Goal: Information Seeking & Learning: Compare options

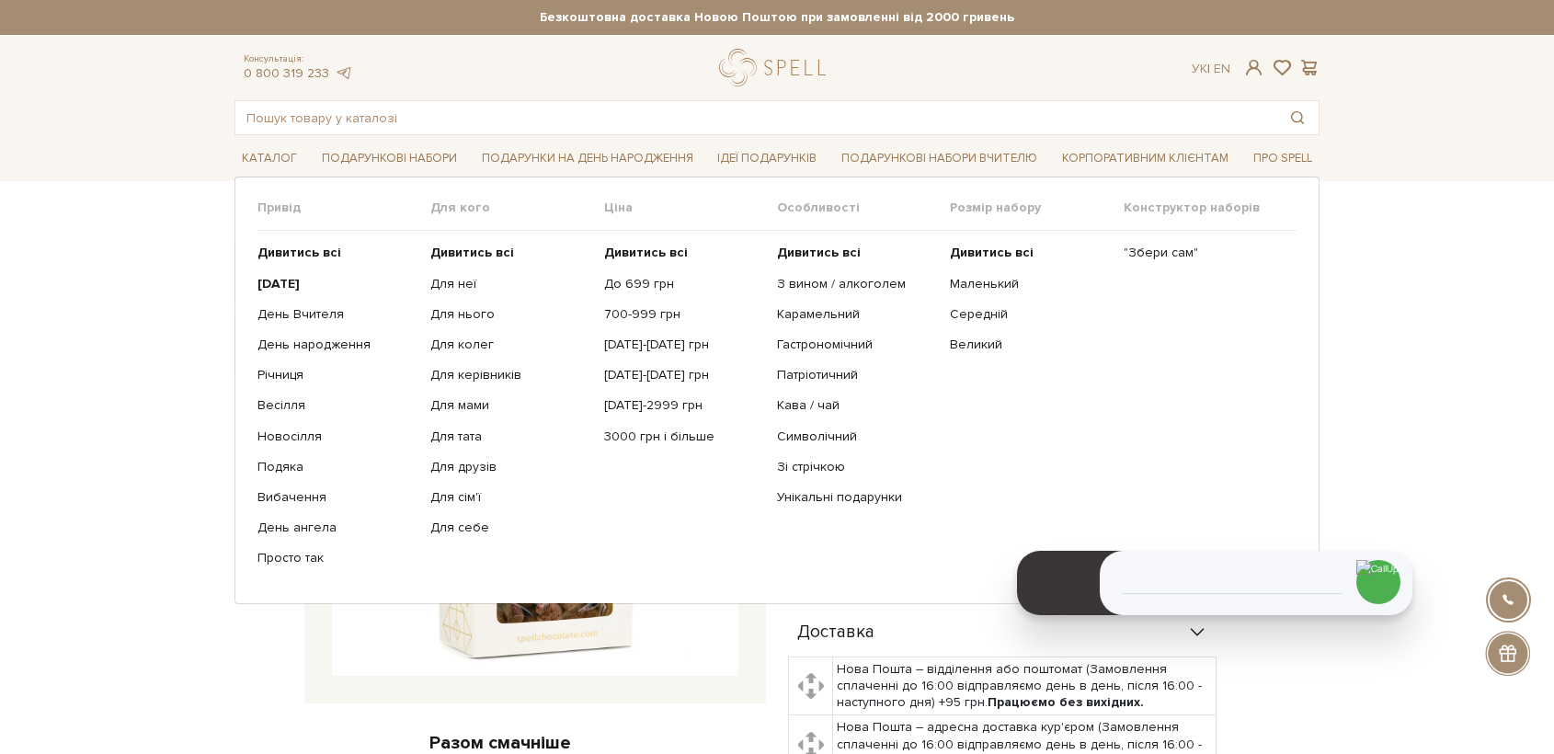
click at [337, 137] on li "Подарункові набори Привід Дивитись всі" at bounding box center [389, 158] width 150 height 43
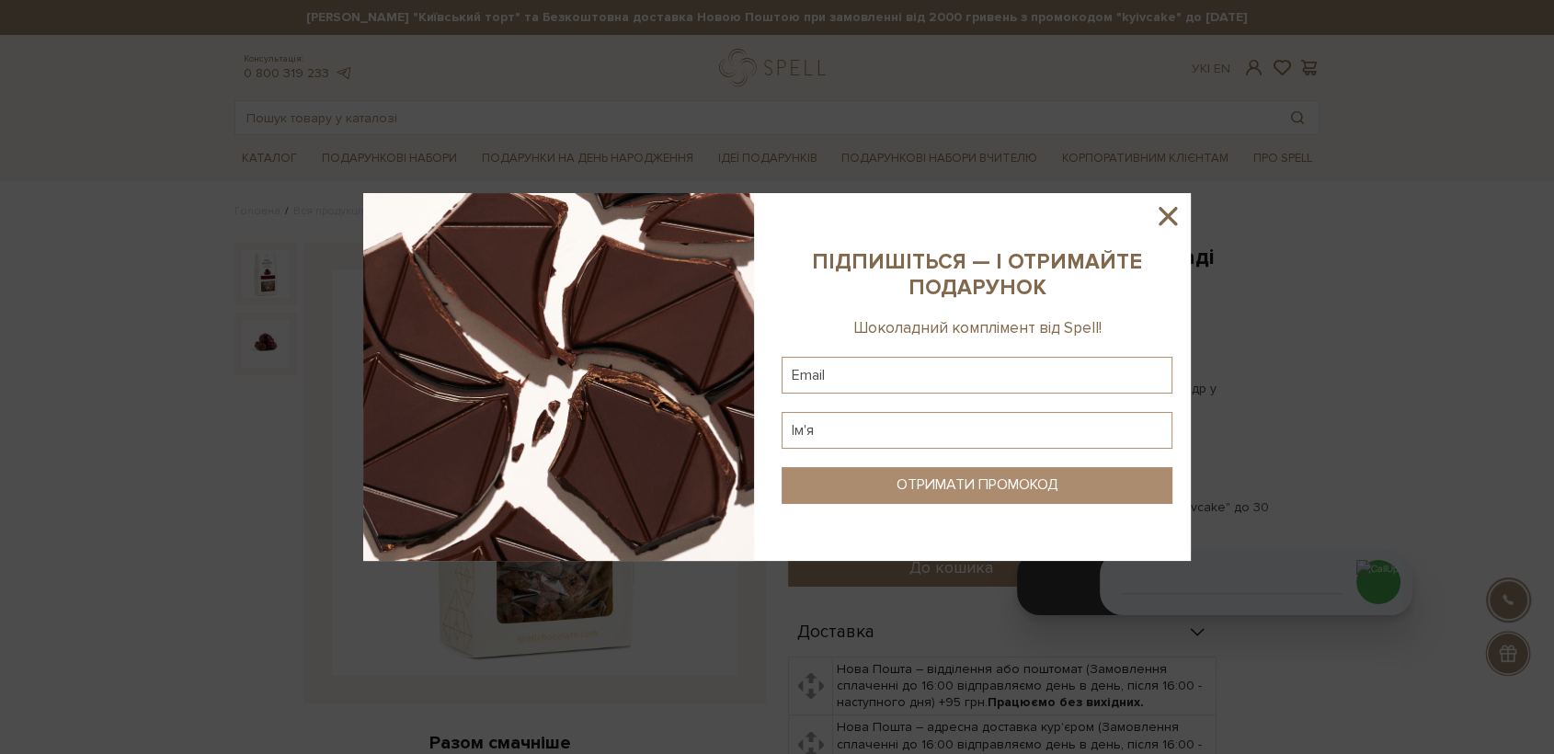
click at [1165, 216] on icon at bounding box center [1168, 216] width 18 height 18
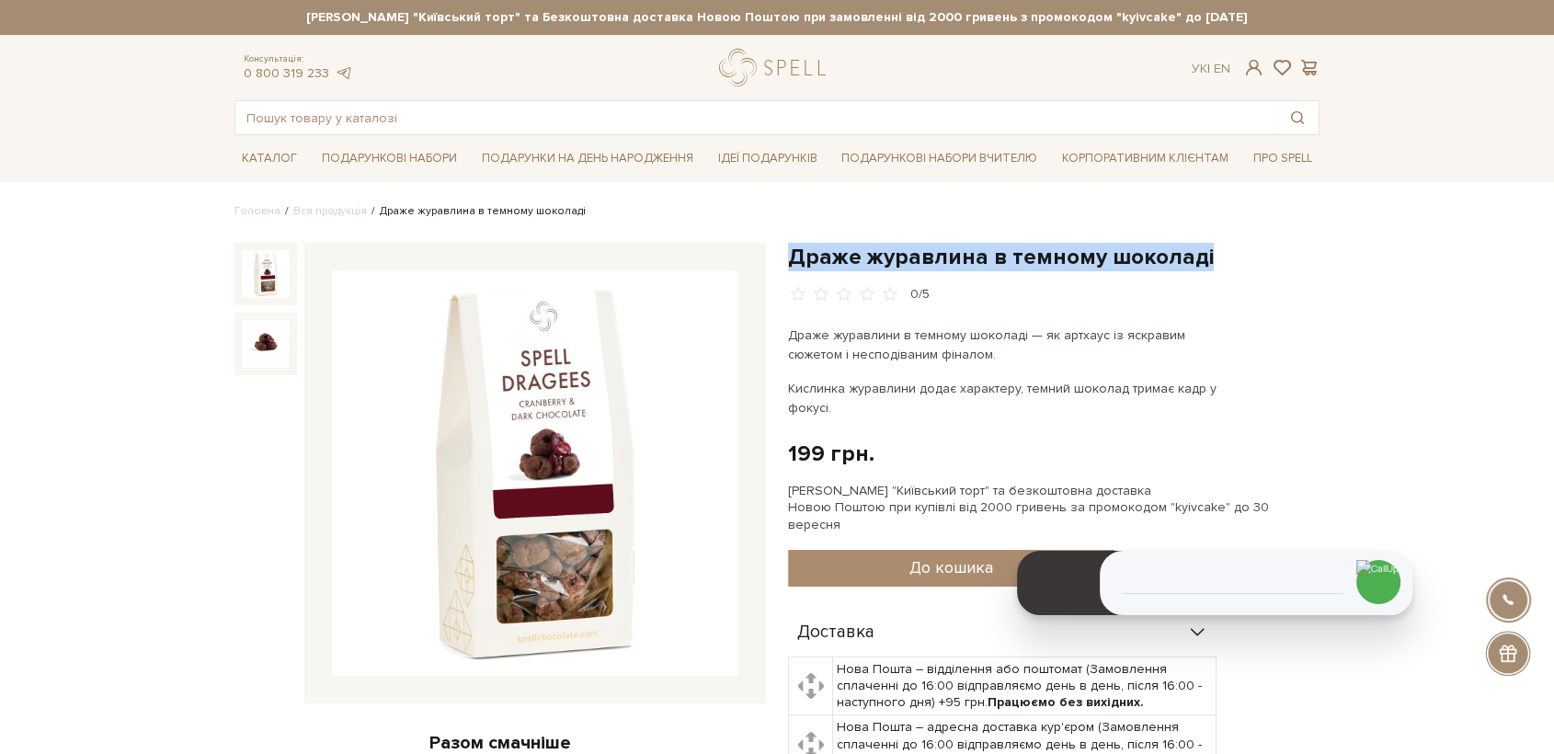
drag, startPoint x: 1205, startPoint y: 259, endPoint x: 787, endPoint y: 252, distance: 417.6
click at [788, 252] on h1 "Драже журавлина в темному шоколаді" at bounding box center [1054, 257] width 532 height 29
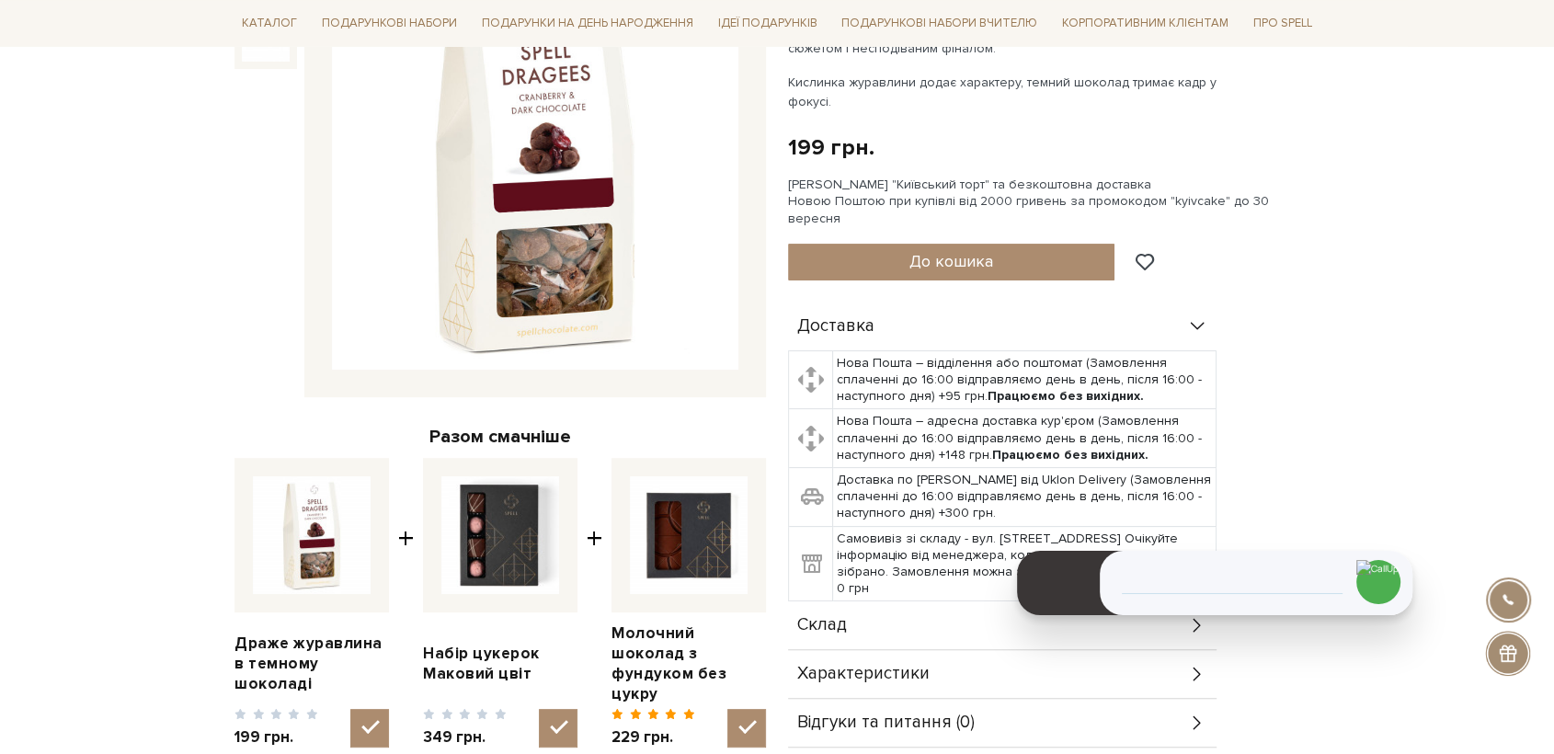
click at [852, 388] on td "Нова Пошта – відділення або поштомат (Замовлення сплаченні до 16:00 відправляєм…" at bounding box center [1024, 379] width 383 height 59
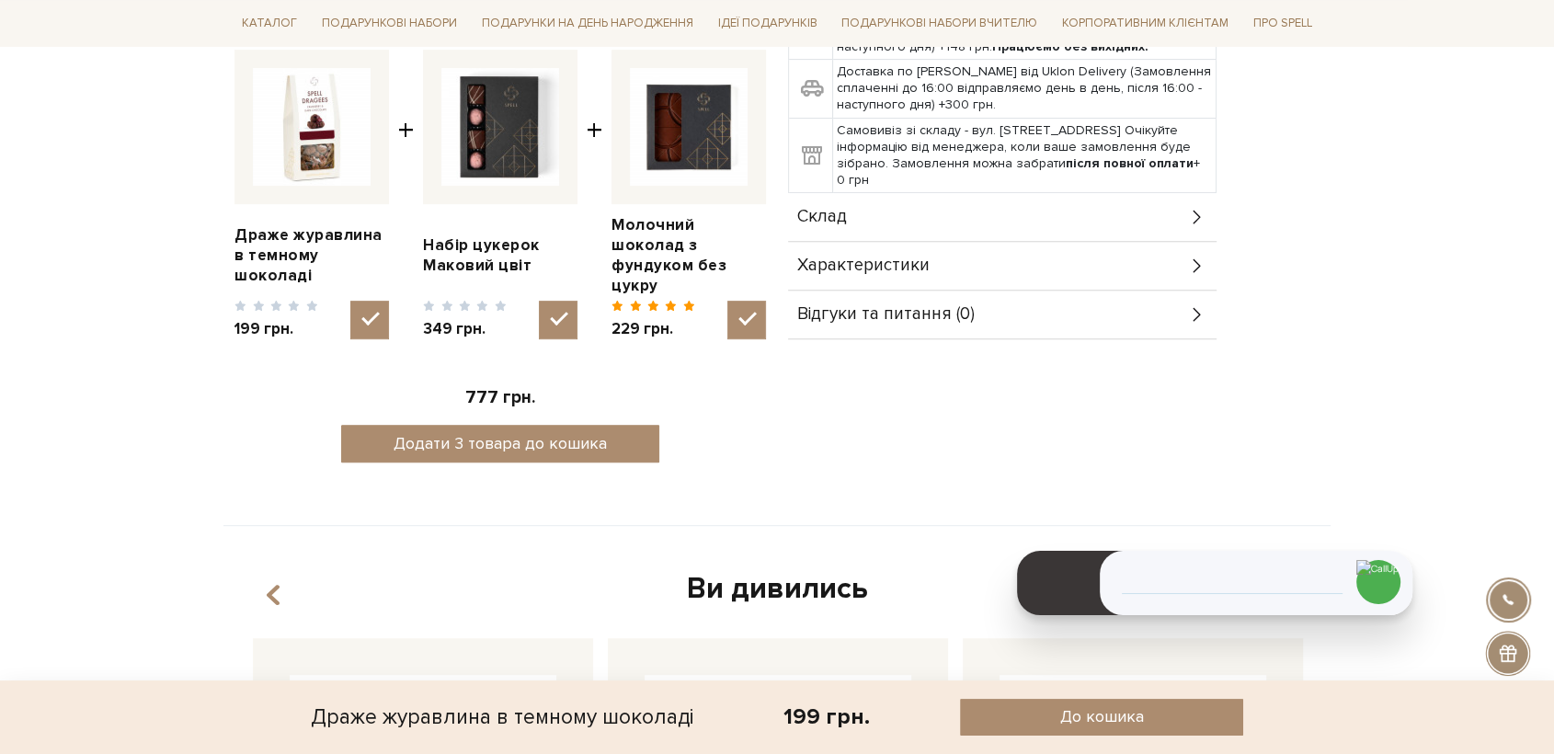
click at [919, 520] on div "Головна Вся продукція Драже журавлина в темному шоколаді Драже журавлина в темн…" at bounding box center [776, 674] width 1107 height 2371
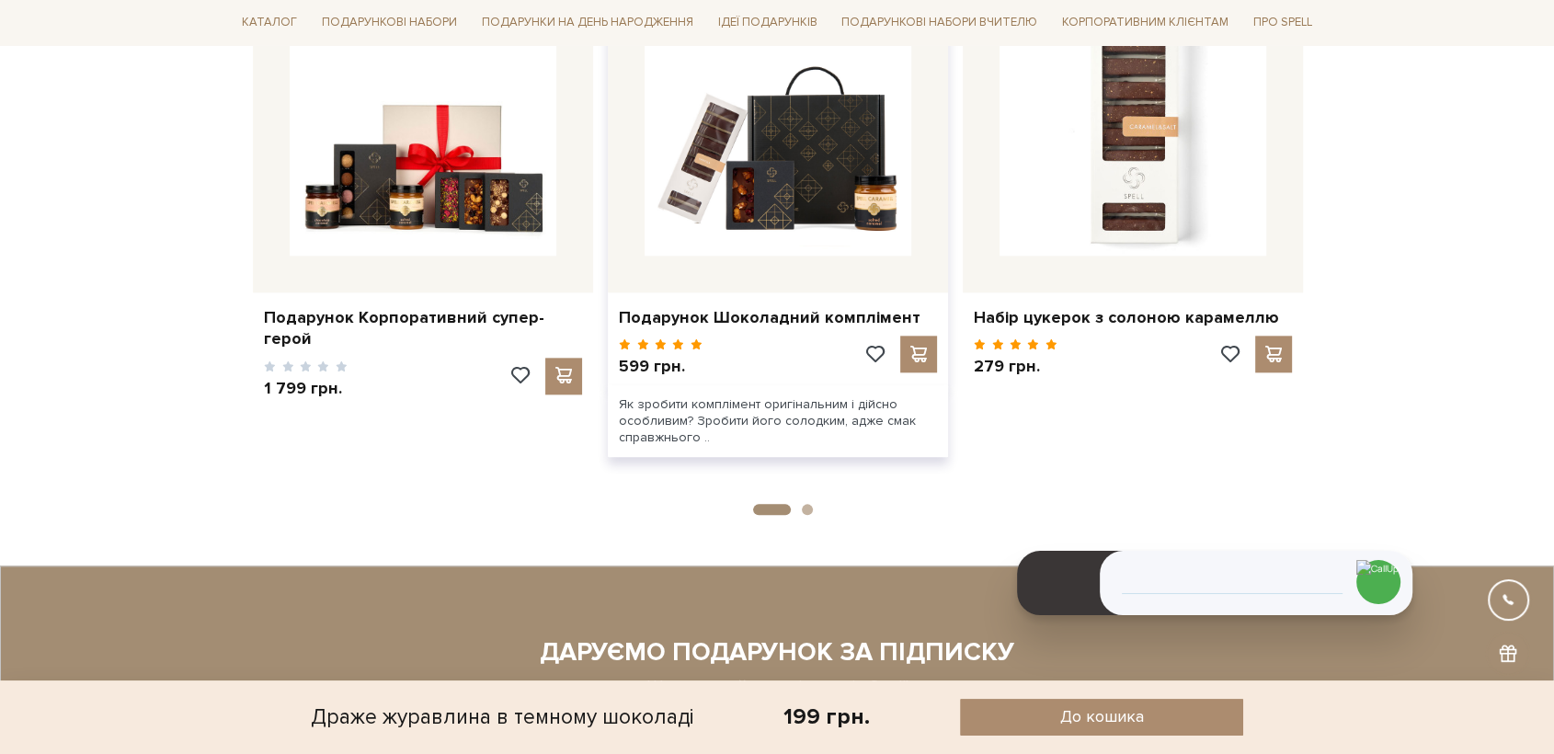
scroll to position [2350, 0]
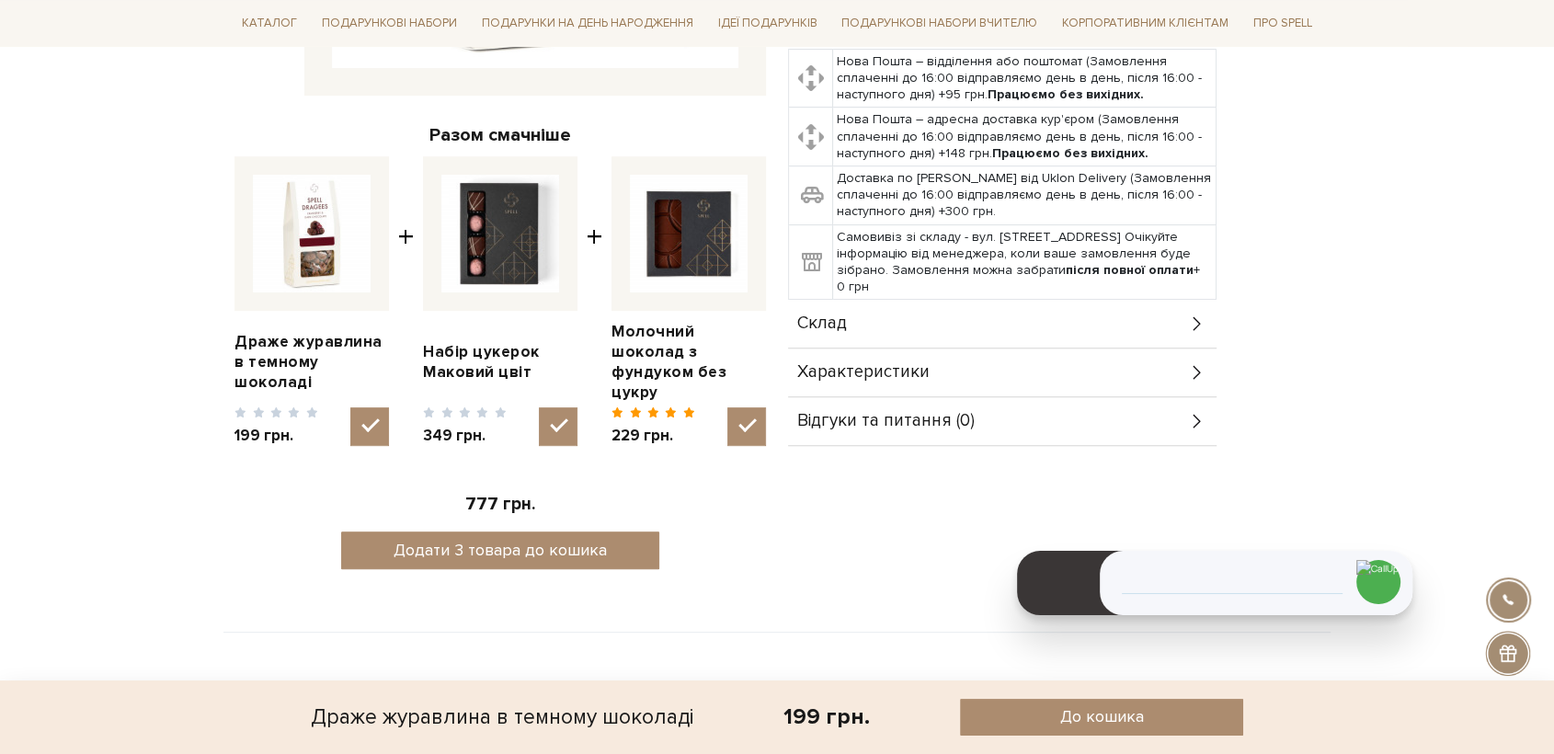
click at [883, 473] on div "Драже журавлина в темному шоколаді 0/5 Драже журавлини в темному шоколаді — як …" at bounding box center [1054, 111] width 554 height 953
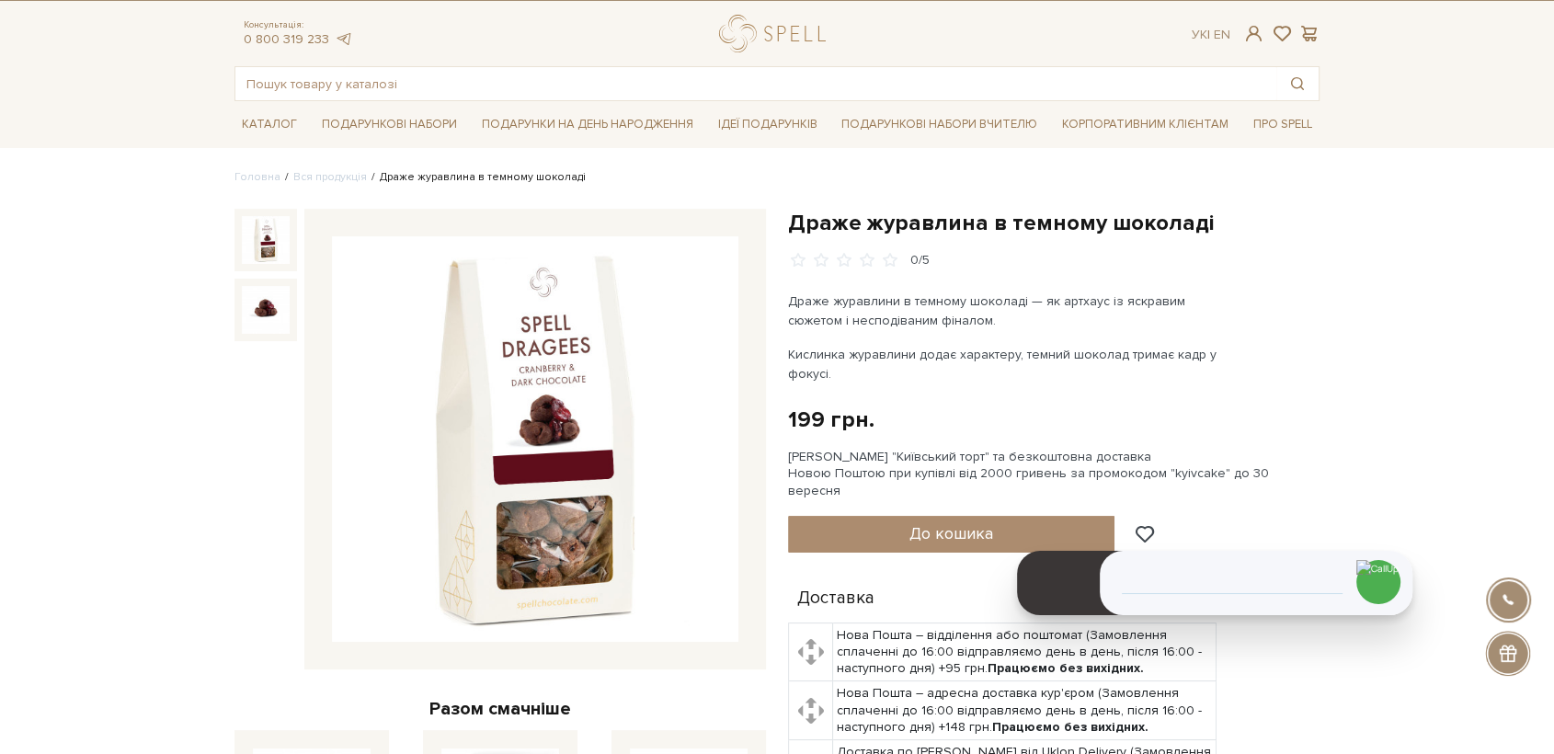
scroll to position [0, 0]
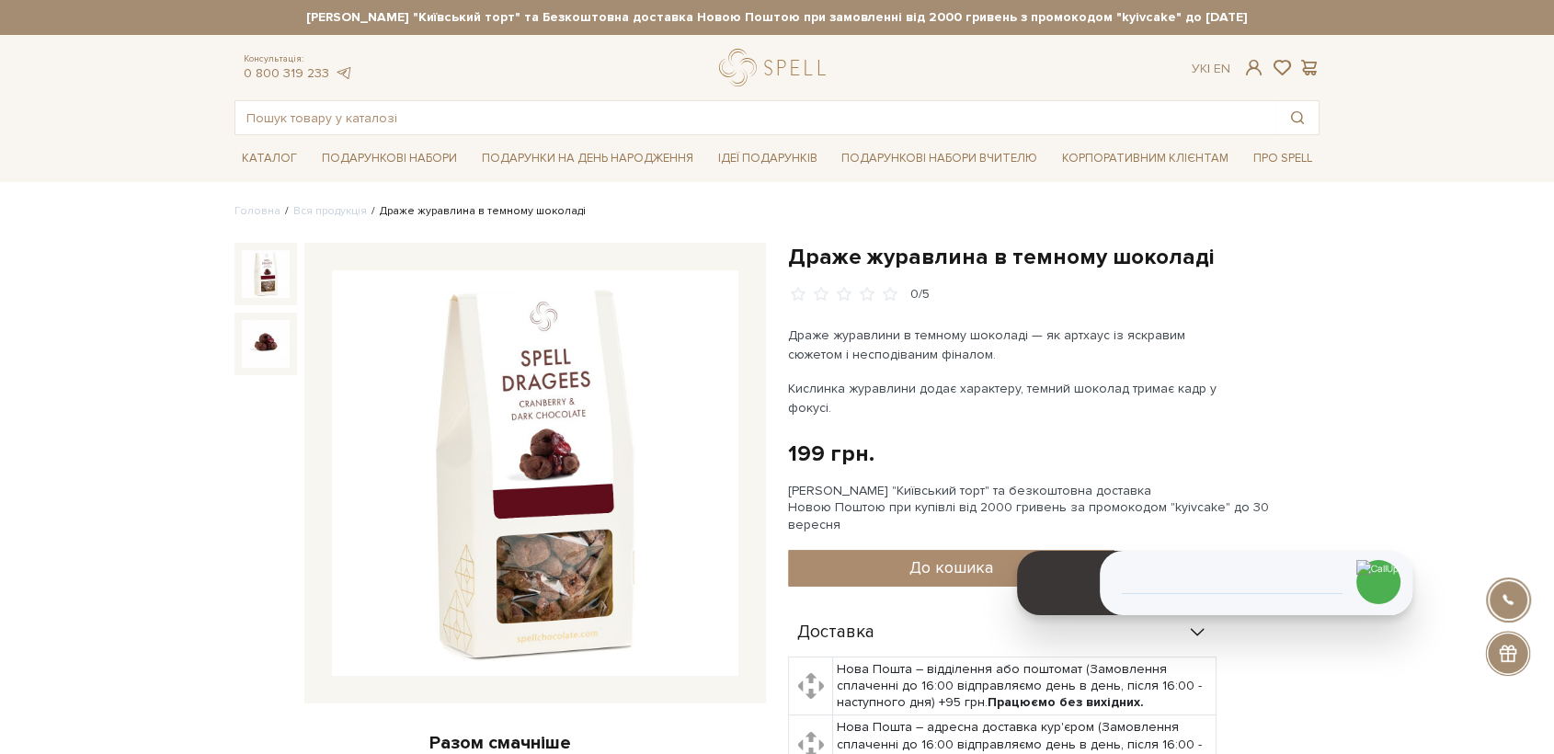
click at [685, 217] on ul "Головна Вся продукція Драже журавлина в темному шоколаді" at bounding box center [776, 211] width 1085 height 17
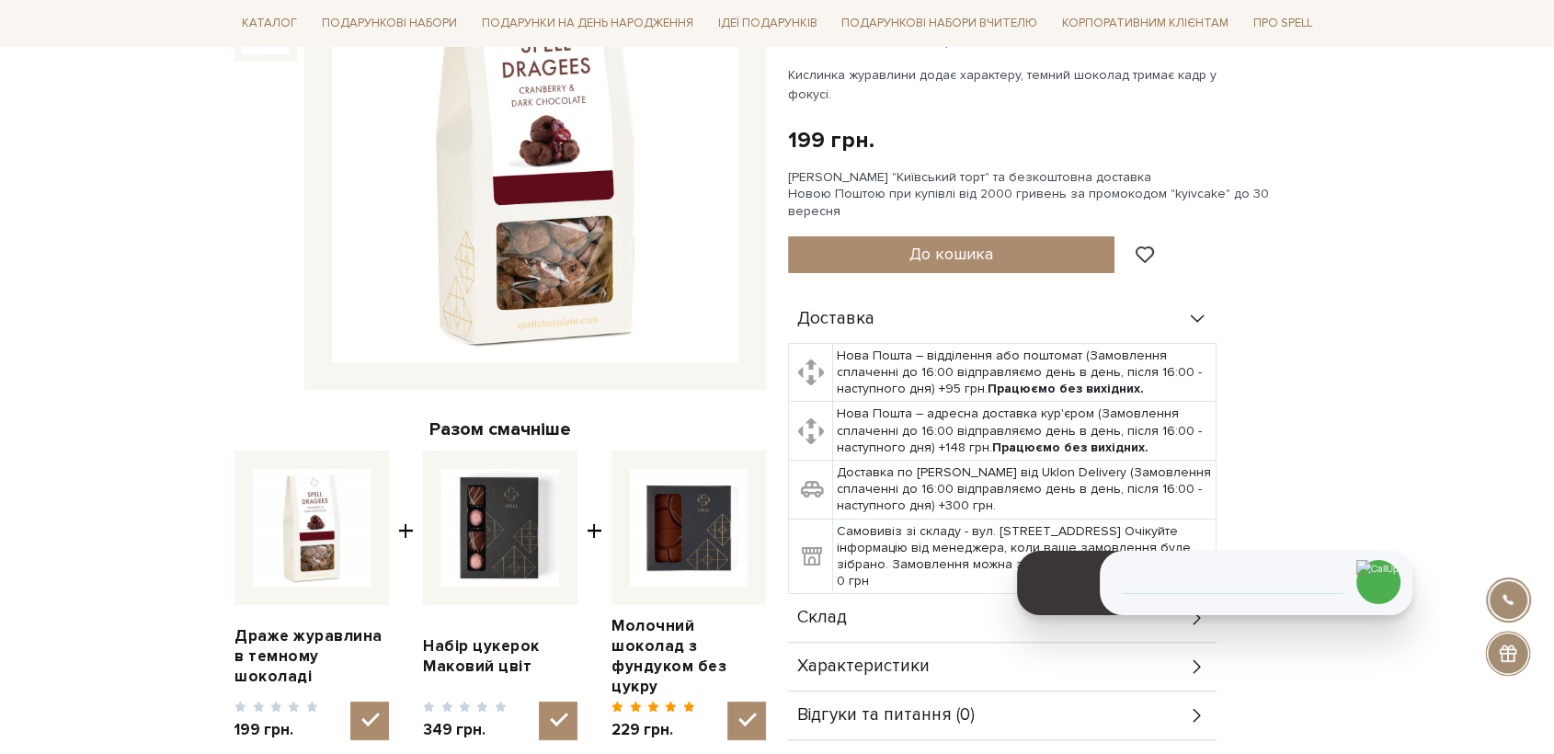
scroll to position [408, 0]
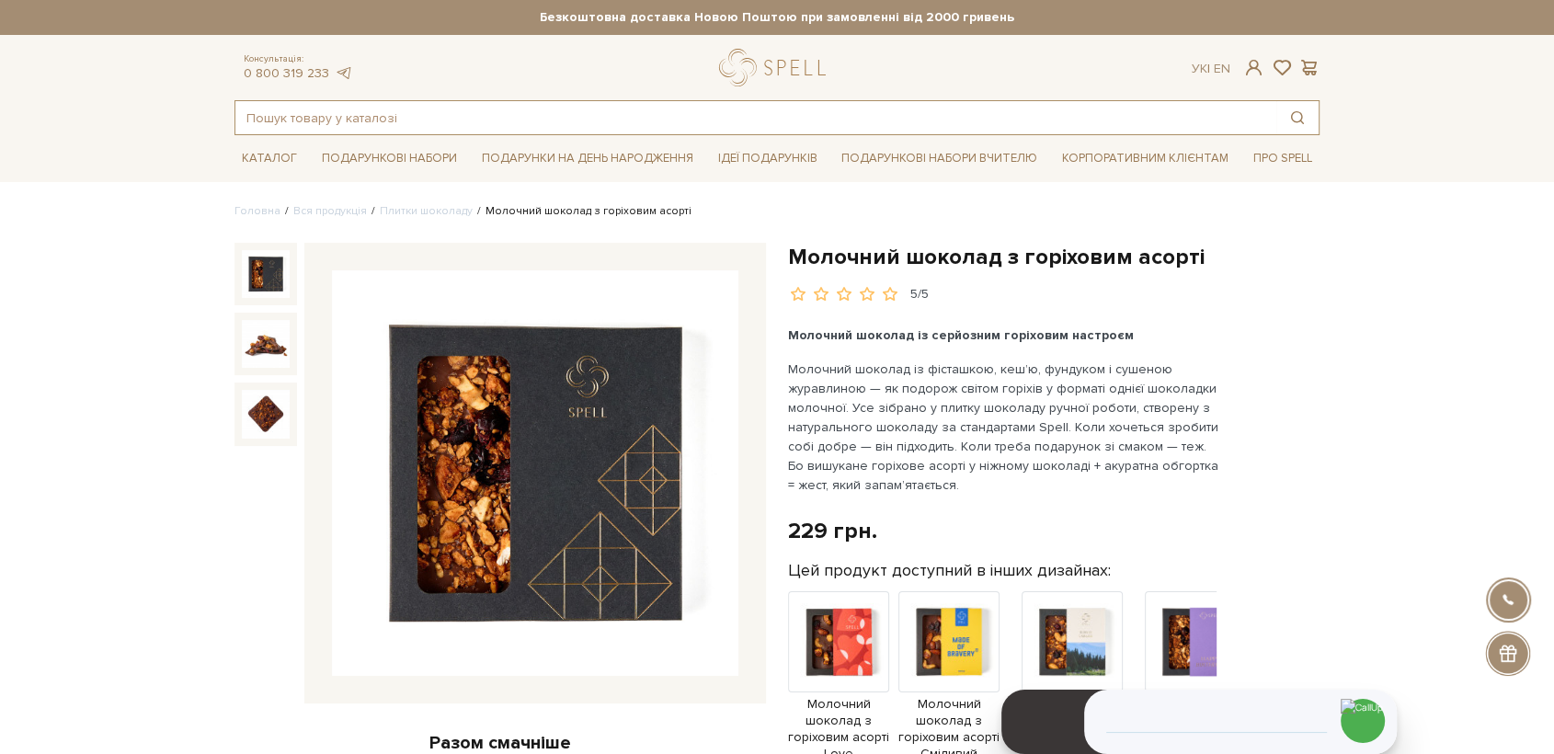
click at [434, 119] on input "text" at bounding box center [755, 117] width 1041 height 33
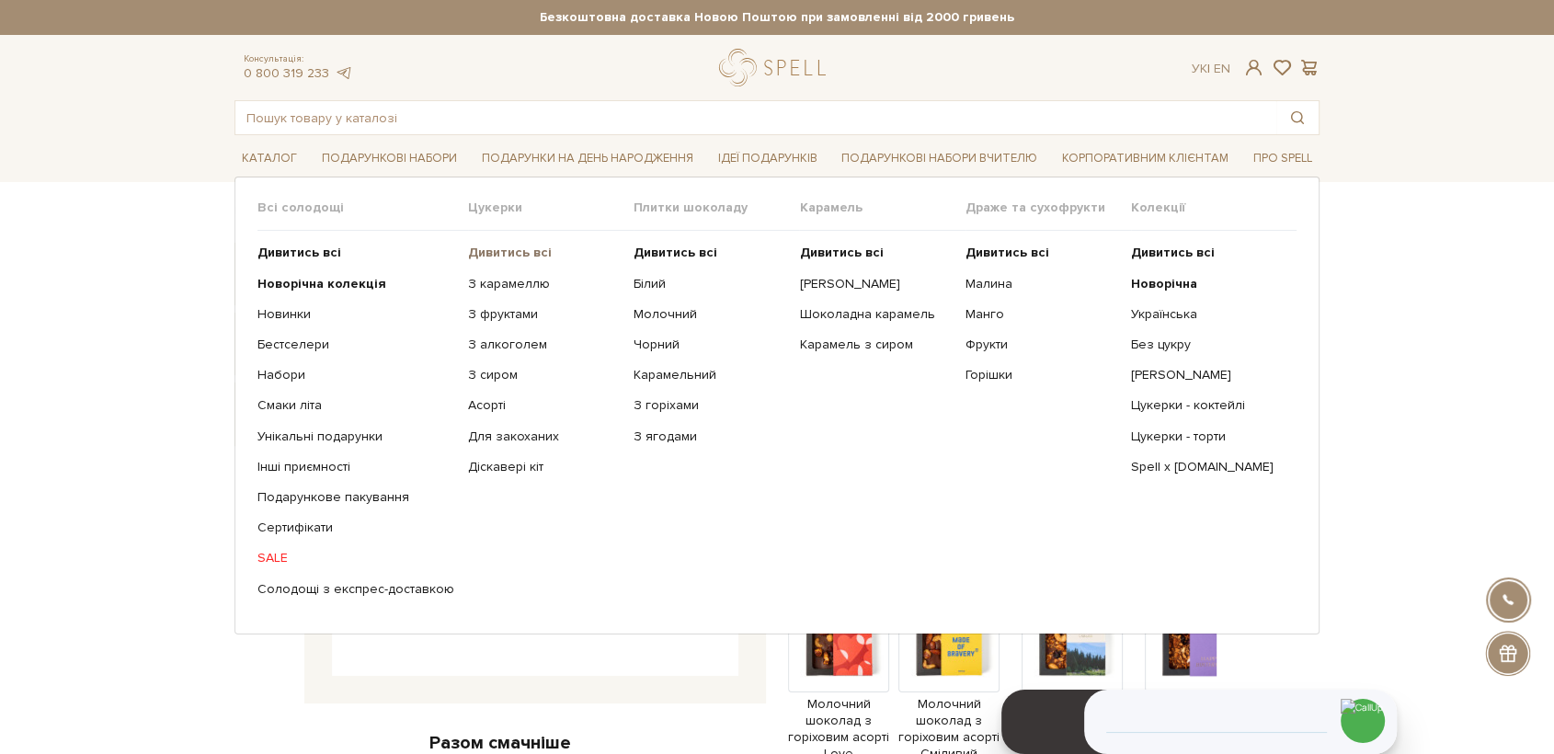
click at [497, 257] on b "Дивитись всі" at bounding box center [510, 253] width 84 height 16
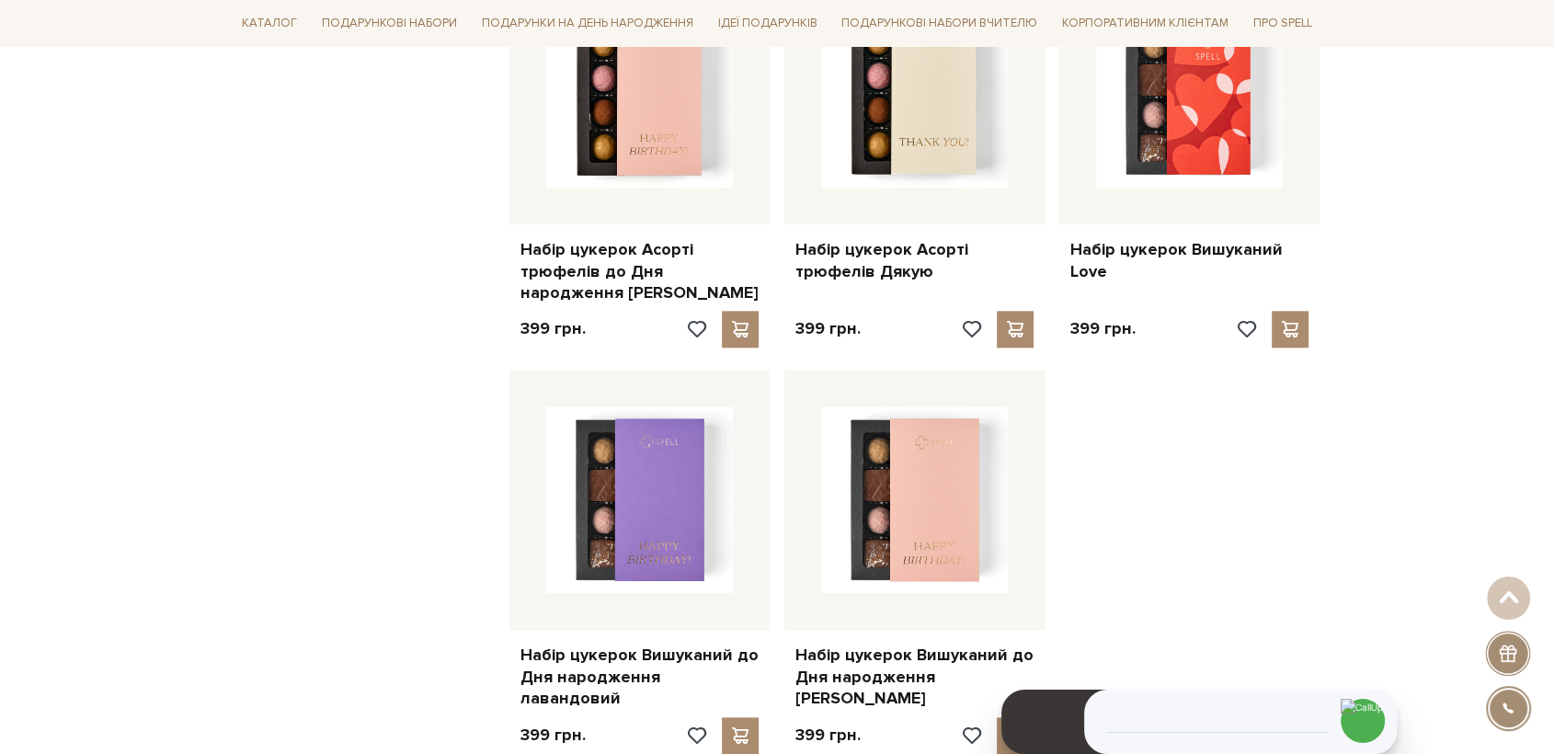
scroll to position [2247, 0]
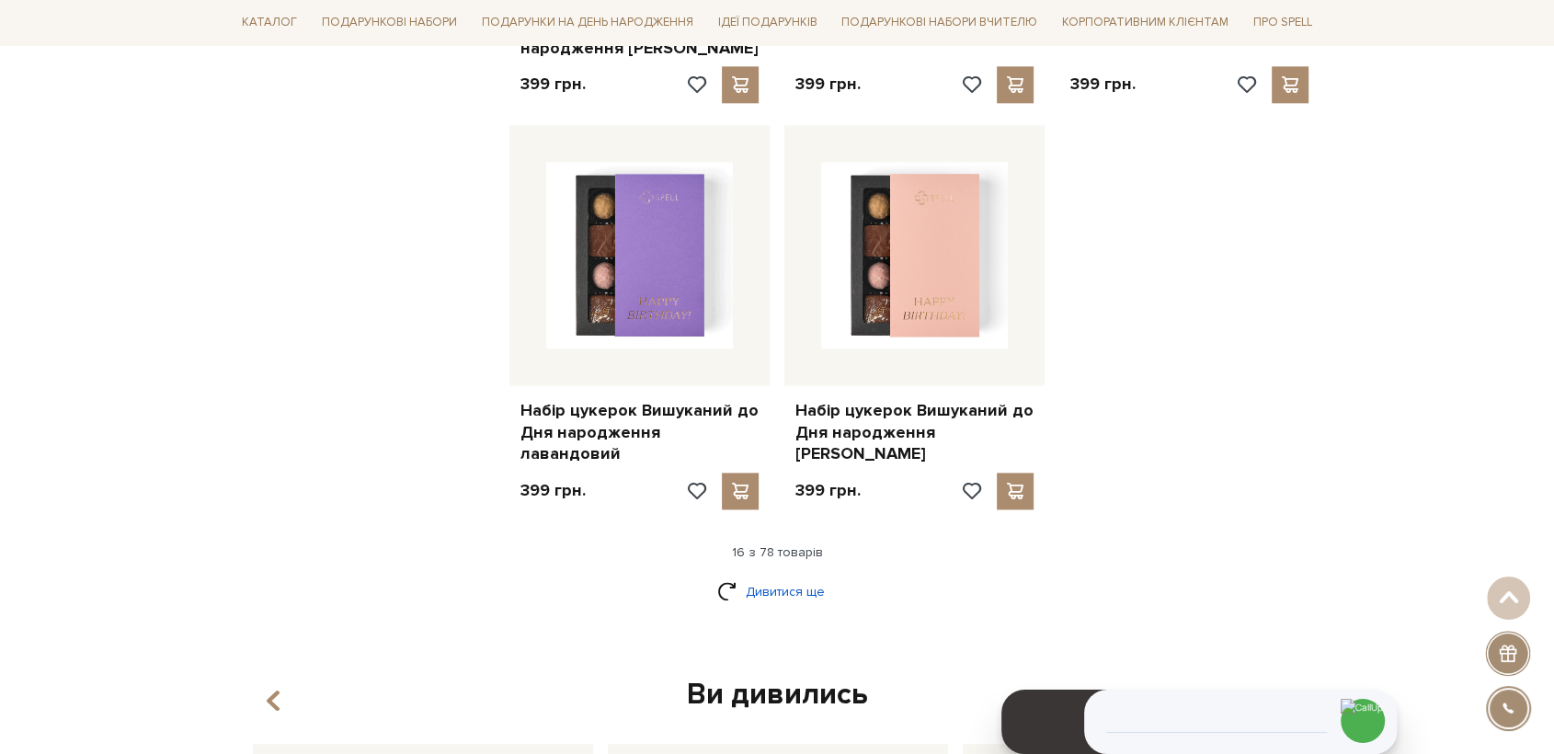
click at [780, 576] on link "Дивитися ще" at bounding box center [777, 592] width 120 height 32
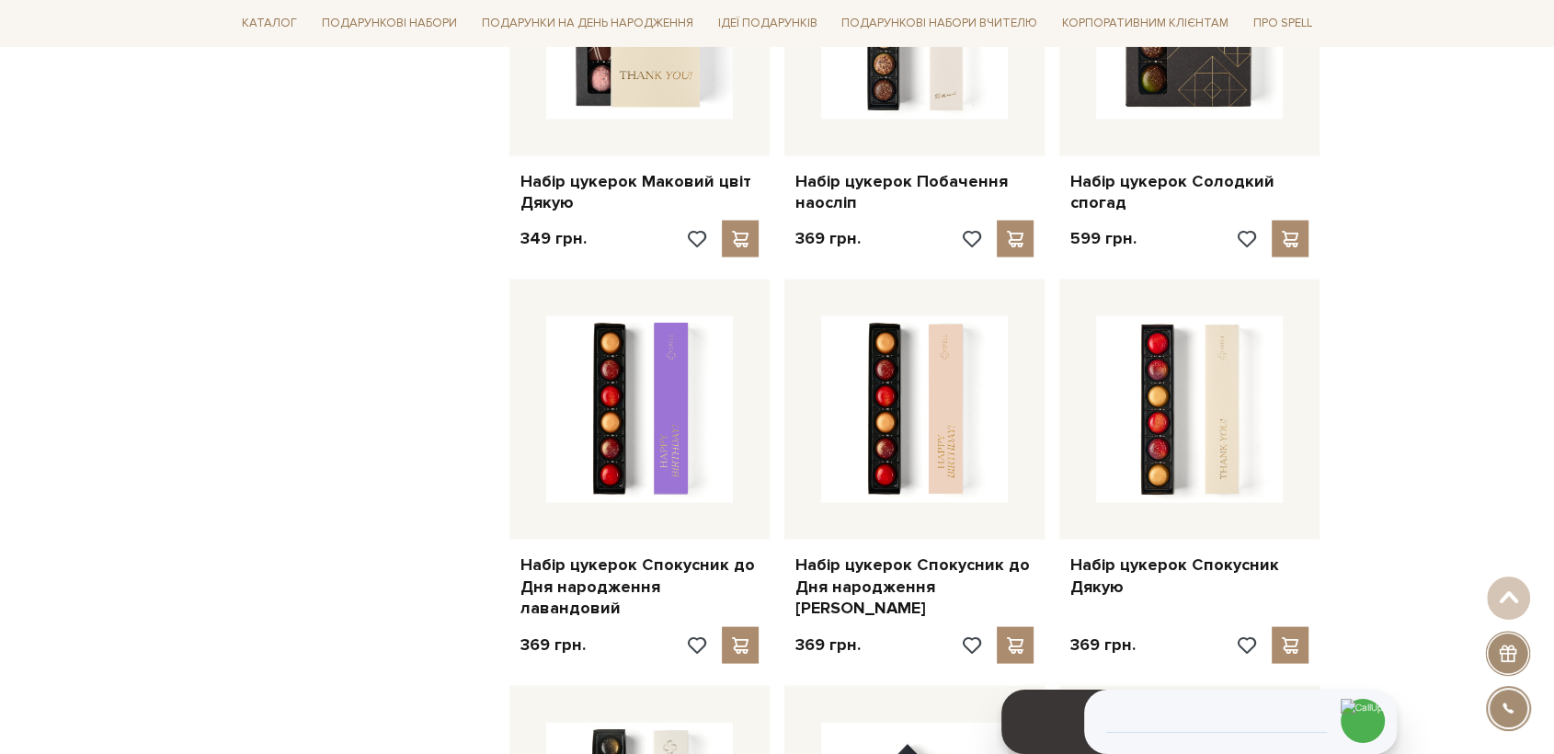
scroll to position [3678, 0]
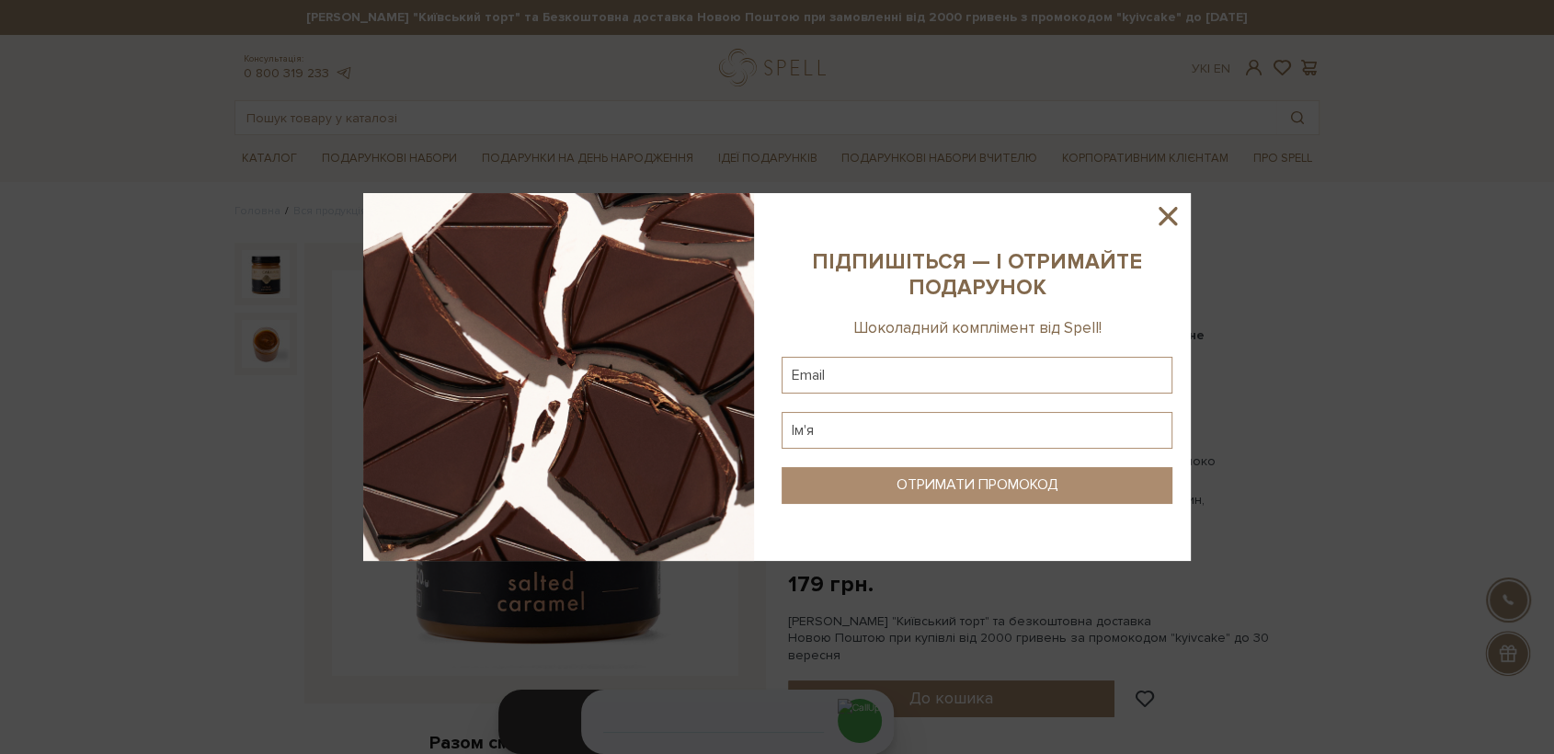
click at [1157, 212] on icon at bounding box center [1167, 215] width 31 height 31
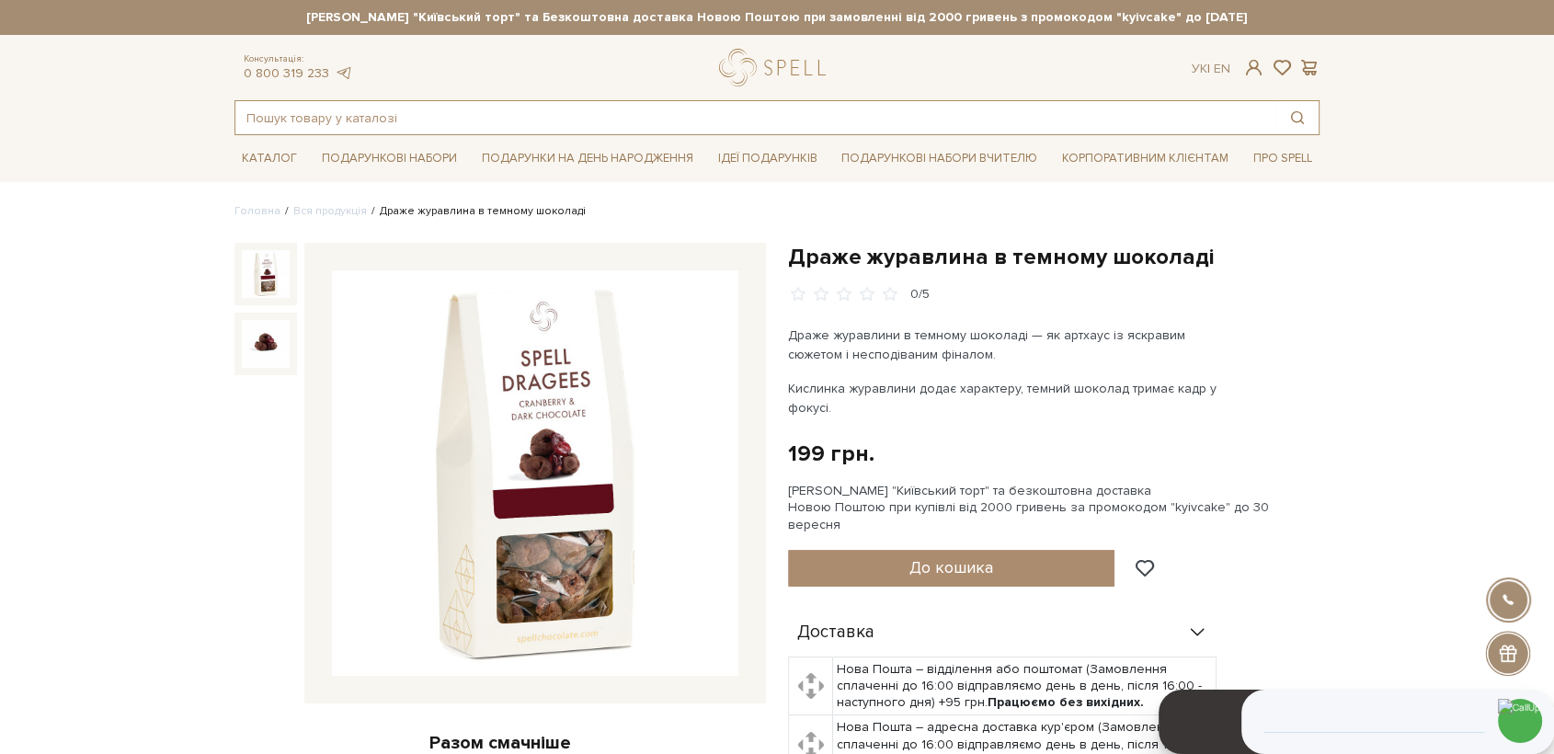
click at [308, 118] on input "text" at bounding box center [755, 117] width 1041 height 33
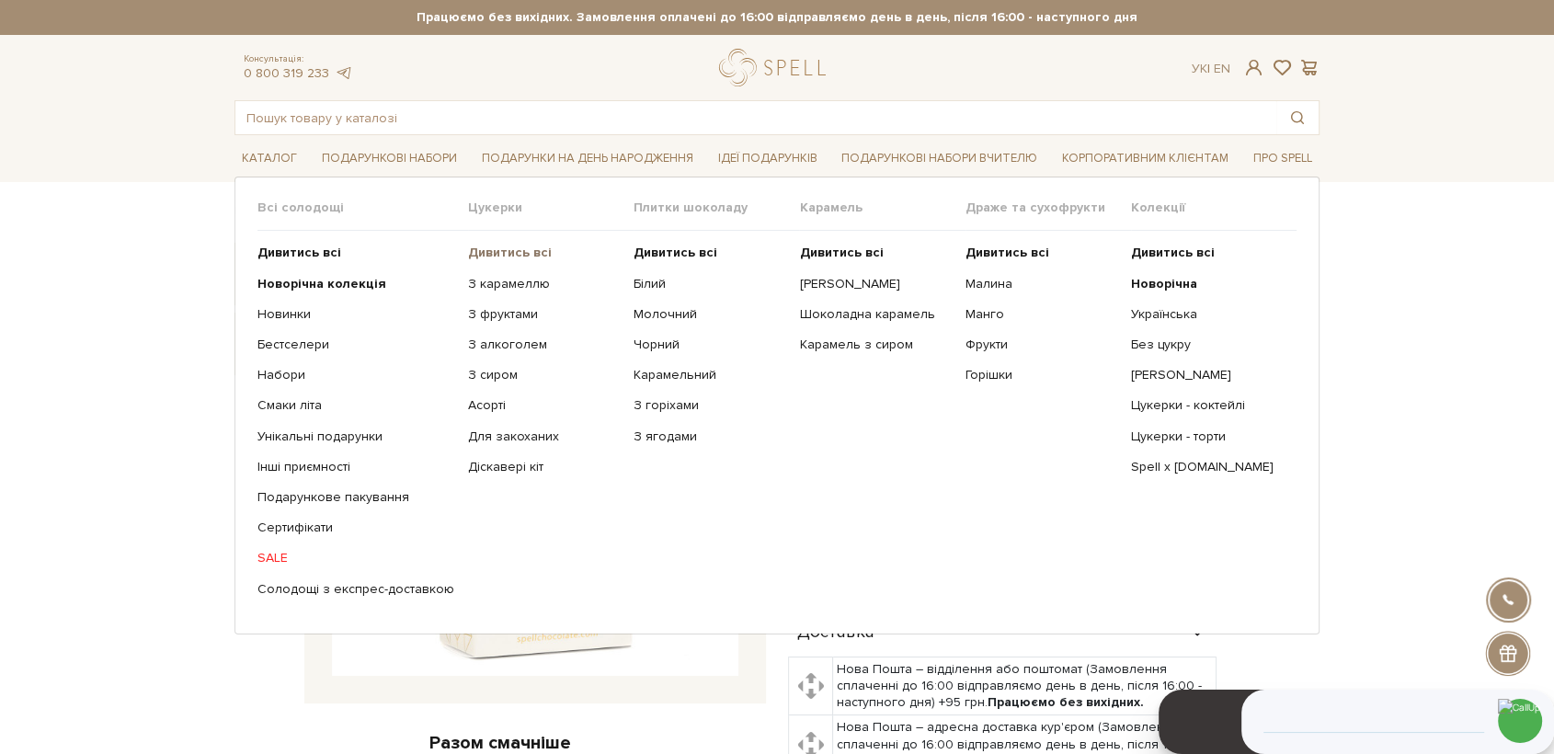
click at [480, 250] on b "Дивитись всі" at bounding box center [510, 253] width 84 height 16
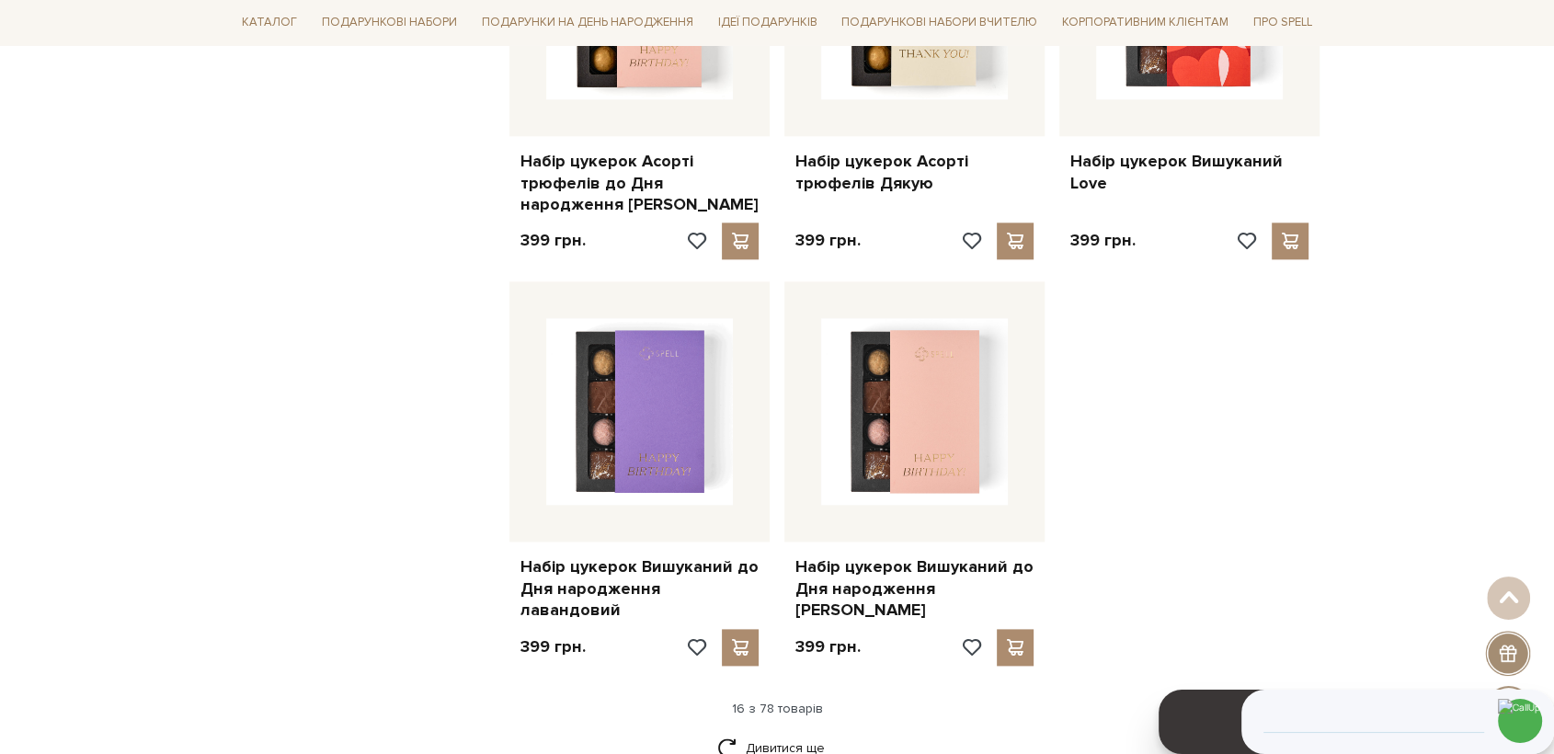
scroll to position [2145, 0]
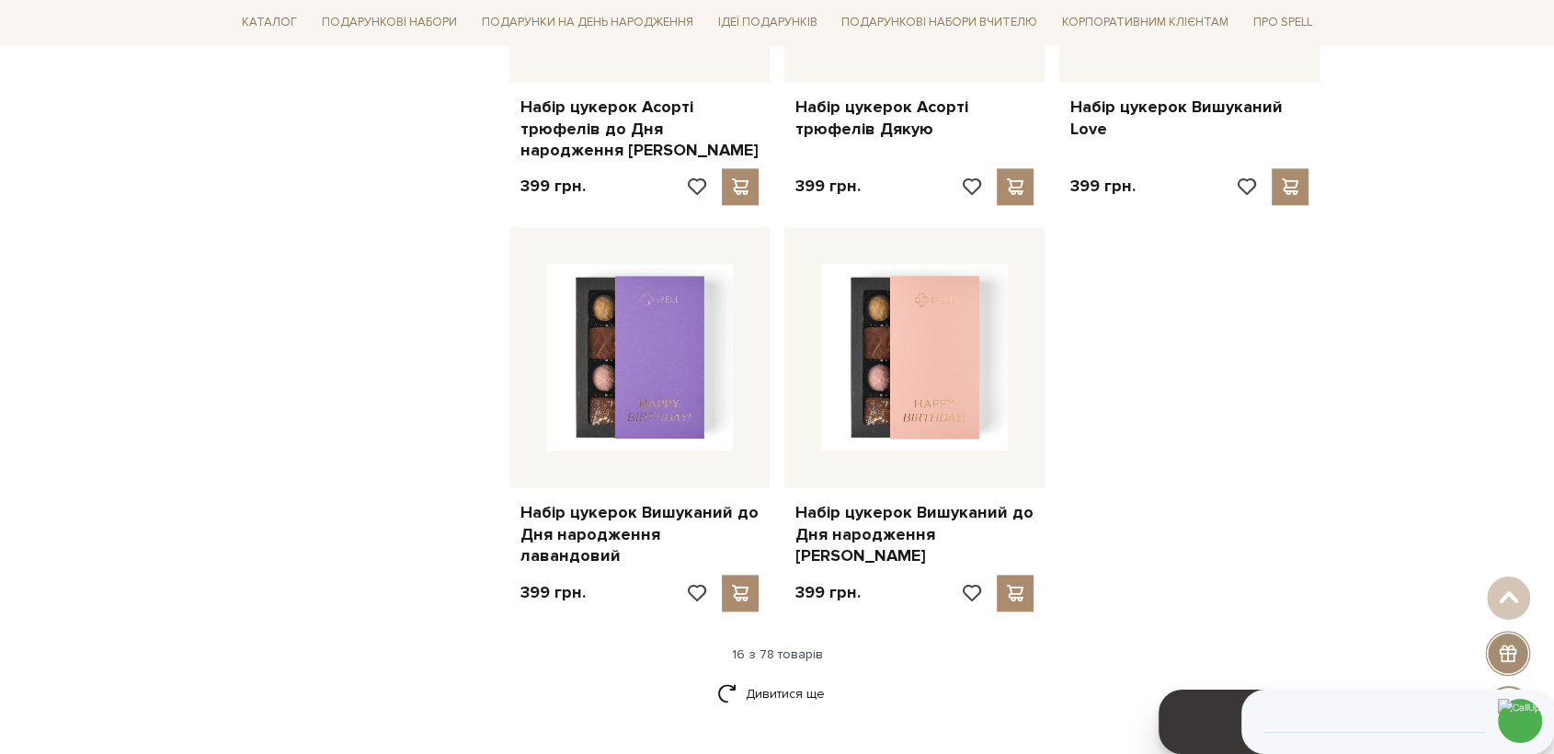
drag, startPoint x: 766, startPoint y: 661, endPoint x: 787, endPoint y: 649, distance: 24.3
click at [768, 678] on link "Дивитися ще" at bounding box center [777, 694] width 120 height 32
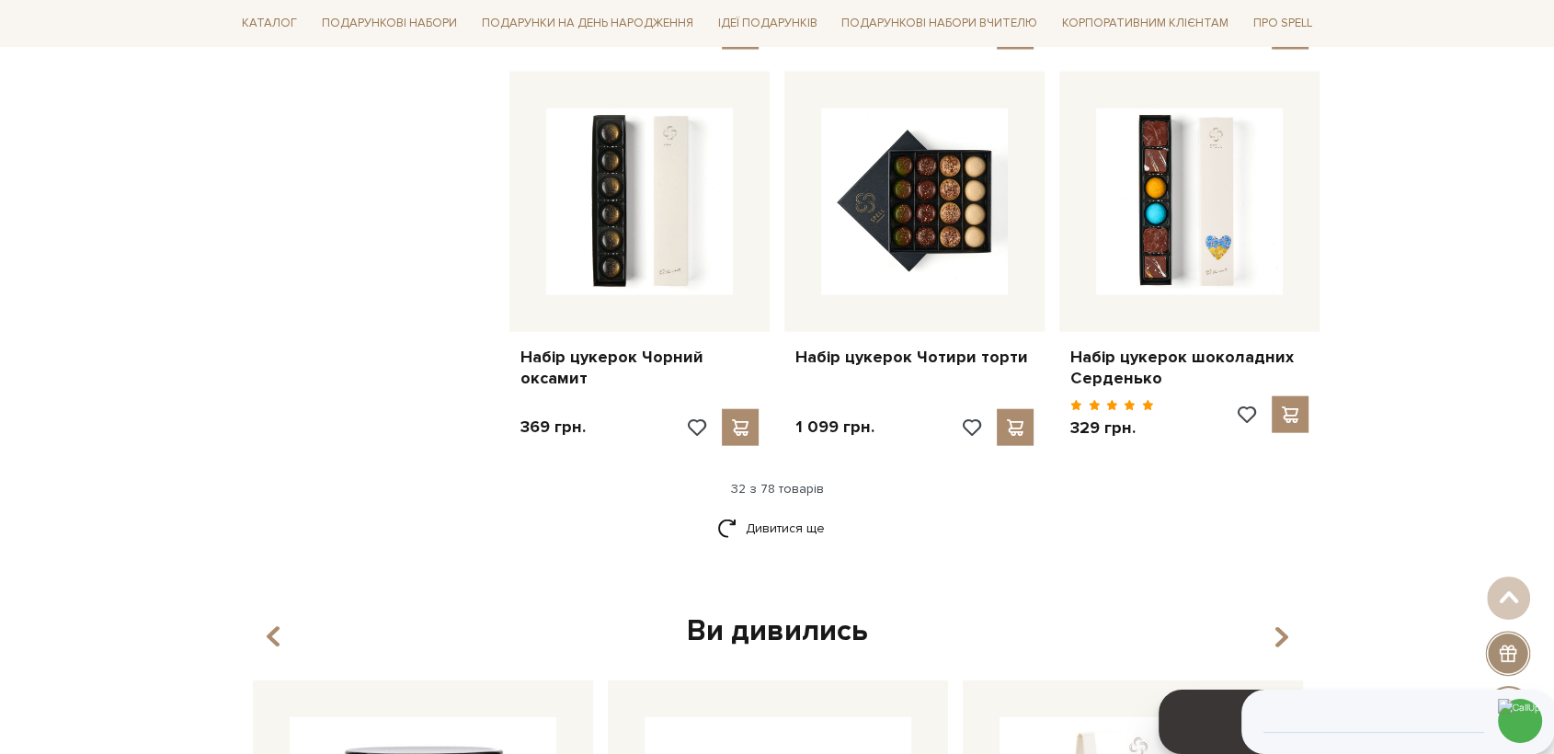
scroll to position [4291, 0]
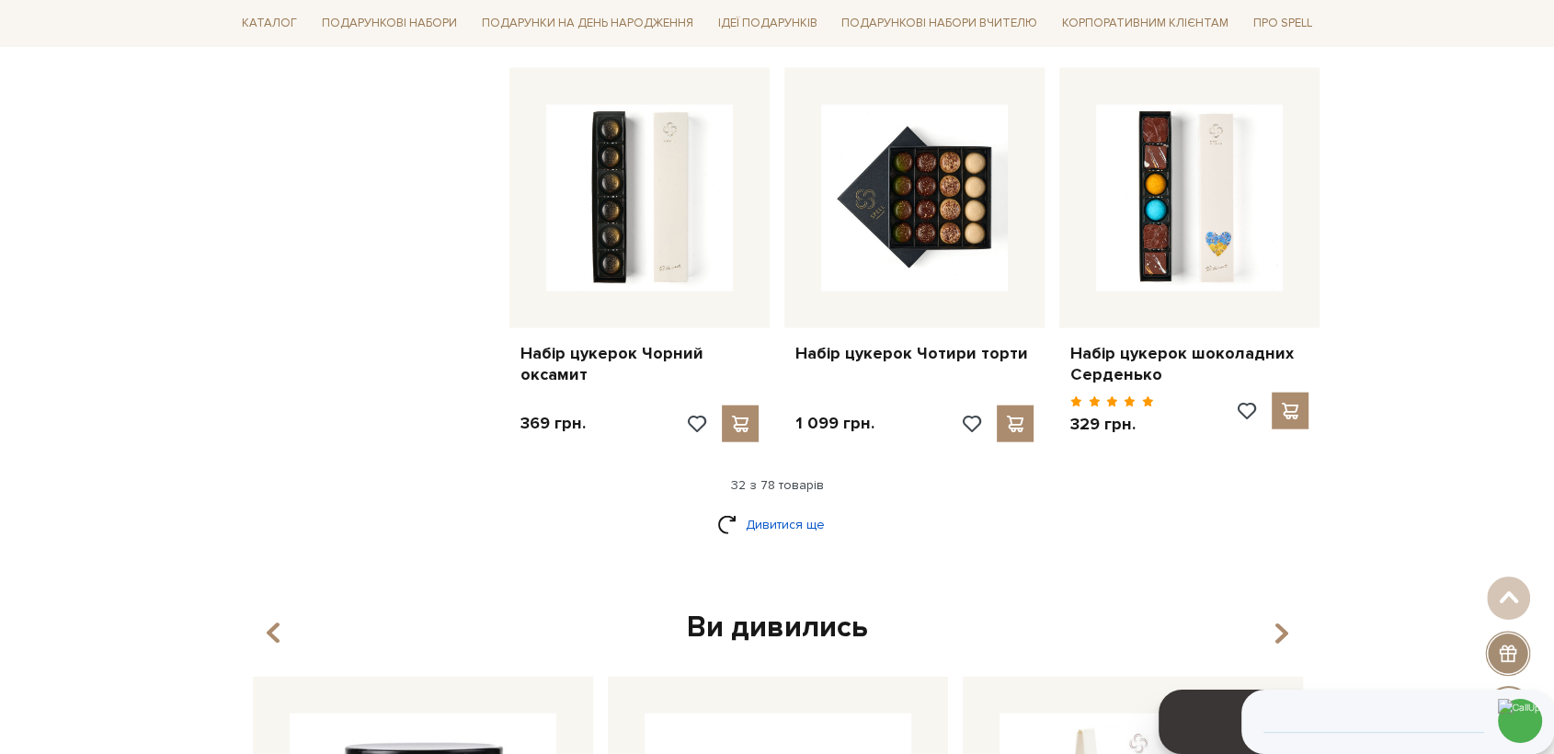
click at [774, 509] on link "Дивитися ще" at bounding box center [777, 525] width 120 height 32
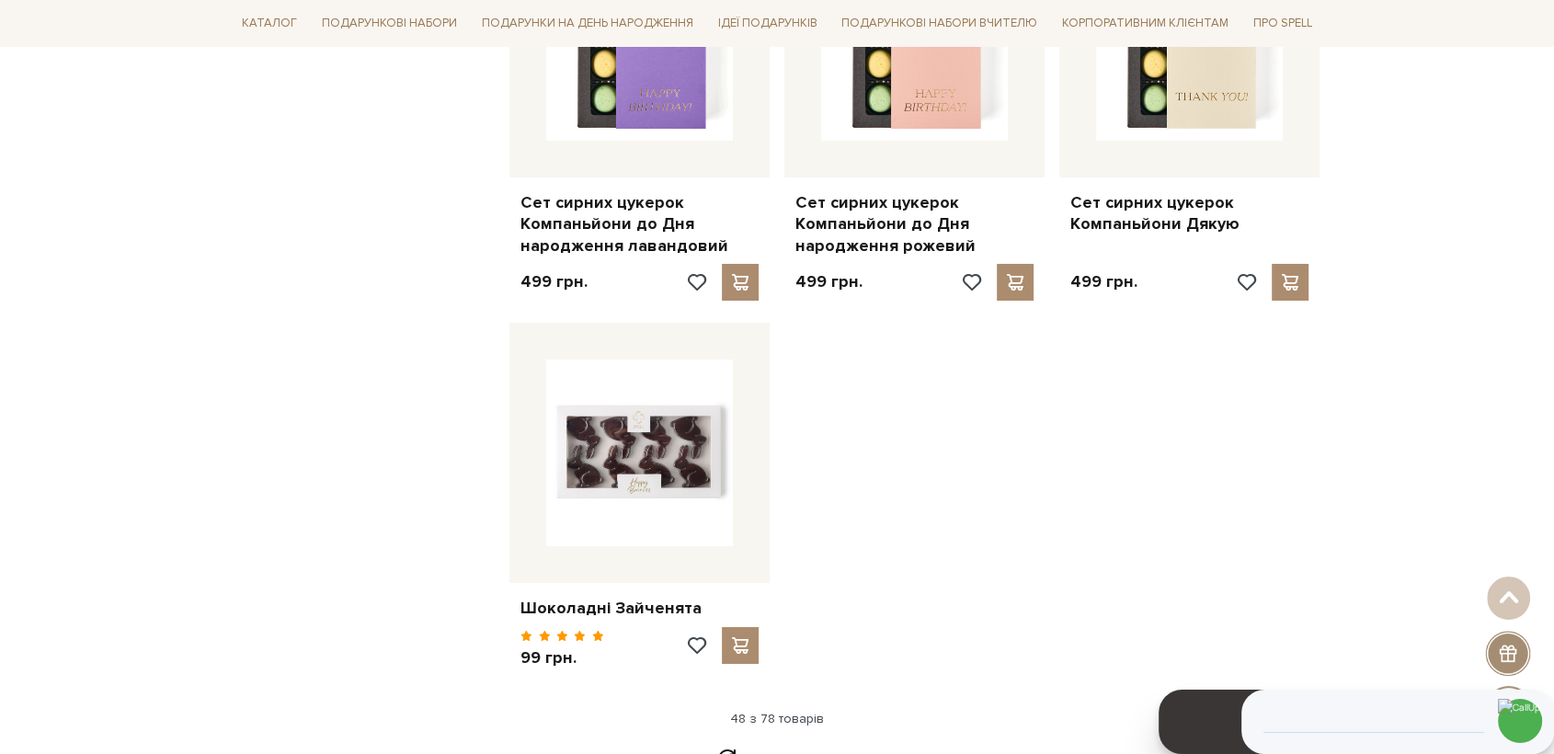
scroll to position [6539, 0]
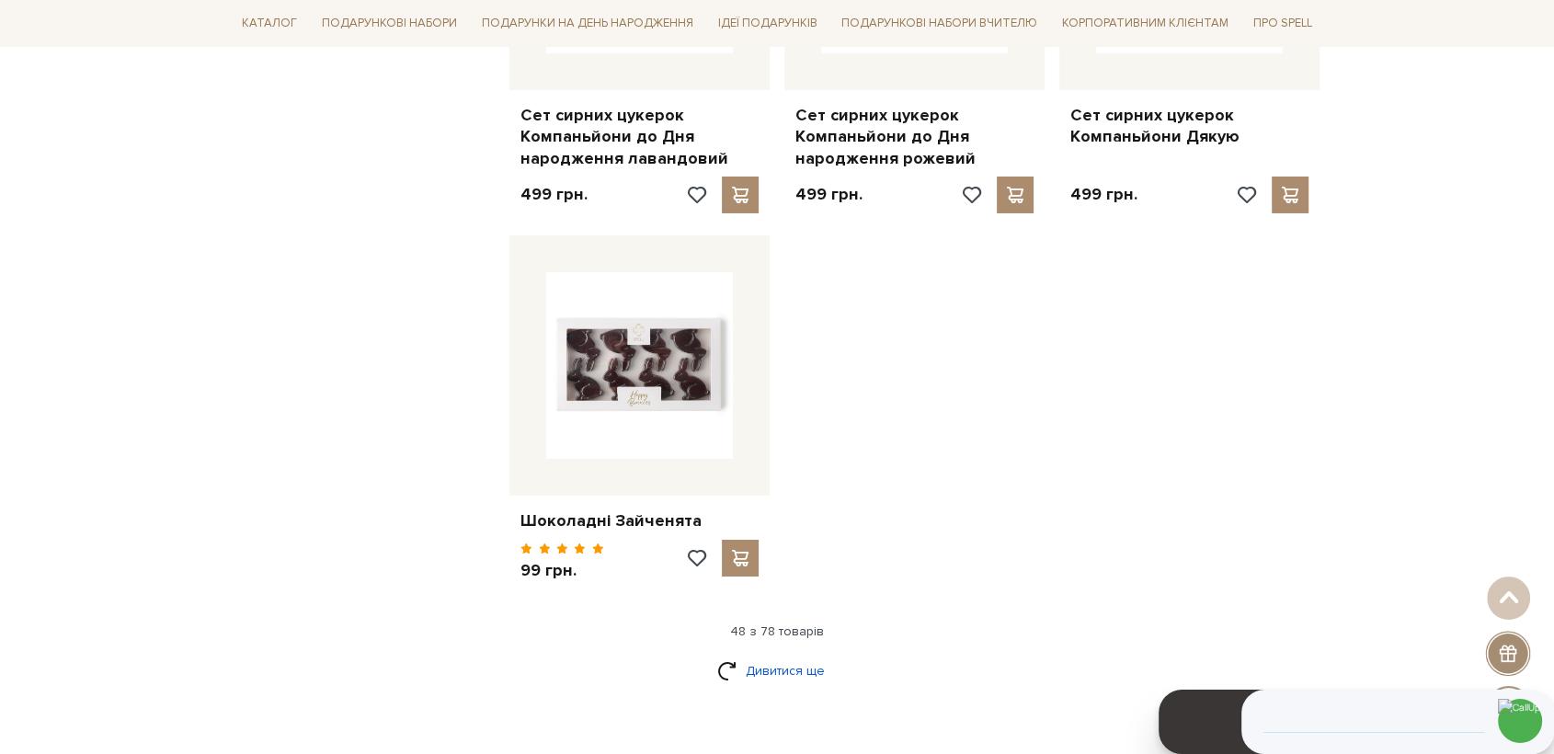
click at [757, 655] on link "Дивитися ще" at bounding box center [777, 671] width 120 height 32
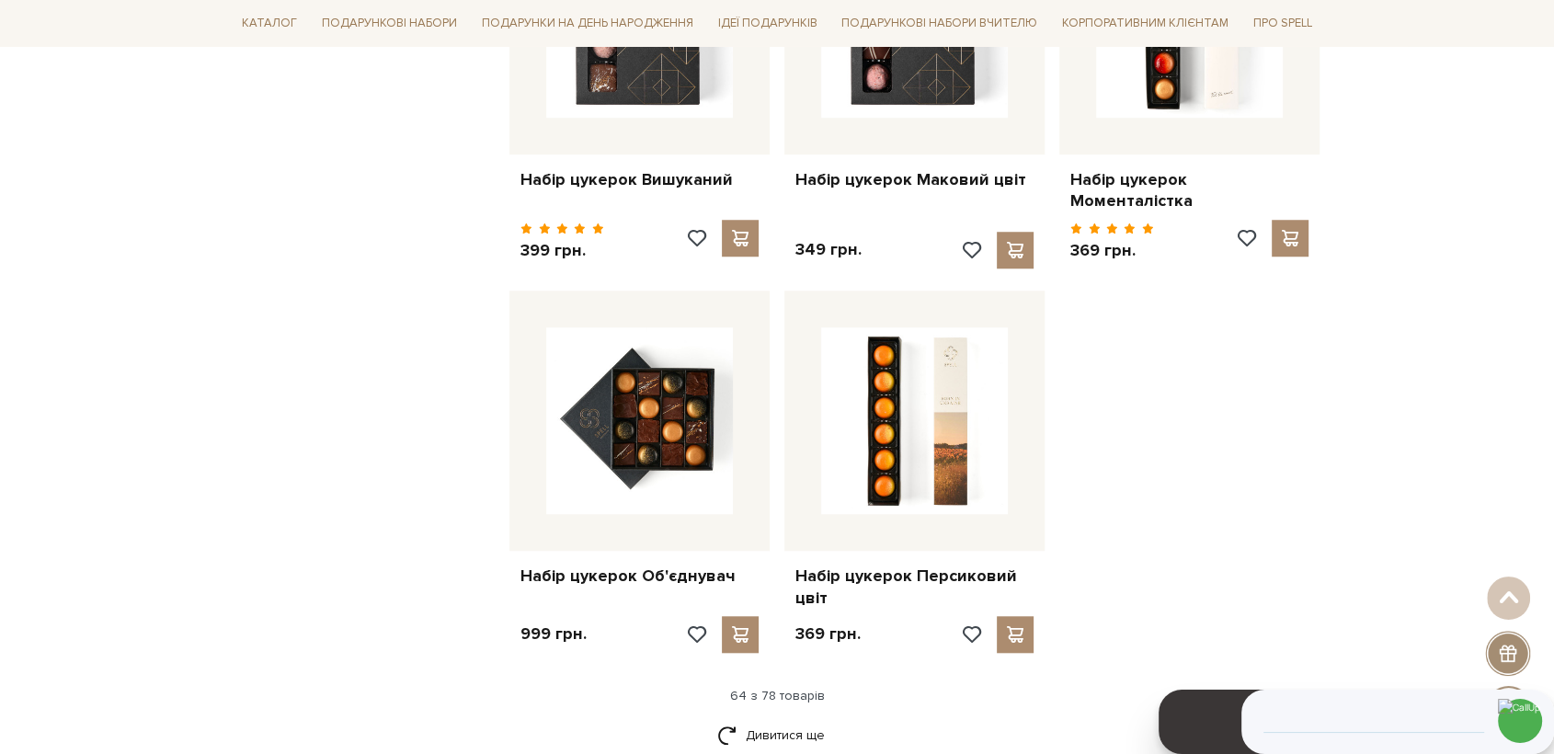
scroll to position [8480, 0]
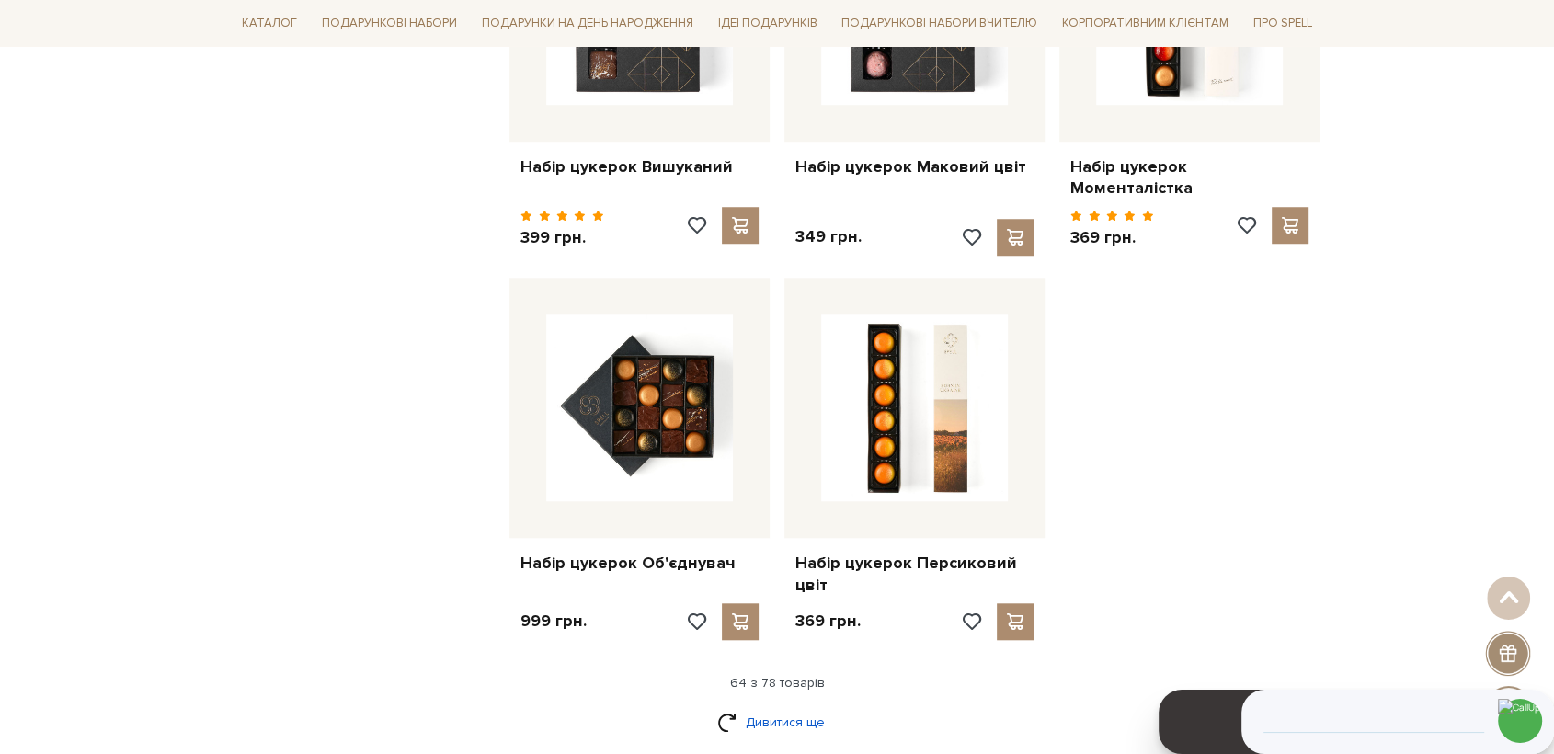
click at [776, 706] on link "Дивитися ще" at bounding box center [777, 722] width 120 height 32
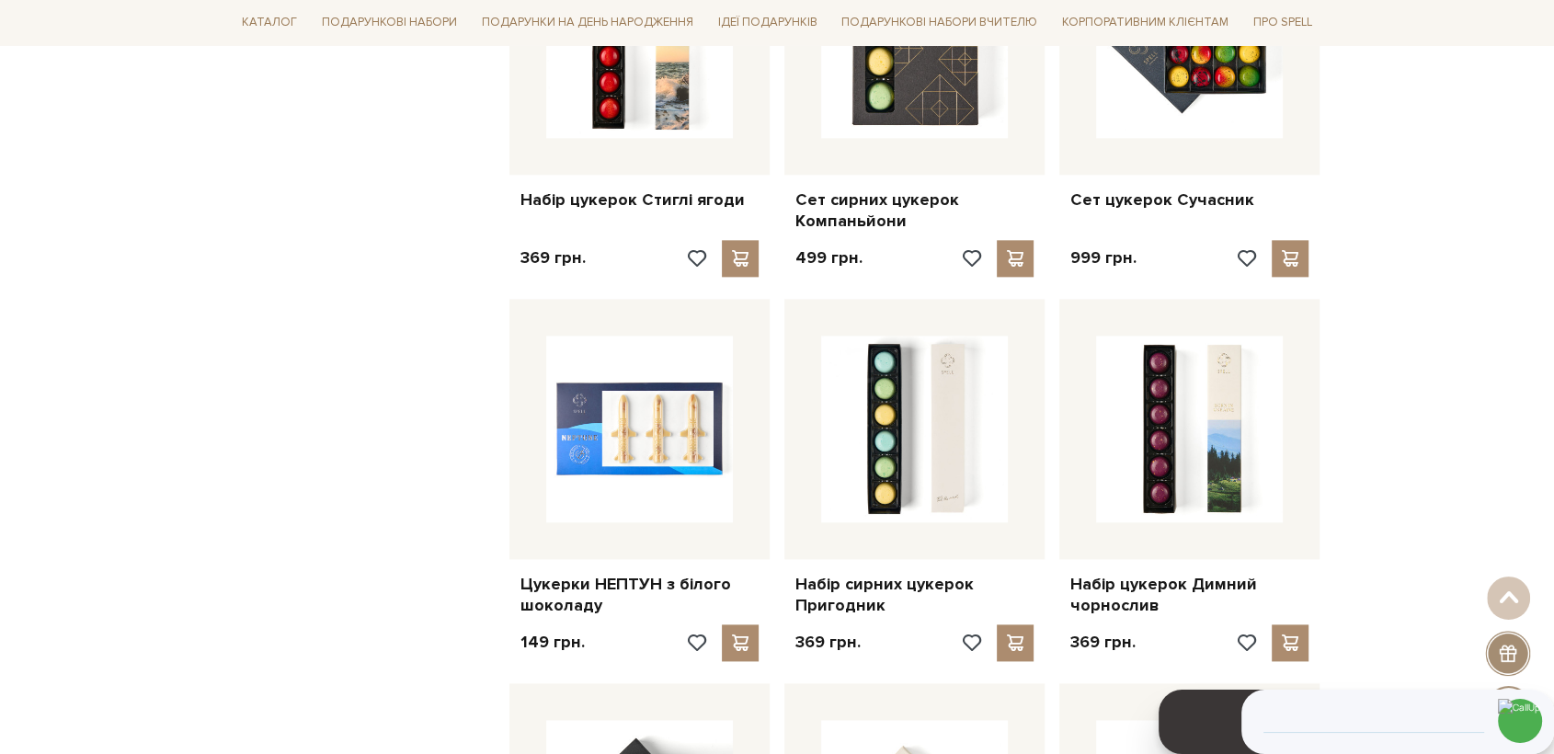
scroll to position [9502, 0]
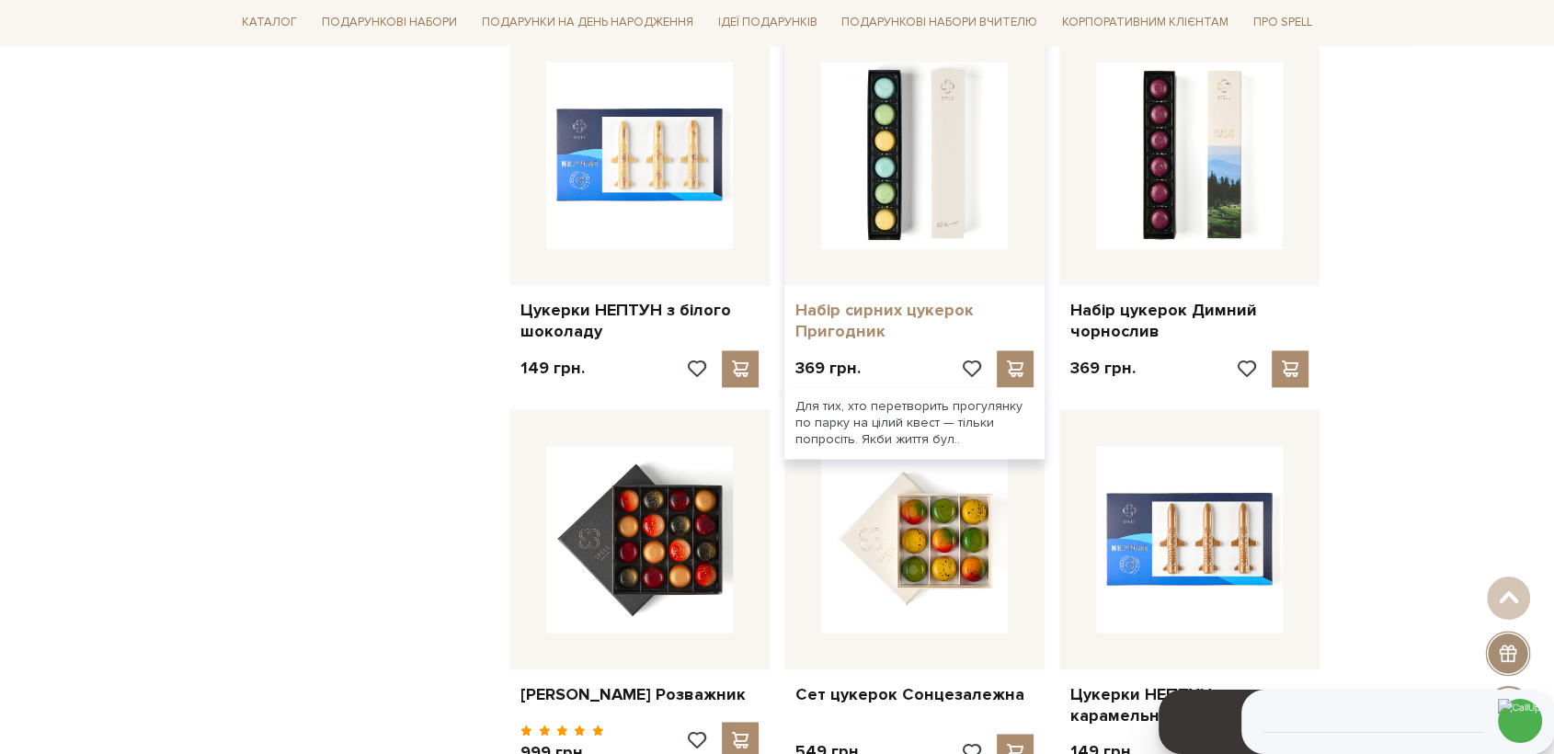
click at [840, 300] on link "Набір сирних цукерок Пригодник" at bounding box center [914, 321] width 238 height 43
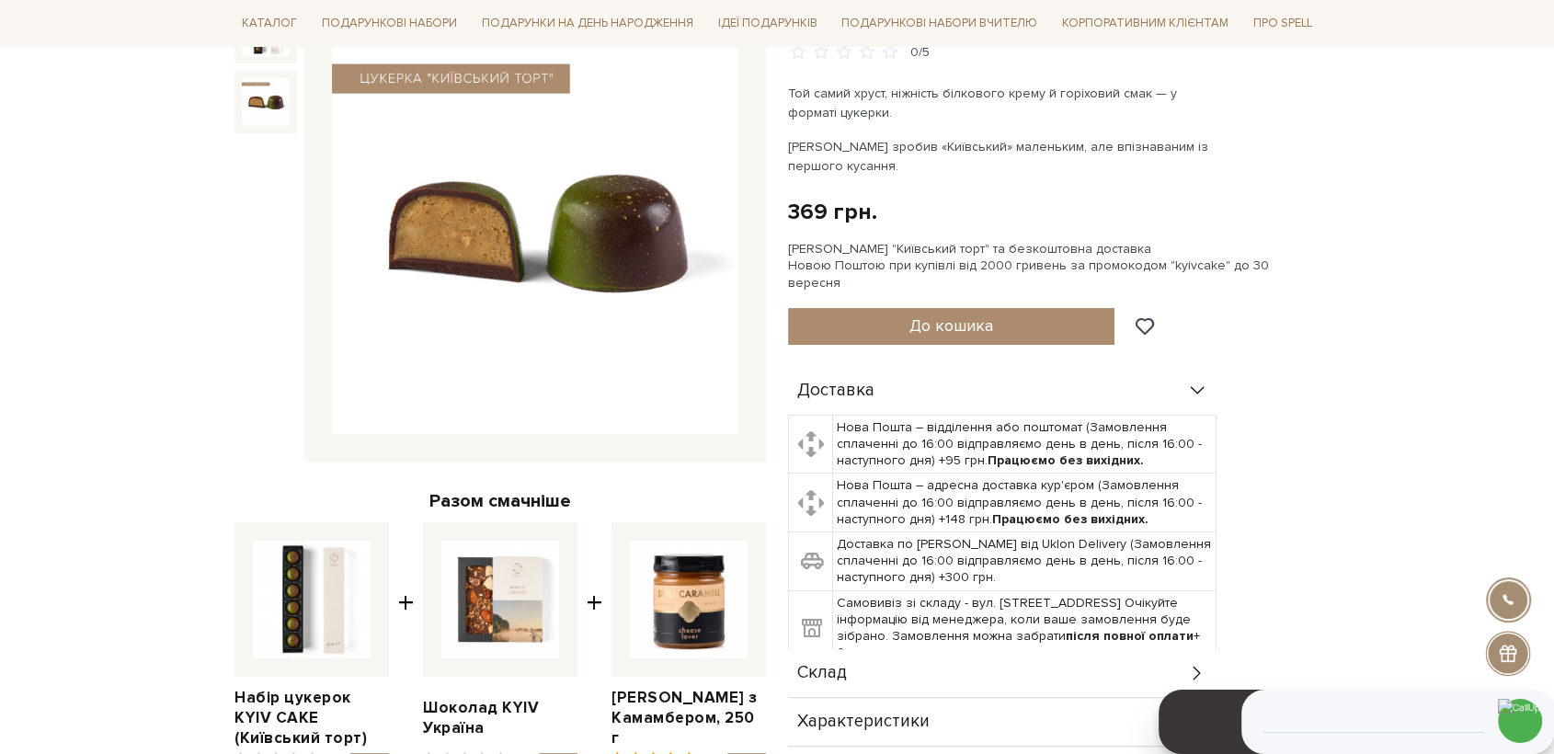
scroll to position [306, 0]
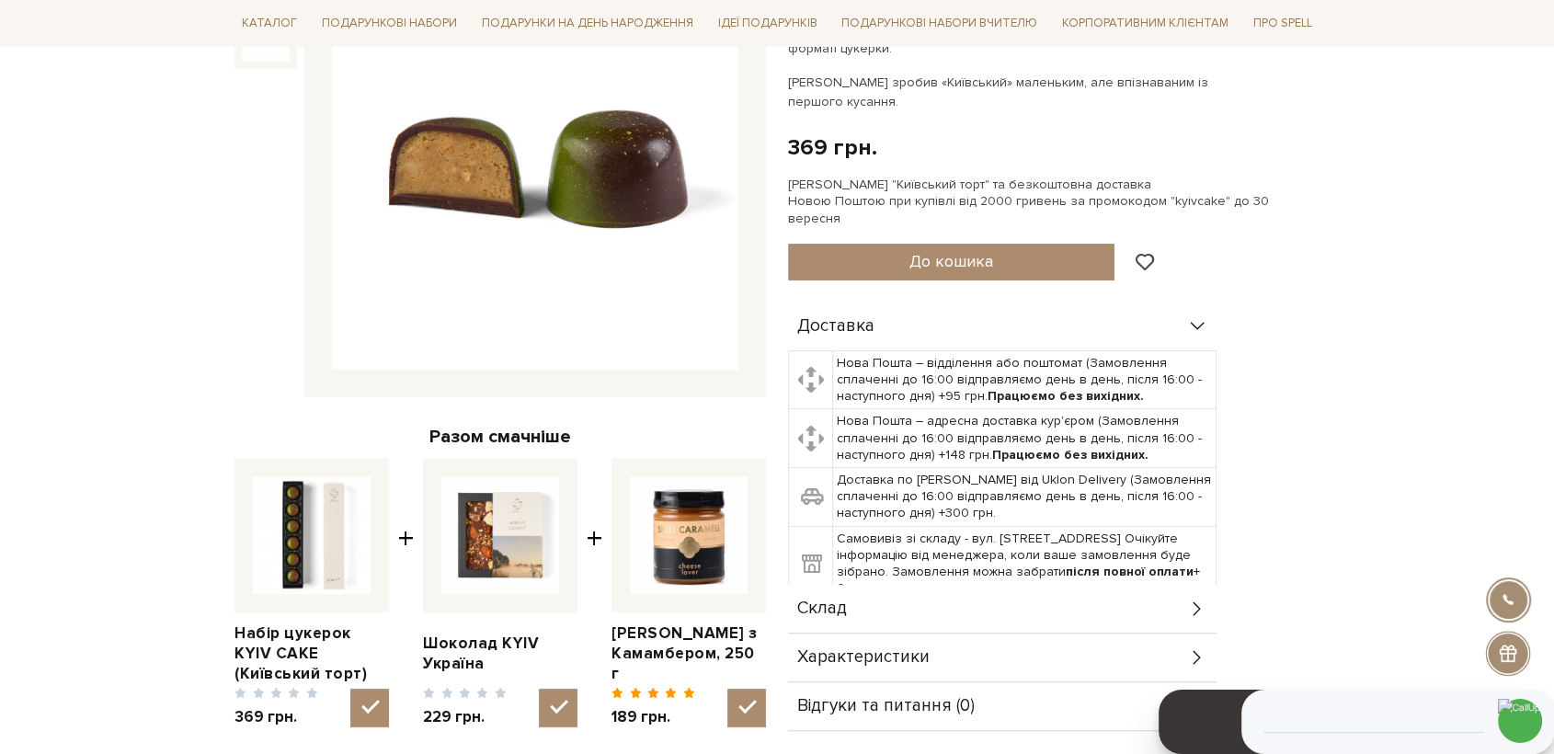
click at [846, 604] on div "Склад" at bounding box center [1002, 609] width 429 height 48
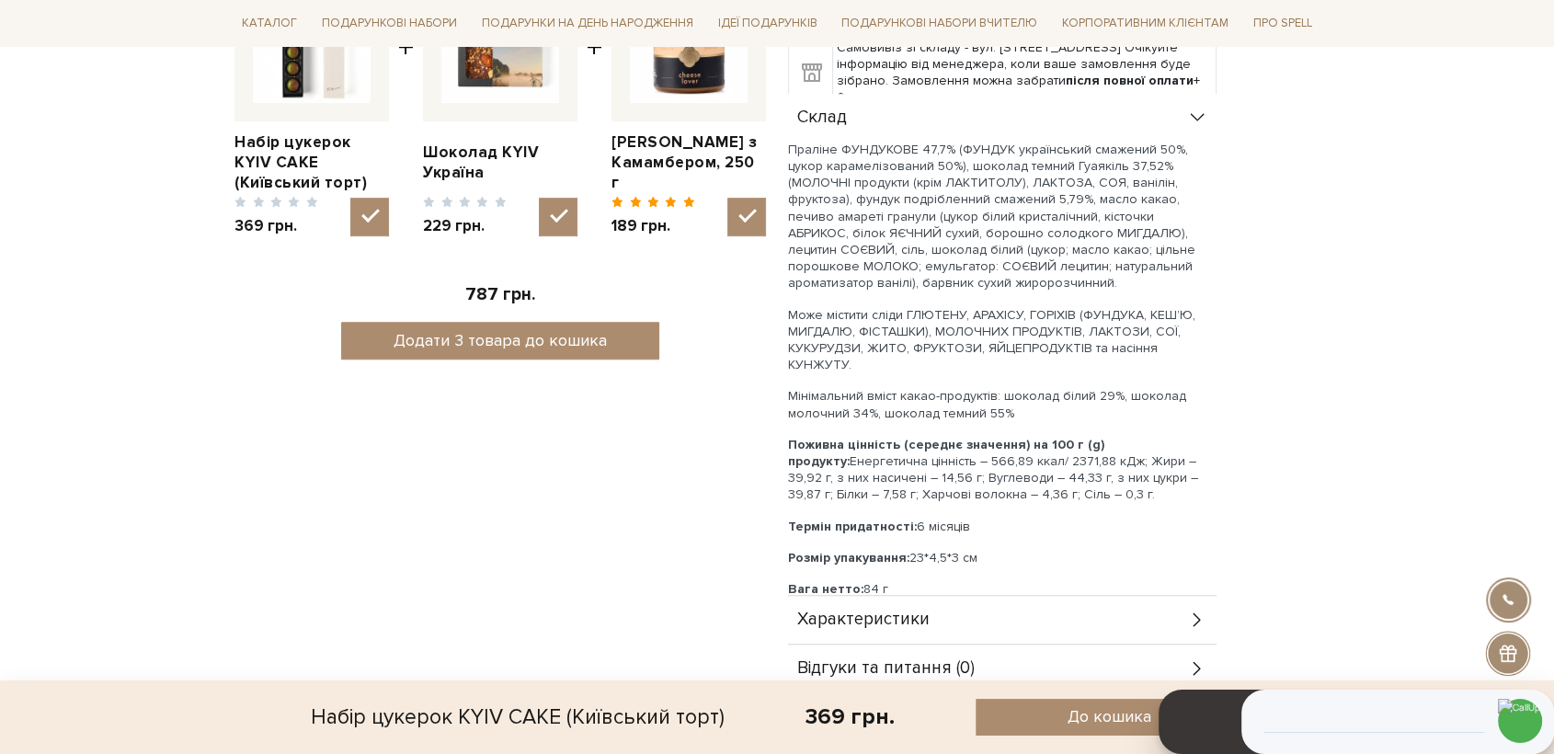
scroll to position [817, 0]
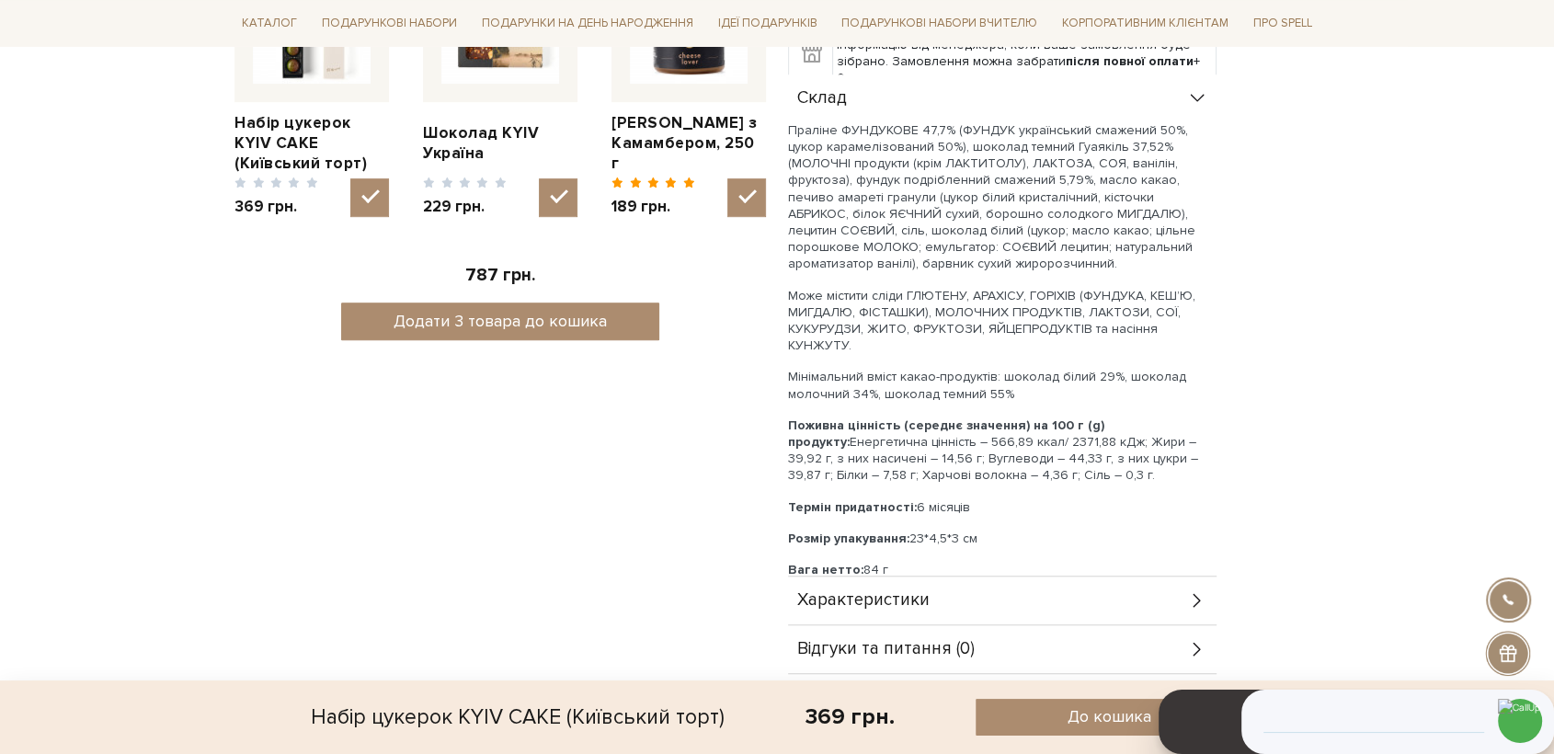
click at [872, 592] on span "Характеристики" at bounding box center [863, 600] width 132 height 17
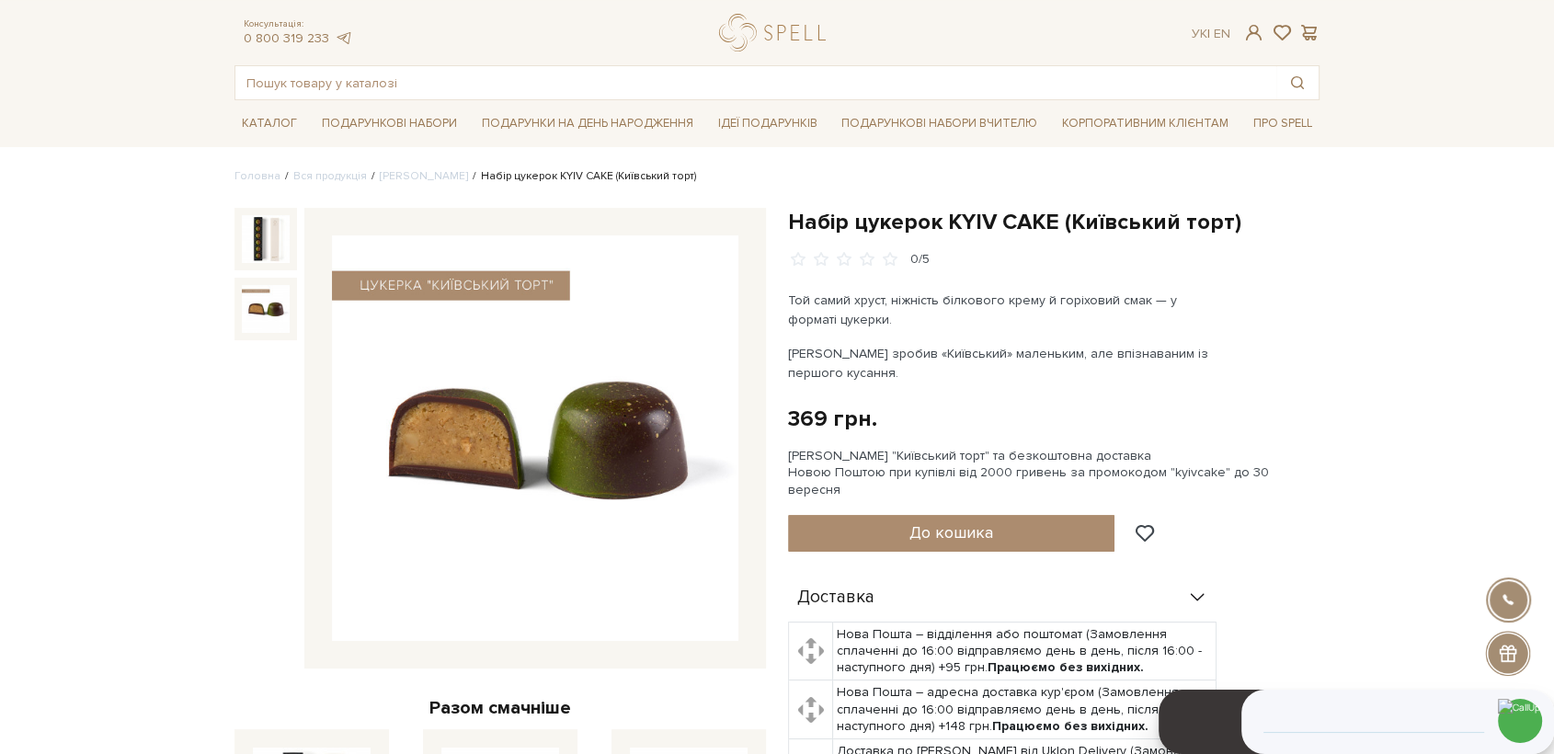
scroll to position [0, 0]
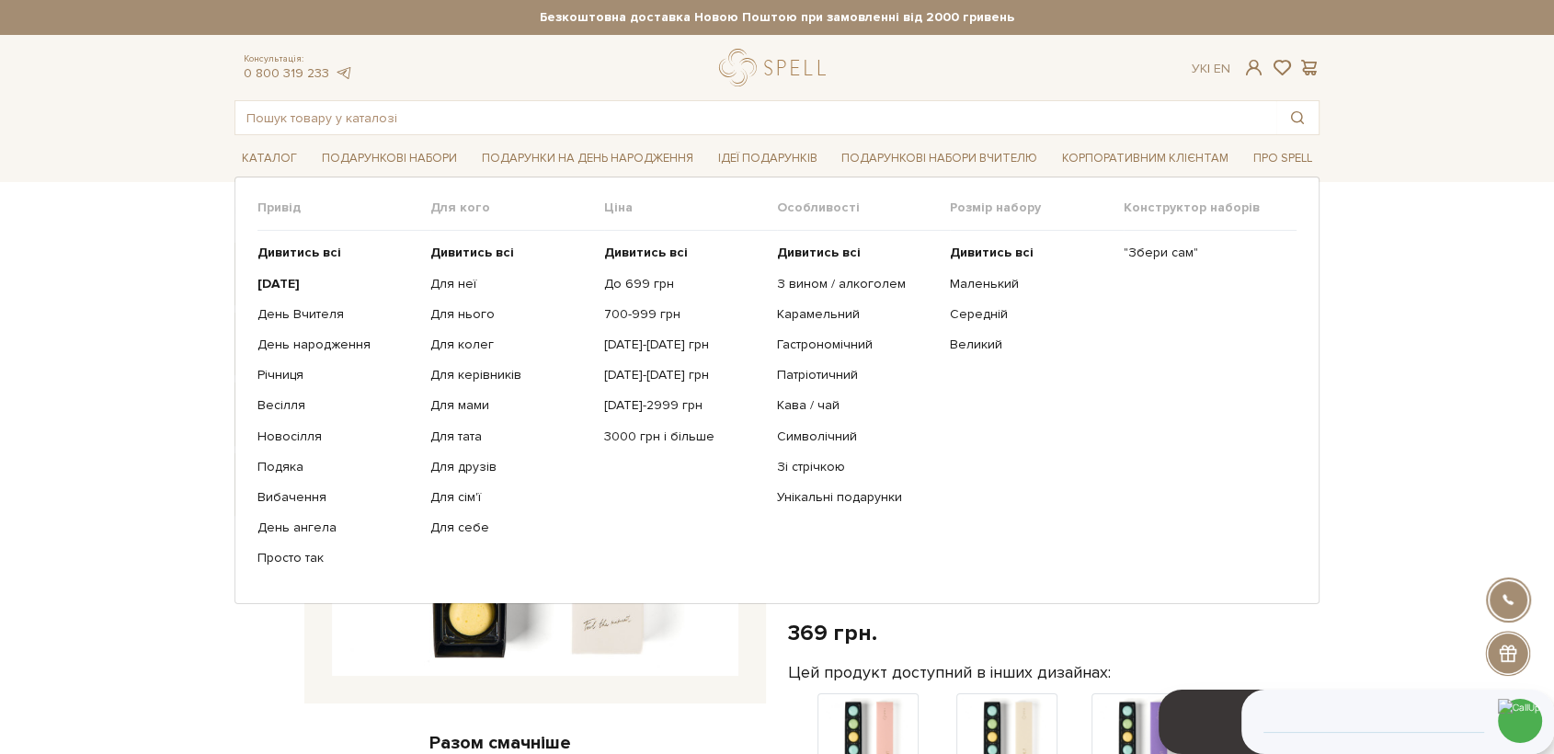
scroll to position [102, 0]
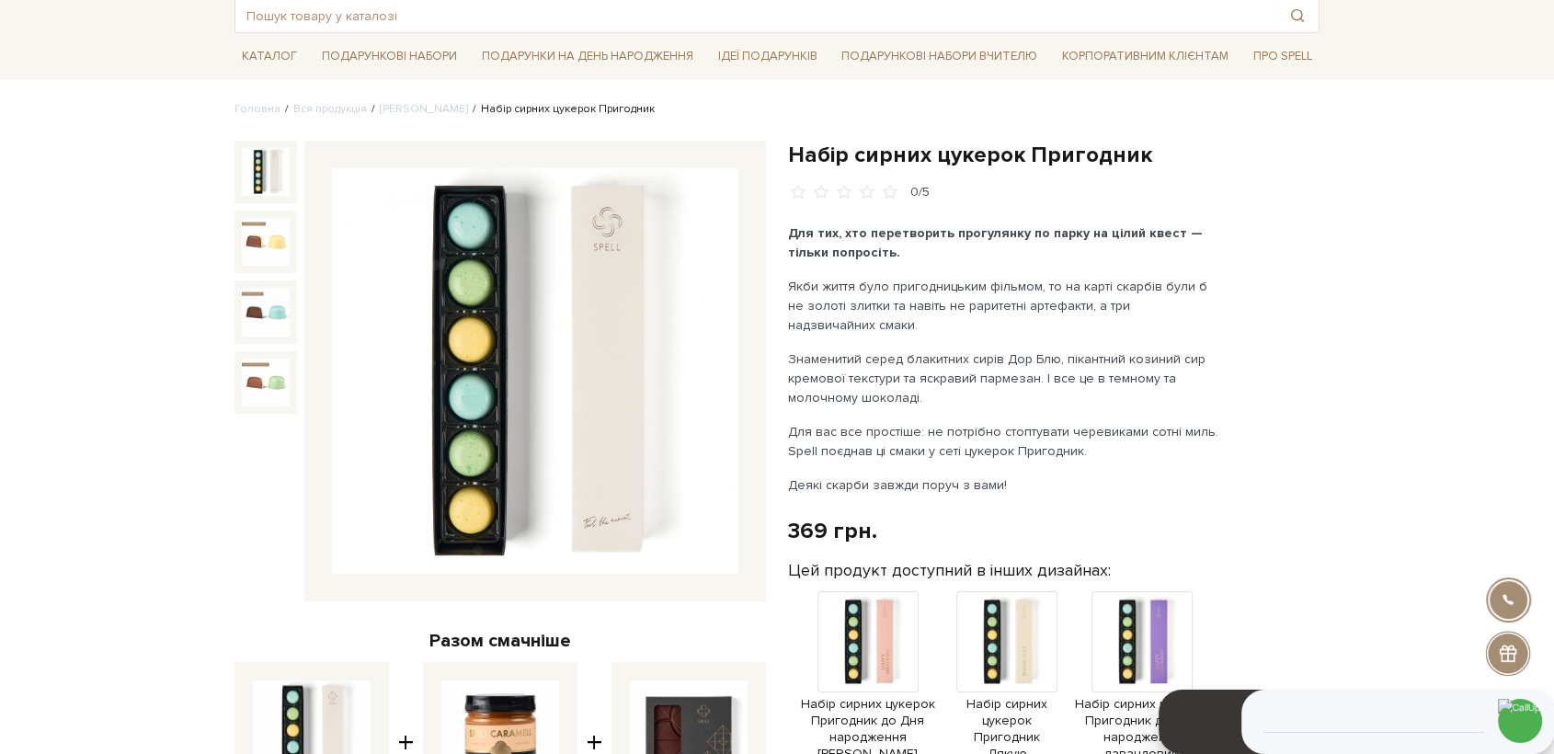
click at [513, 471] on img at bounding box center [535, 371] width 406 height 406
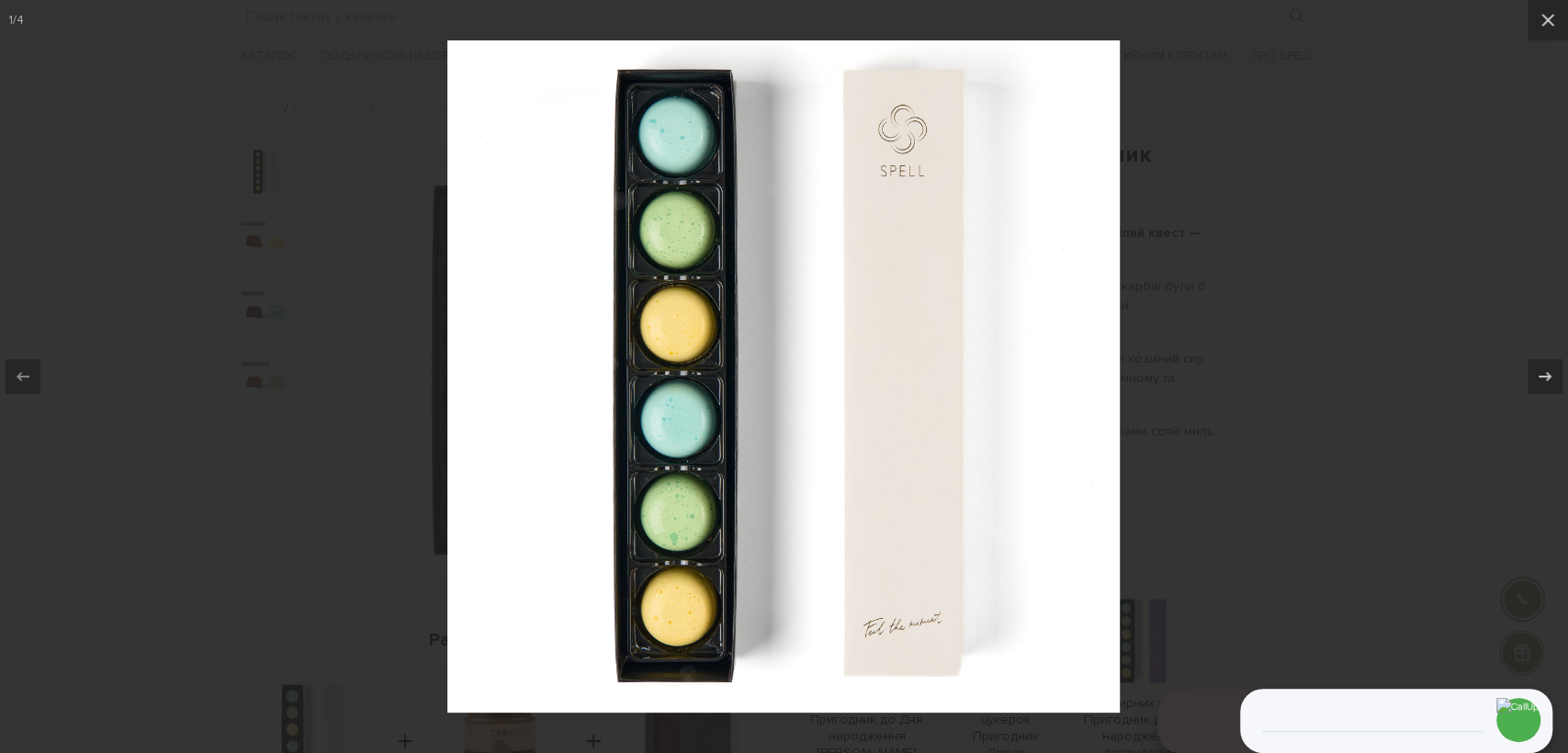
click at [1258, 439] on div at bounding box center [784, 376] width 1568 height 753
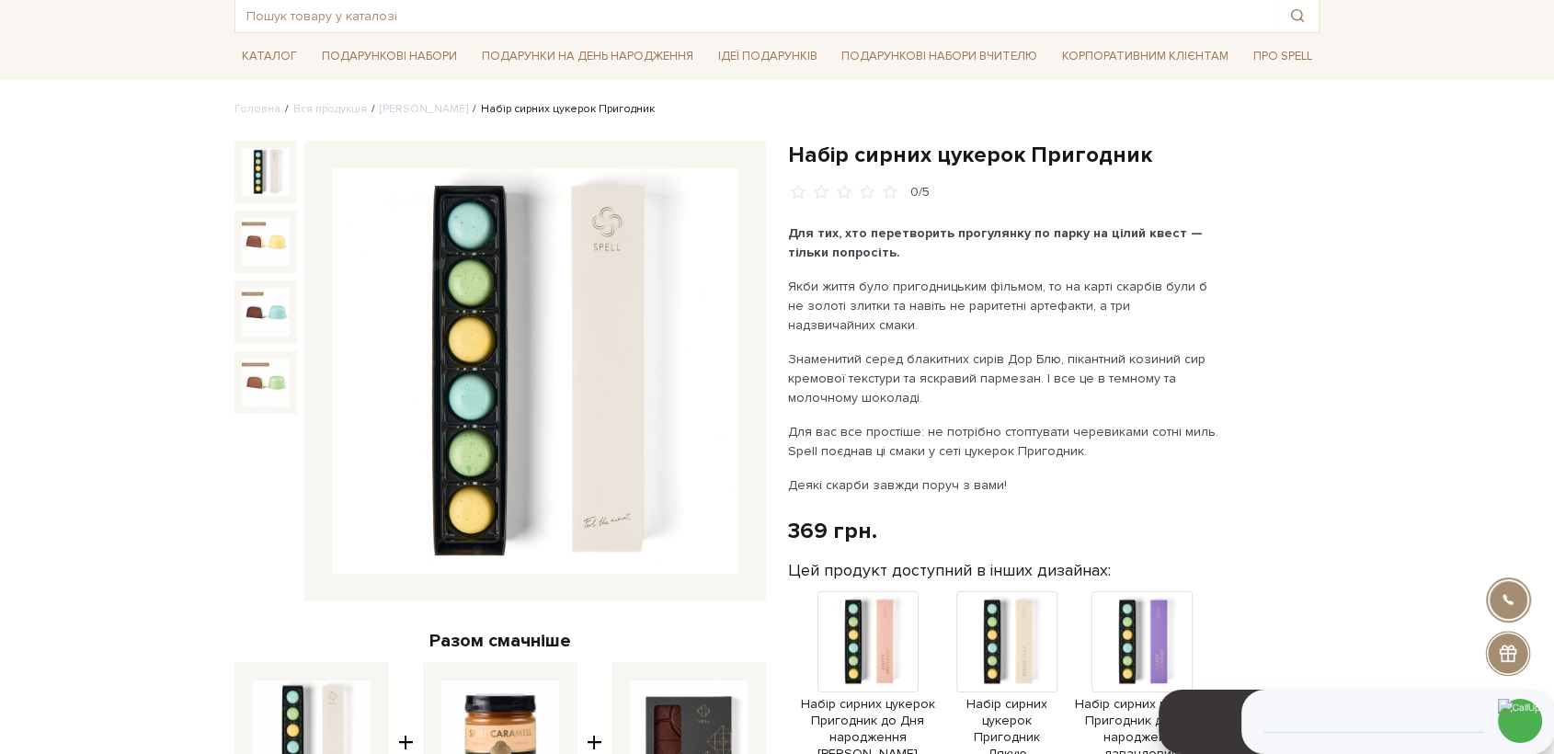
drag, startPoint x: 543, startPoint y: 335, endPoint x: 959, endPoint y: 191, distance: 439.7
click at [1066, 237] on b "Для тих, хто перетворить прогулянку по парку на цілий квест — тільки попросіть." at bounding box center [995, 242] width 415 height 35
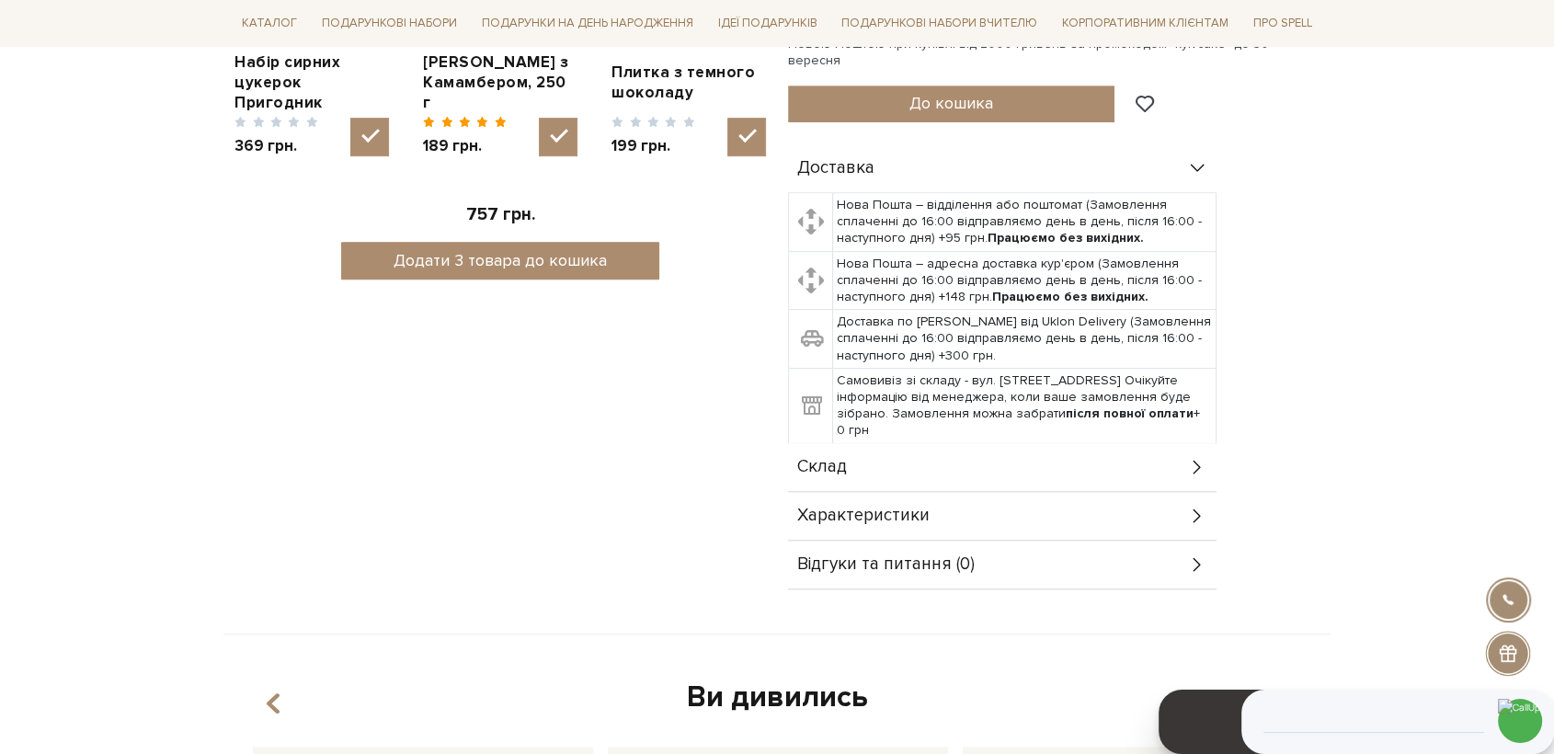
scroll to position [920, 0]
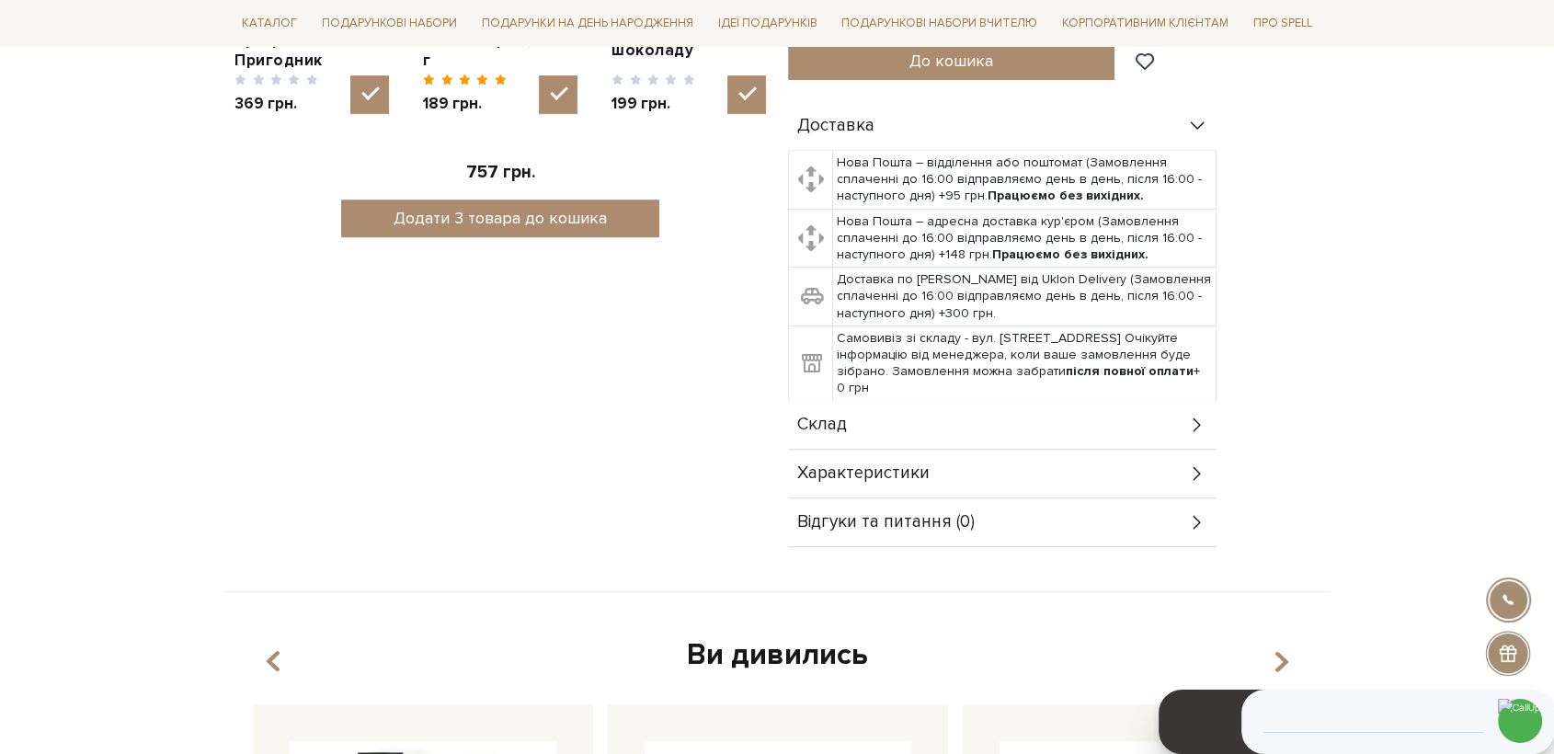
click at [840, 417] on span "Склад" at bounding box center [822, 425] width 50 height 17
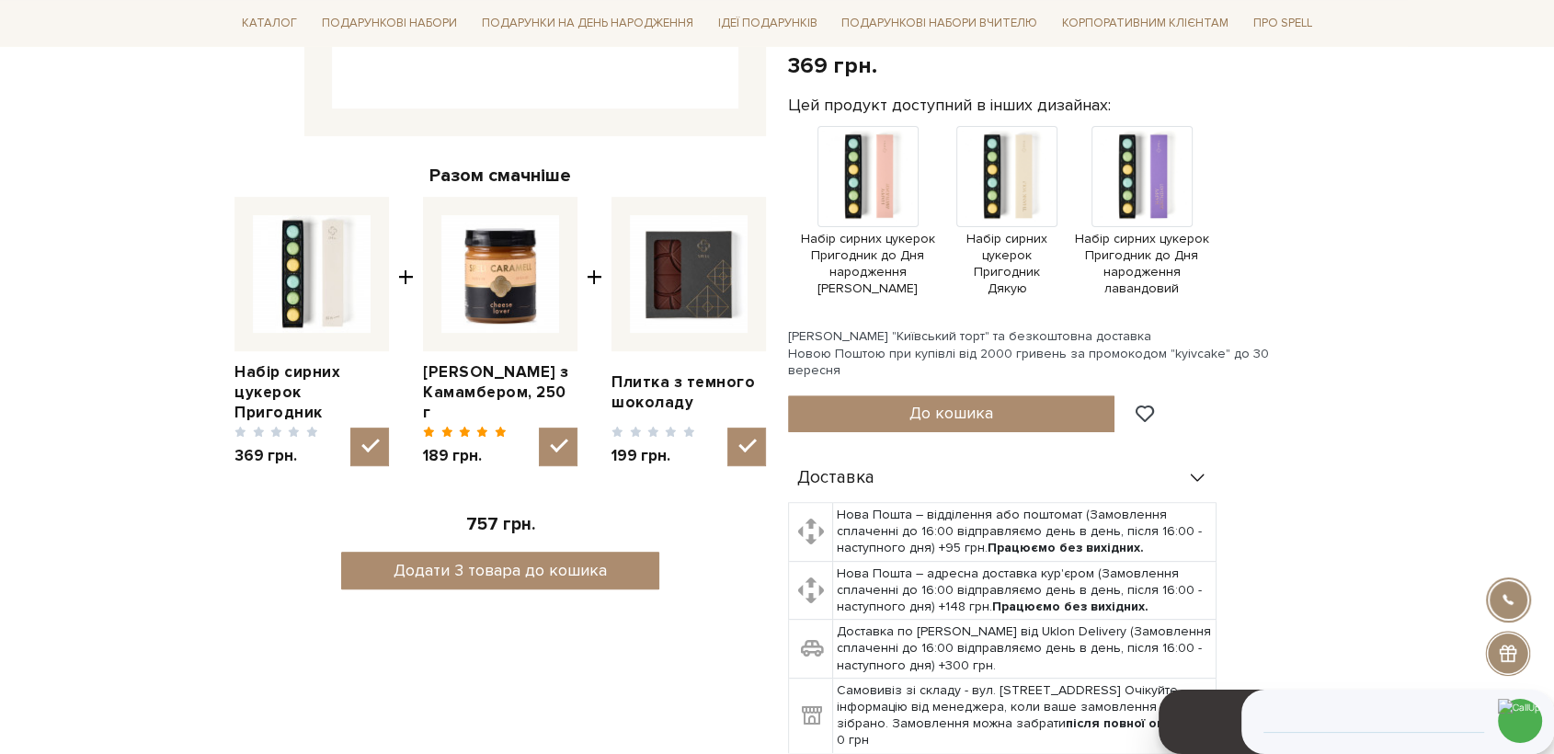
scroll to position [0, 0]
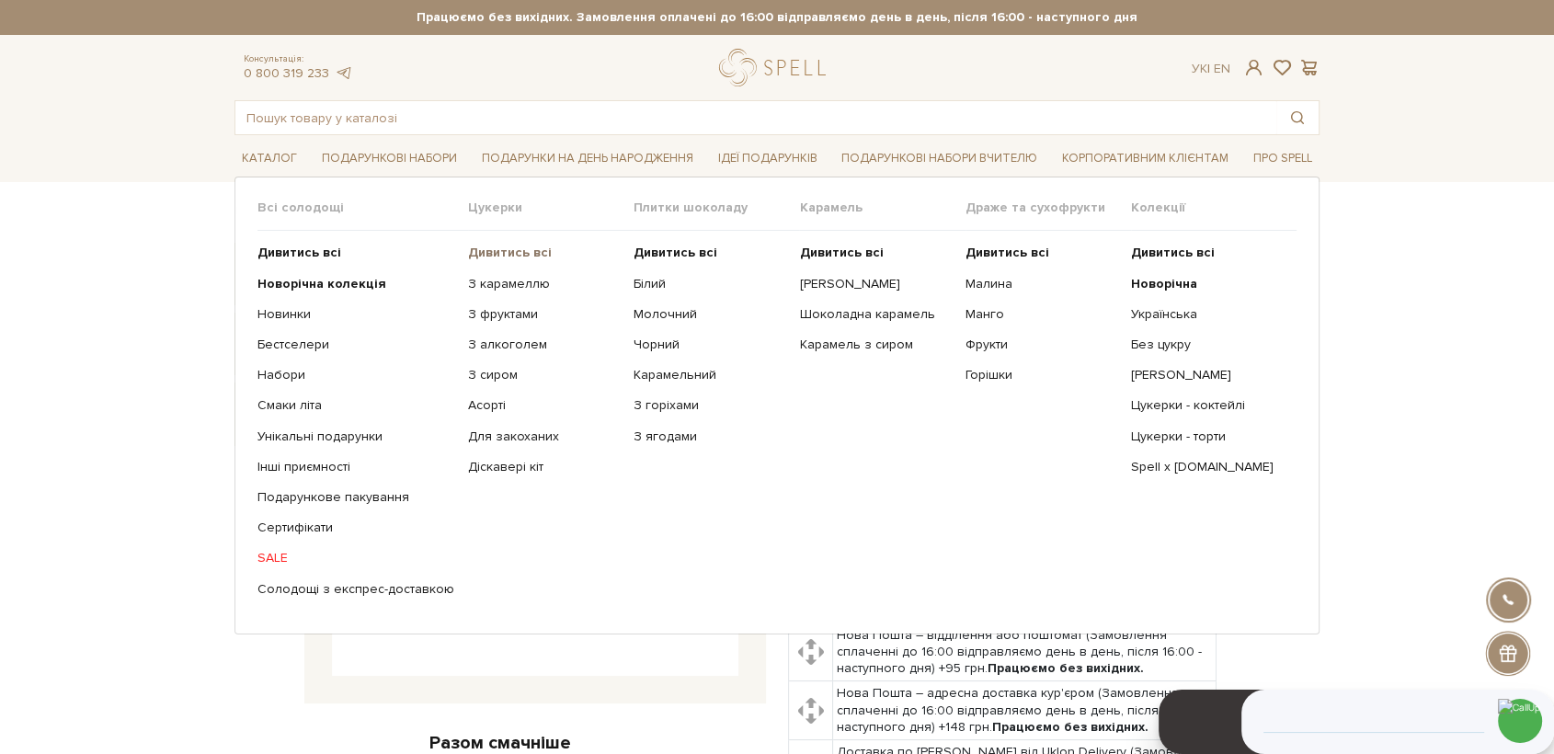
click at [480, 257] on b "Дивитись всі" at bounding box center [510, 253] width 84 height 16
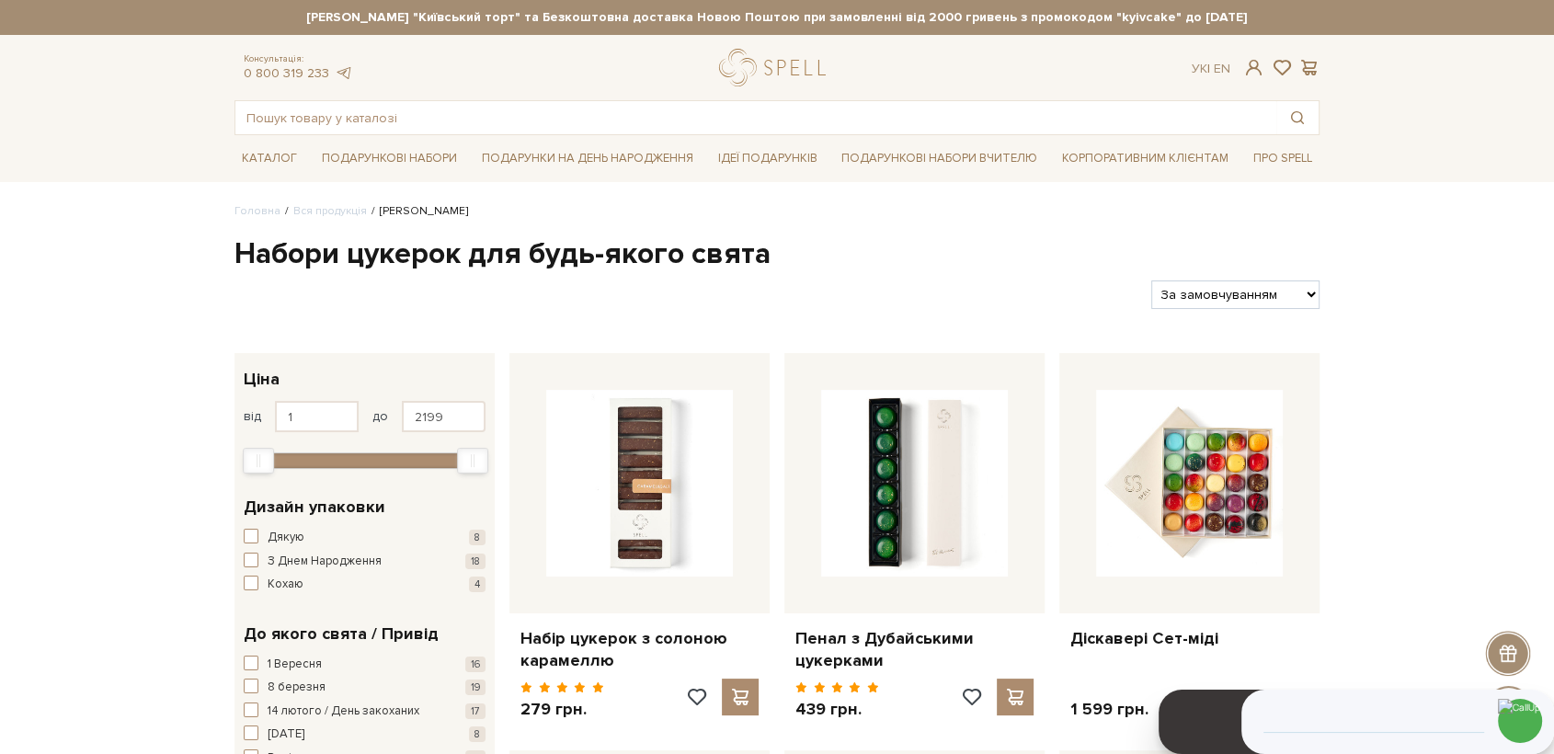
drag, startPoint x: 1229, startPoint y: 290, endPoint x: 1226, endPoint y: 340, distance: 50.7
click at [1229, 290] on select "За замовчуванням За Ціною (зростання) За Ціною (зменшення) Новинки За популярні…" at bounding box center [1235, 294] width 168 height 29
click at [1241, 293] on select "За замовчуванням За Ціною (зростання) За Ціною (зменшення) Новинки За популярні…" at bounding box center [1235, 294] width 168 height 29
select select "https://spellchocolate.com/our-productions/seti-cukerok/?sort=p.price&order=DESC"
click at [1151, 280] on select "За замовчуванням За Ціною (зростання) За Ціною (зменшення) Новинки За популярні…" at bounding box center [1235, 294] width 168 height 29
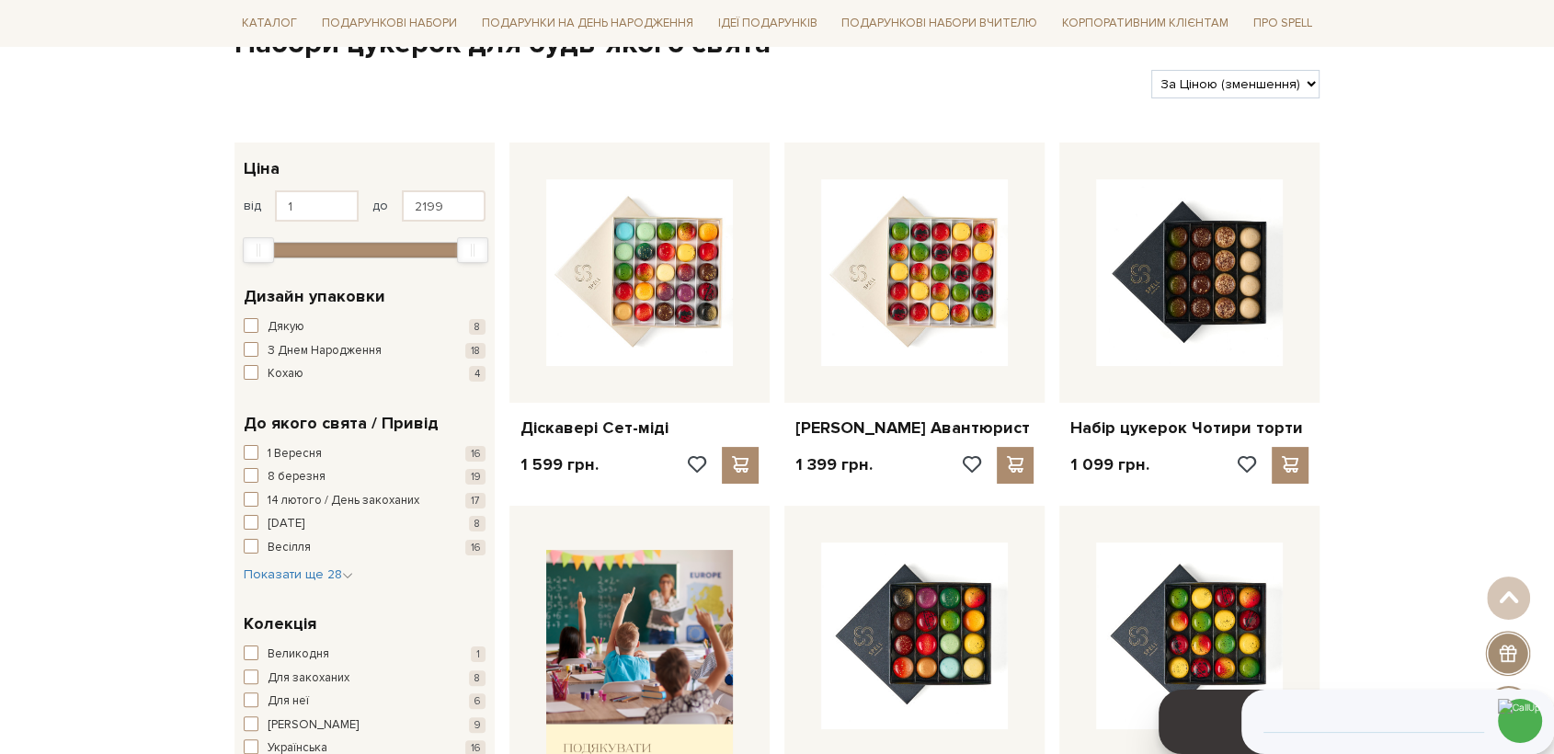
scroll to position [204, 0]
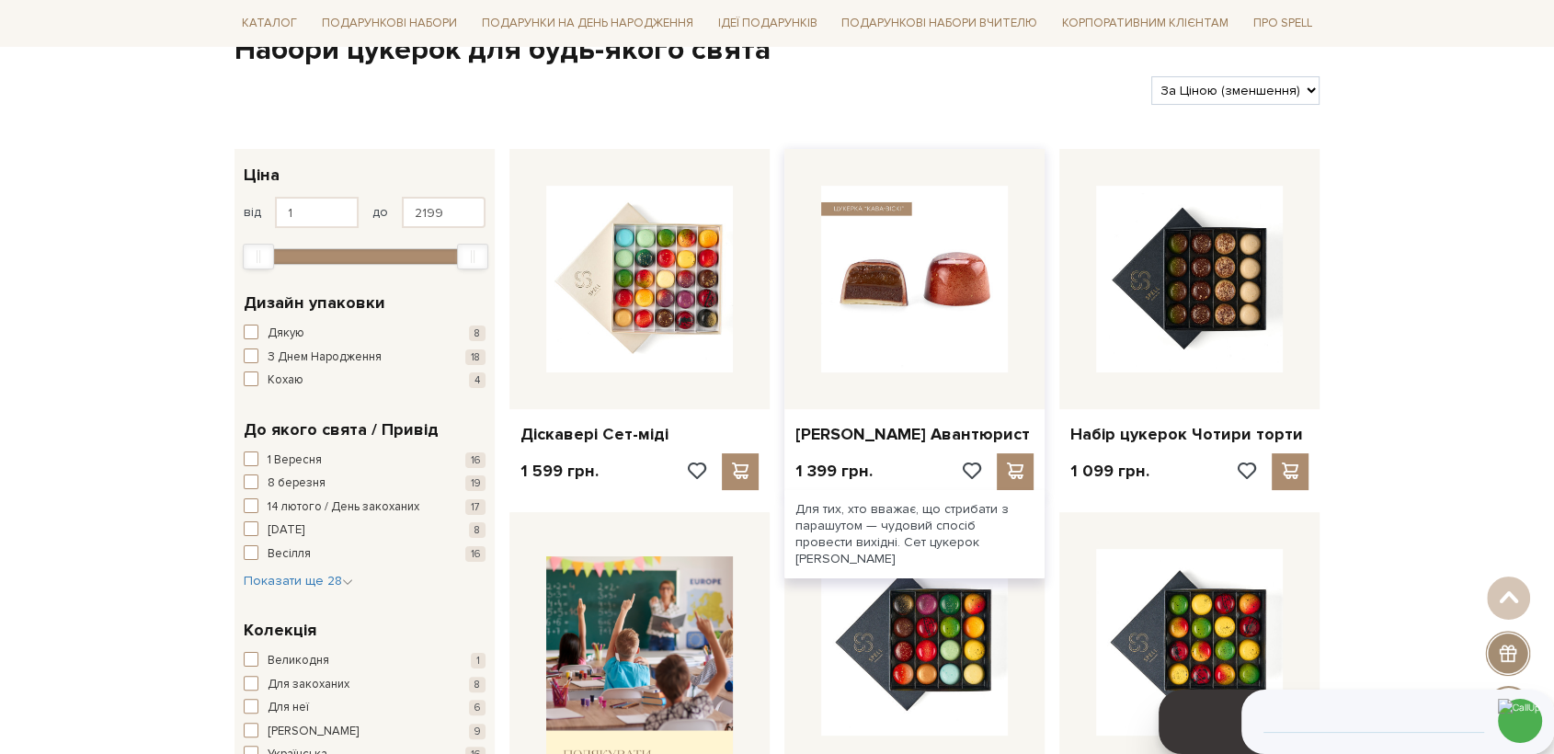
click at [954, 303] on img at bounding box center [914, 279] width 187 height 187
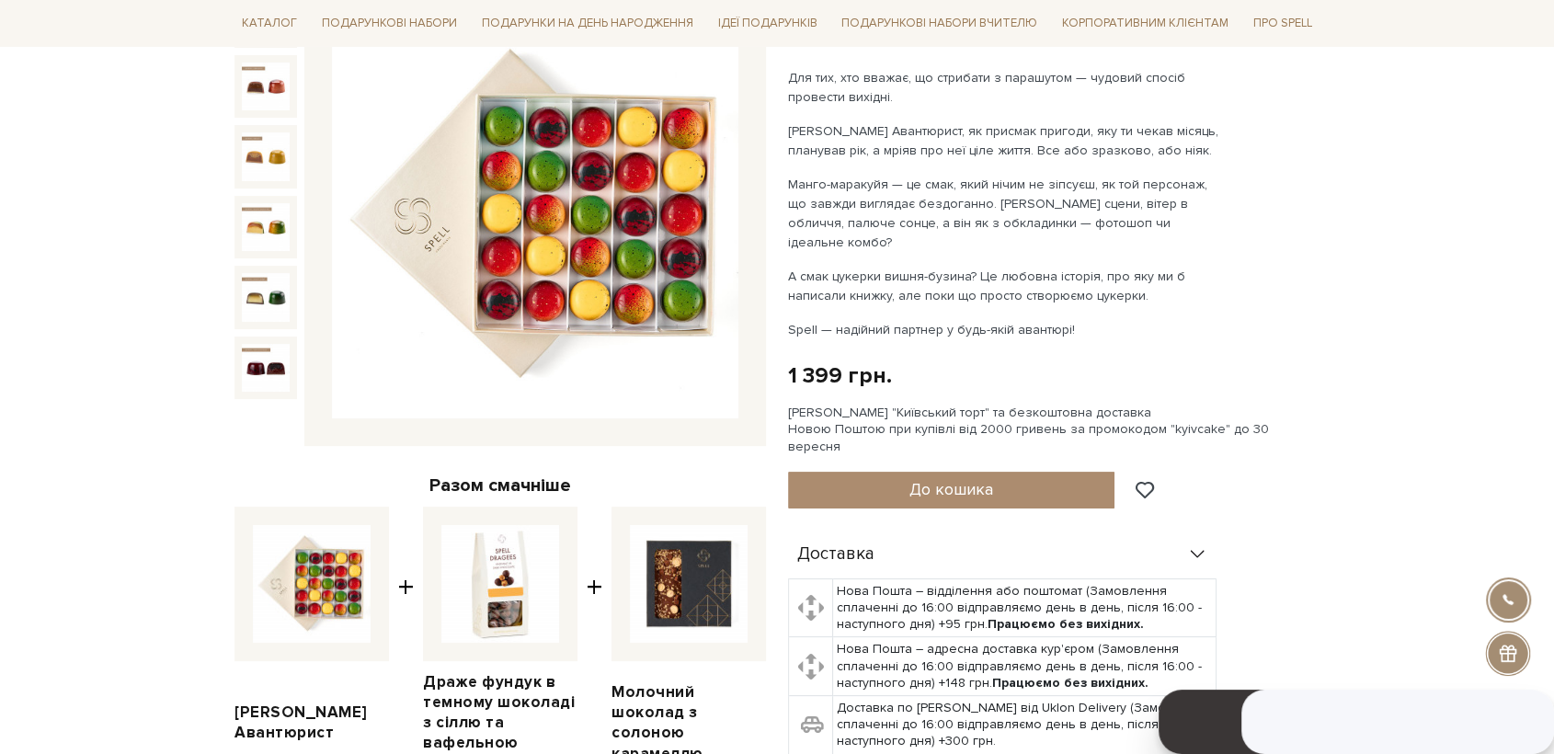
scroll to position [306, 0]
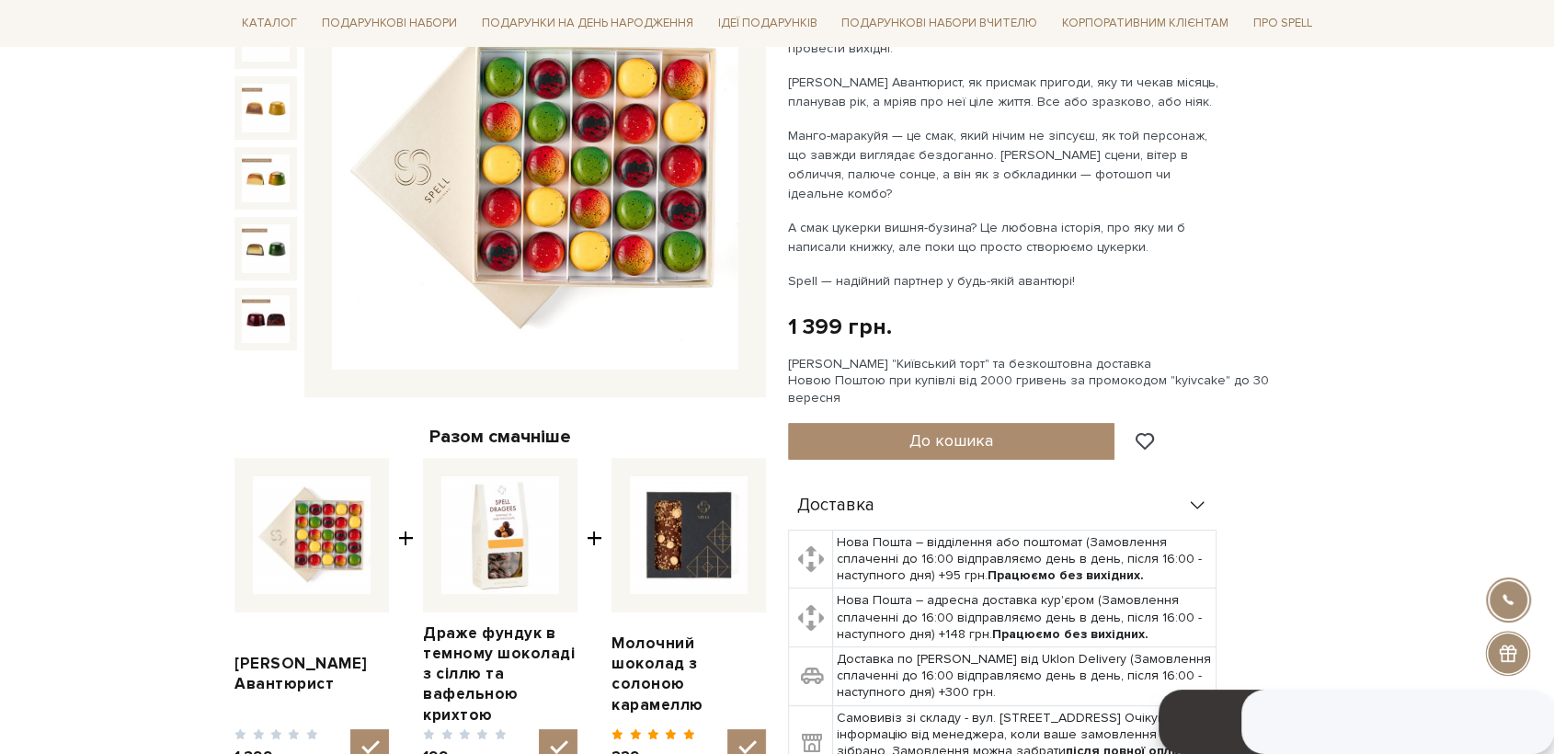
click at [579, 239] on img at bounding box center [535, 167] width 406 height 406
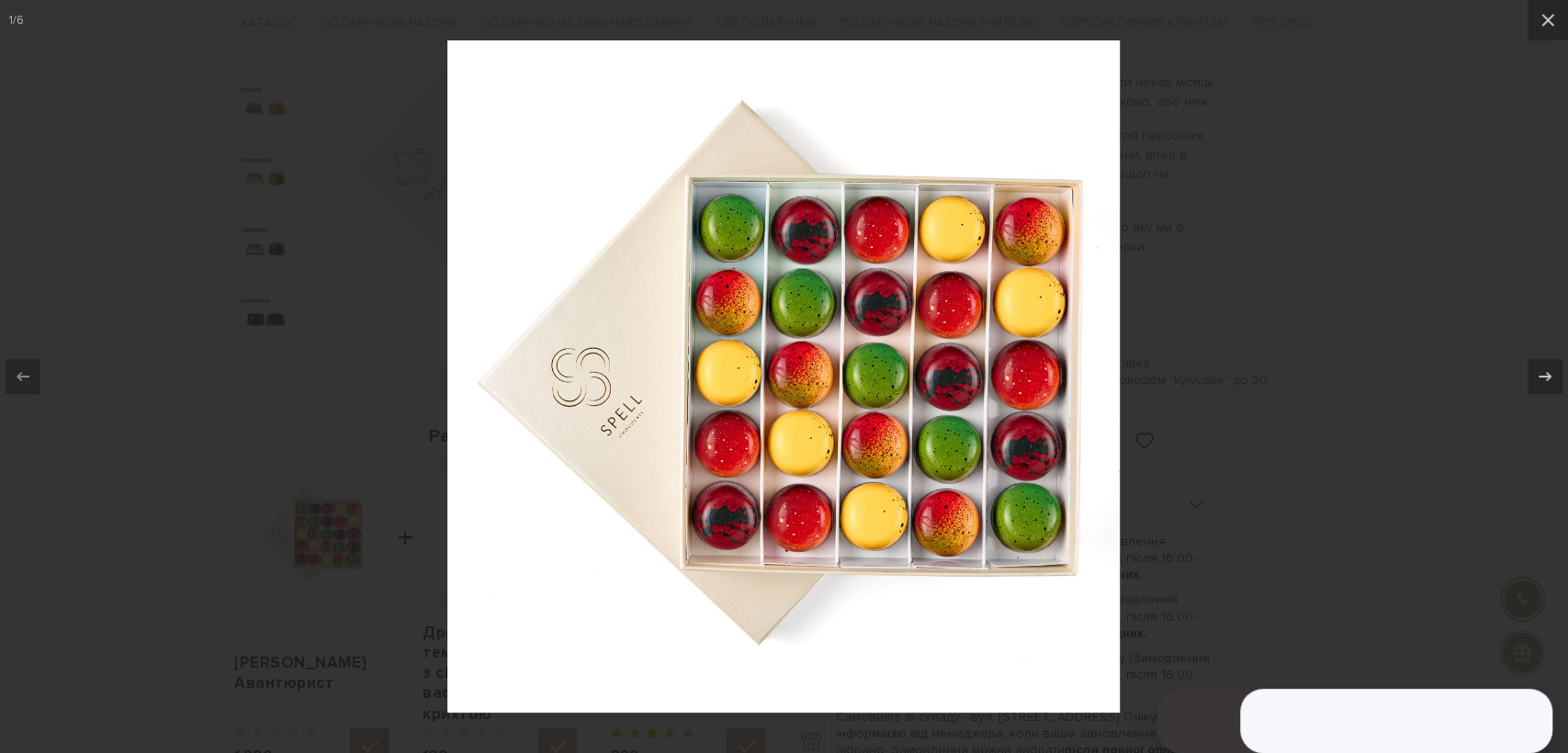
click at [366, 424] on div at bounding box center [784, 376] width 1568 height 753
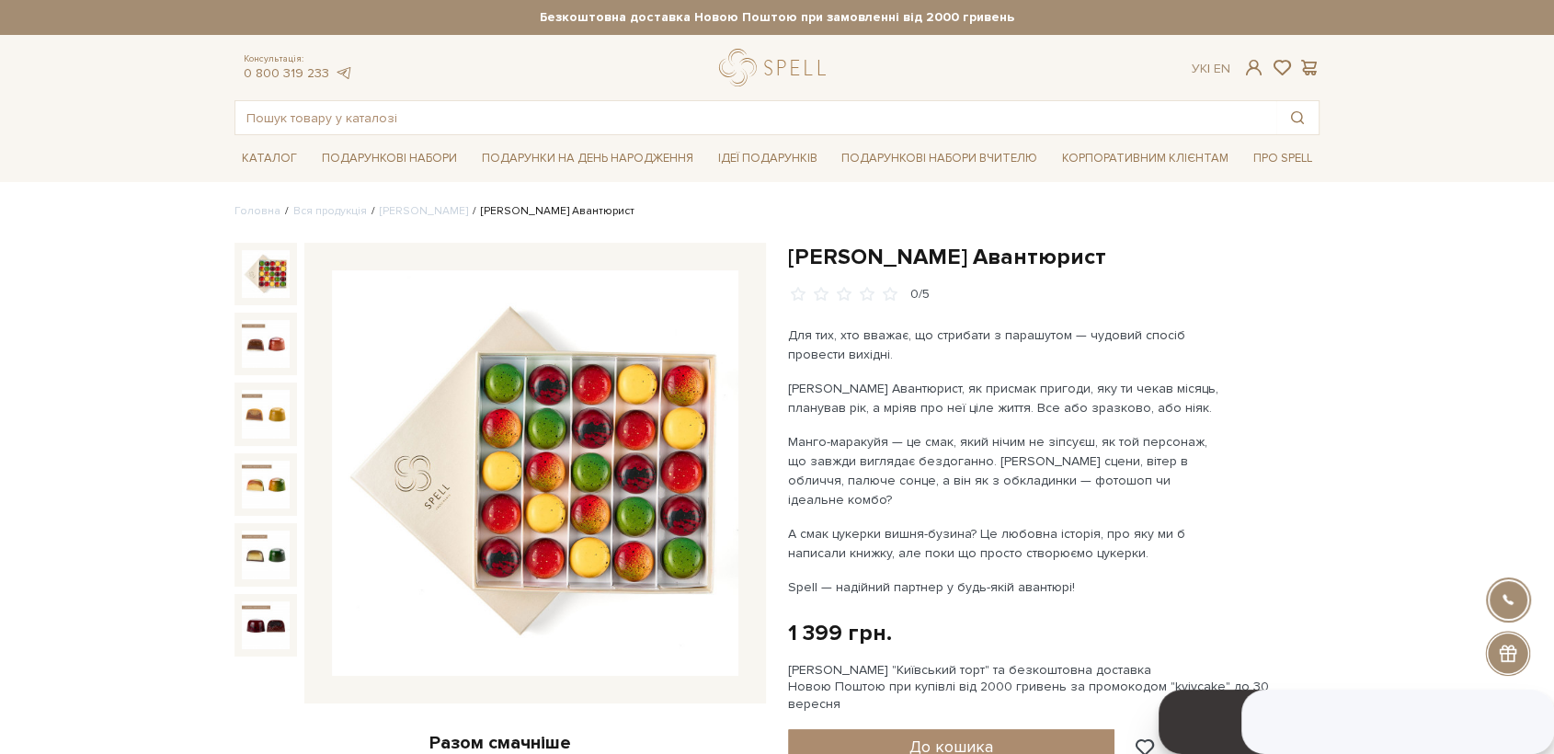
click at [609, 485] on img at bounding box center [535, 473] width 406 height 406
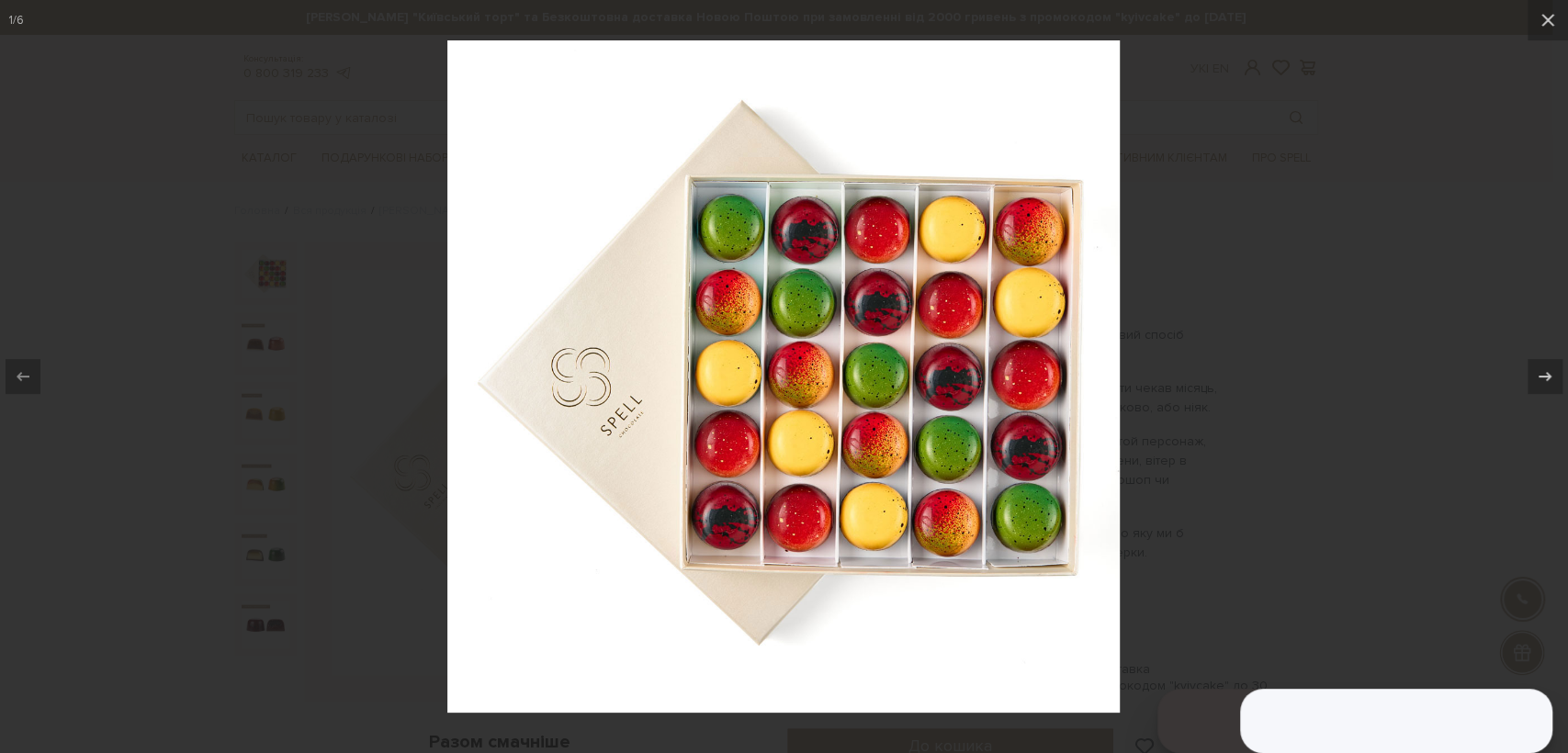
click at [275, 266] on div at bounding box center [784, 376] width 1568 height 753
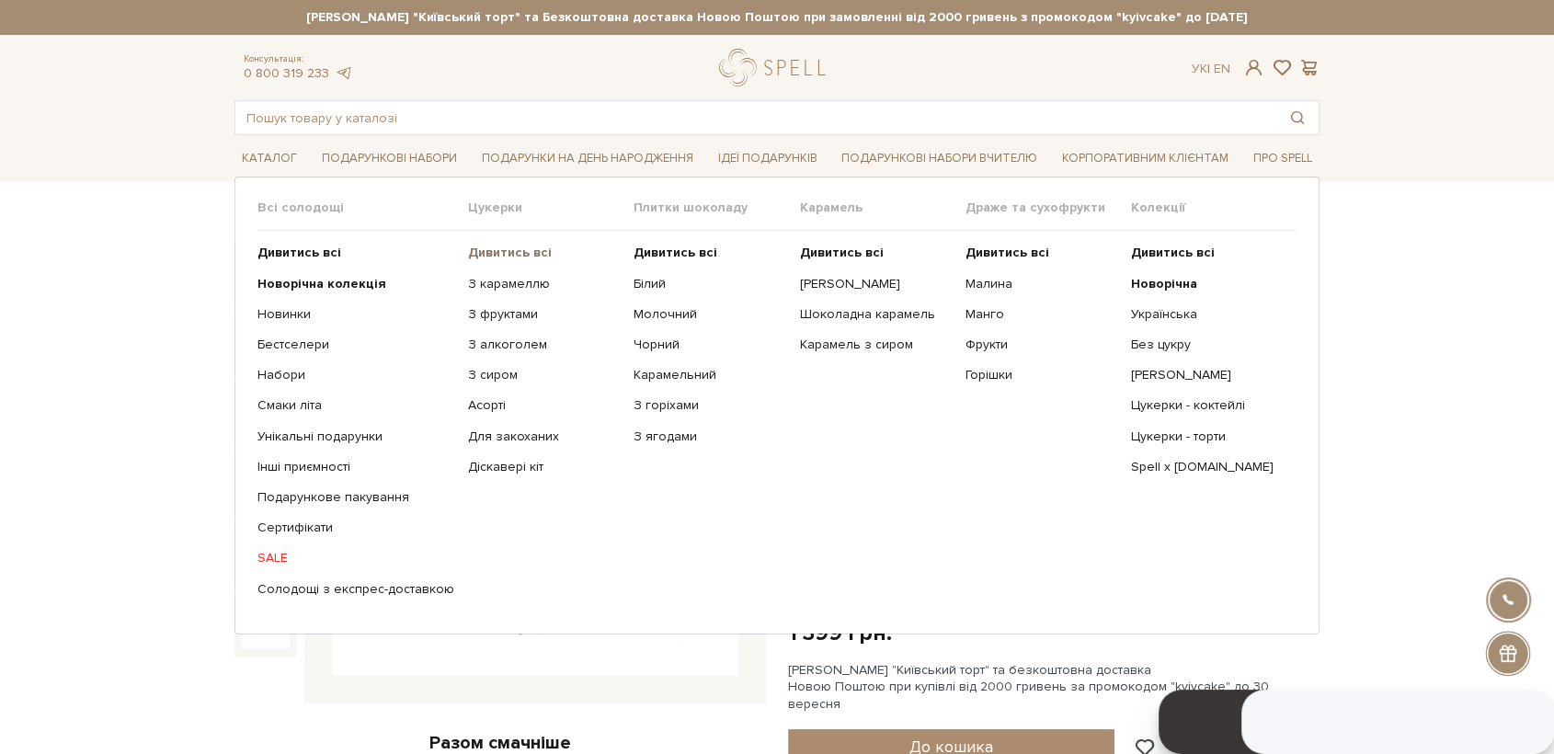
click at [518, 253] on b "Дивитись всі" at bounding box center [510, 253] width 84 height 16
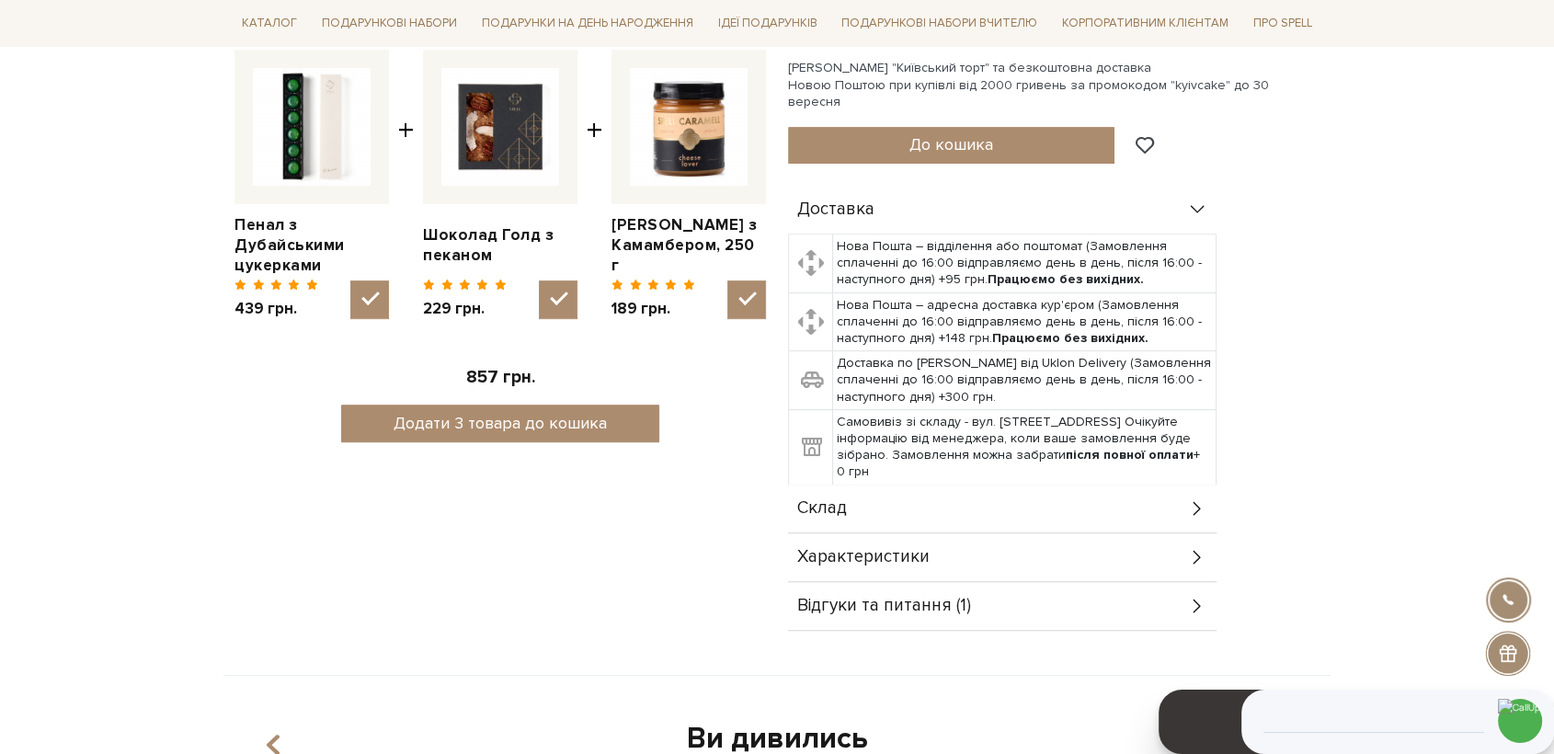
click at [838, 500] on span "Склад" at bounding box center [822, 508] width 50 height 17
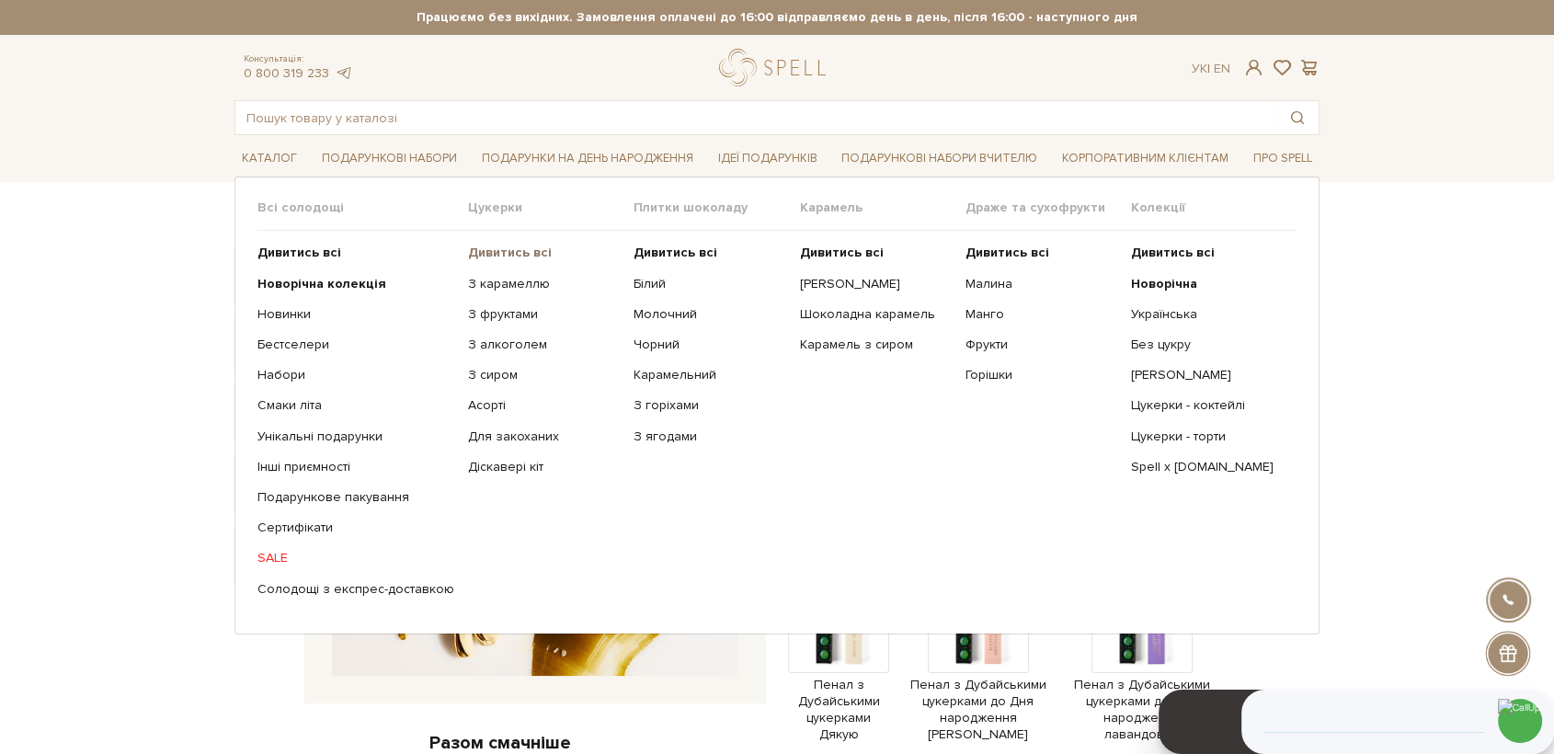
click at [499, 249] on b "Дивитись всі" at bounding box center [510, 253] width 84 height 16
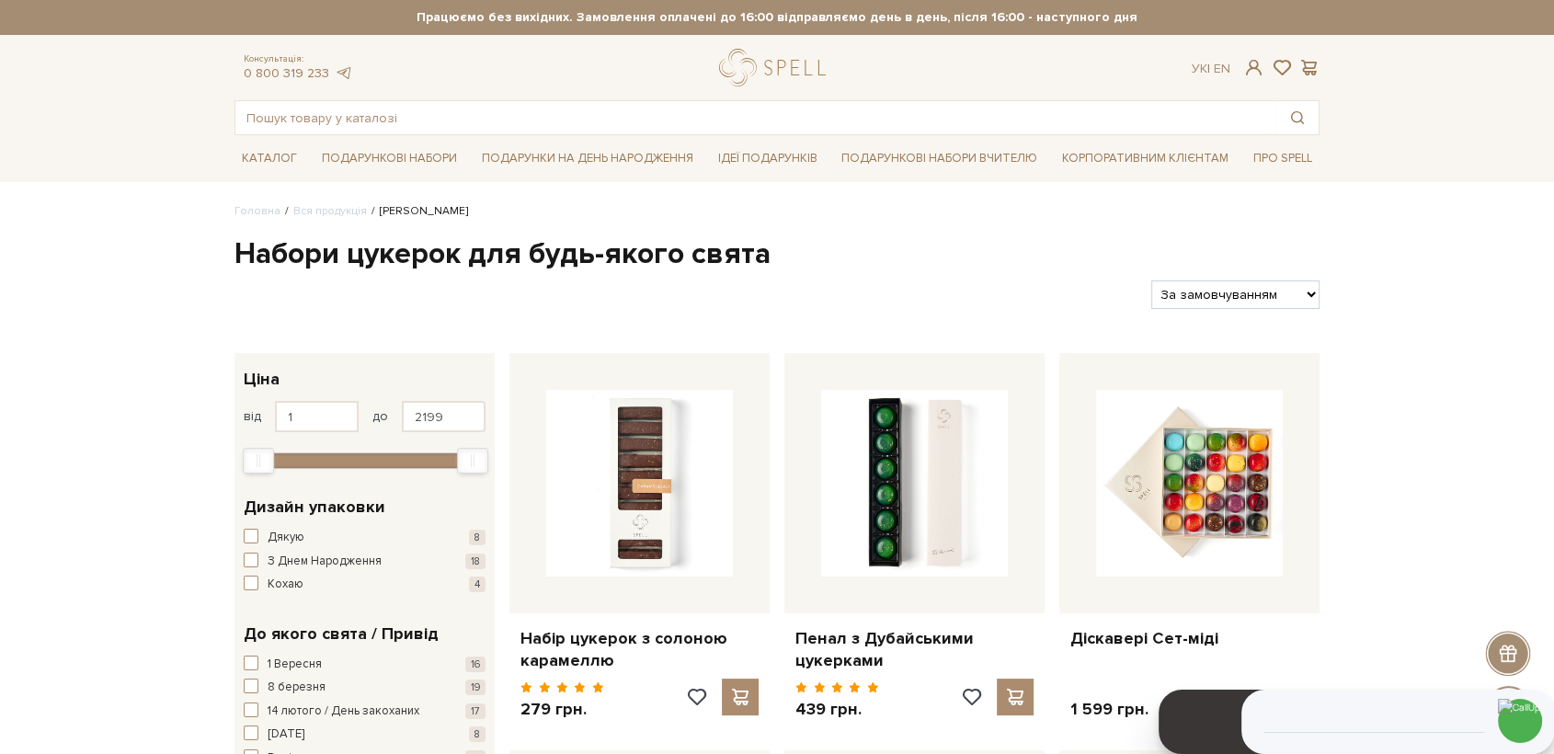
select select "https://spellchocolate.com/our-productions/seti-cukerok/?sort=p.price&order=DESC"
click at [1151, 280] on select "За замовчуванням За Ціною (зростання) За Ціною (зменшення) Новинки За популярні…" at bounding box center [1235, 294] width 168 height 29
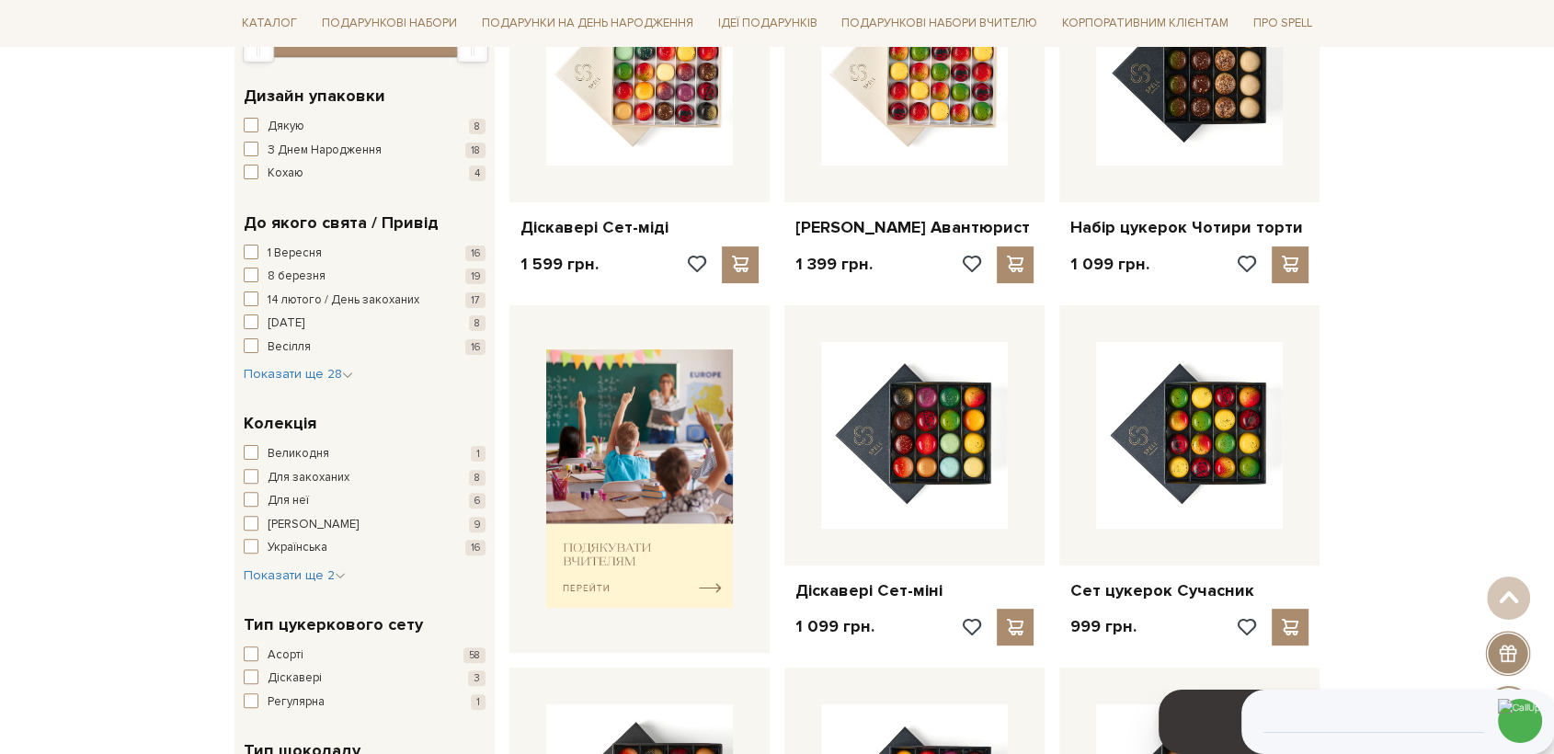
scroll to position [306, 0]
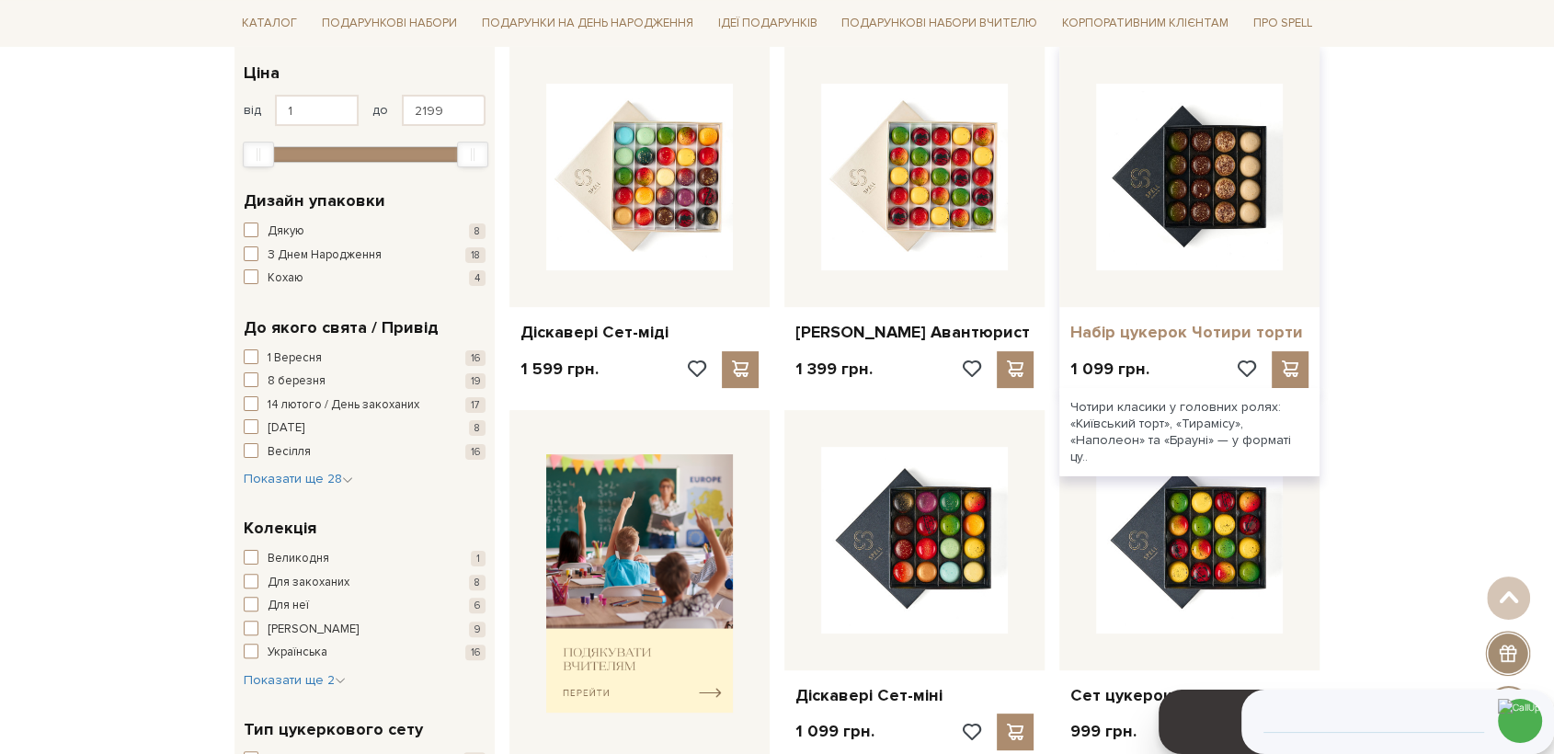
click at [1218, 329] on link "Набір цукерок Чотири торти" at bounding box center [1189, 332] width 238 height 21
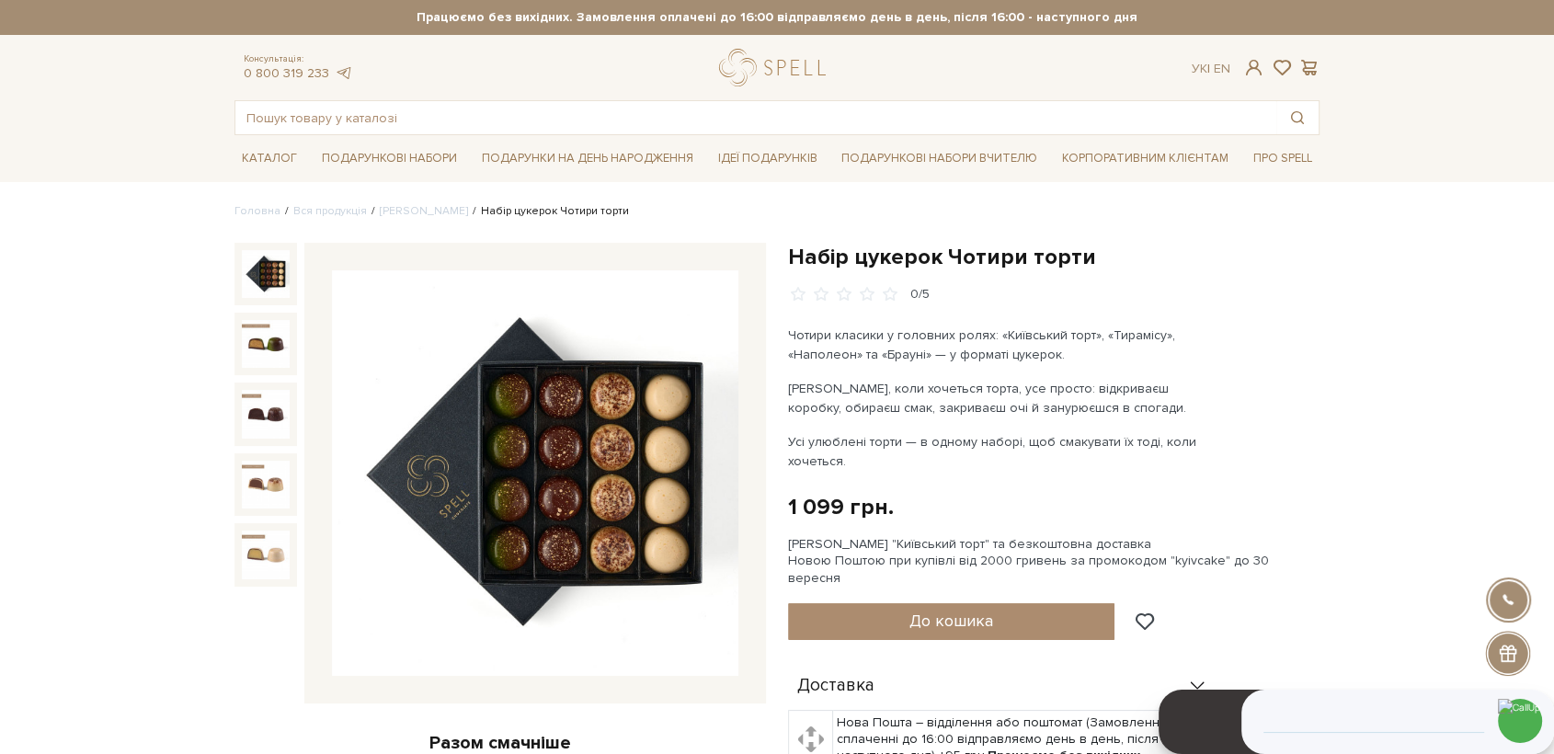
click at [625, 447] on img at bounding box center [535, 473] width 406 height 406
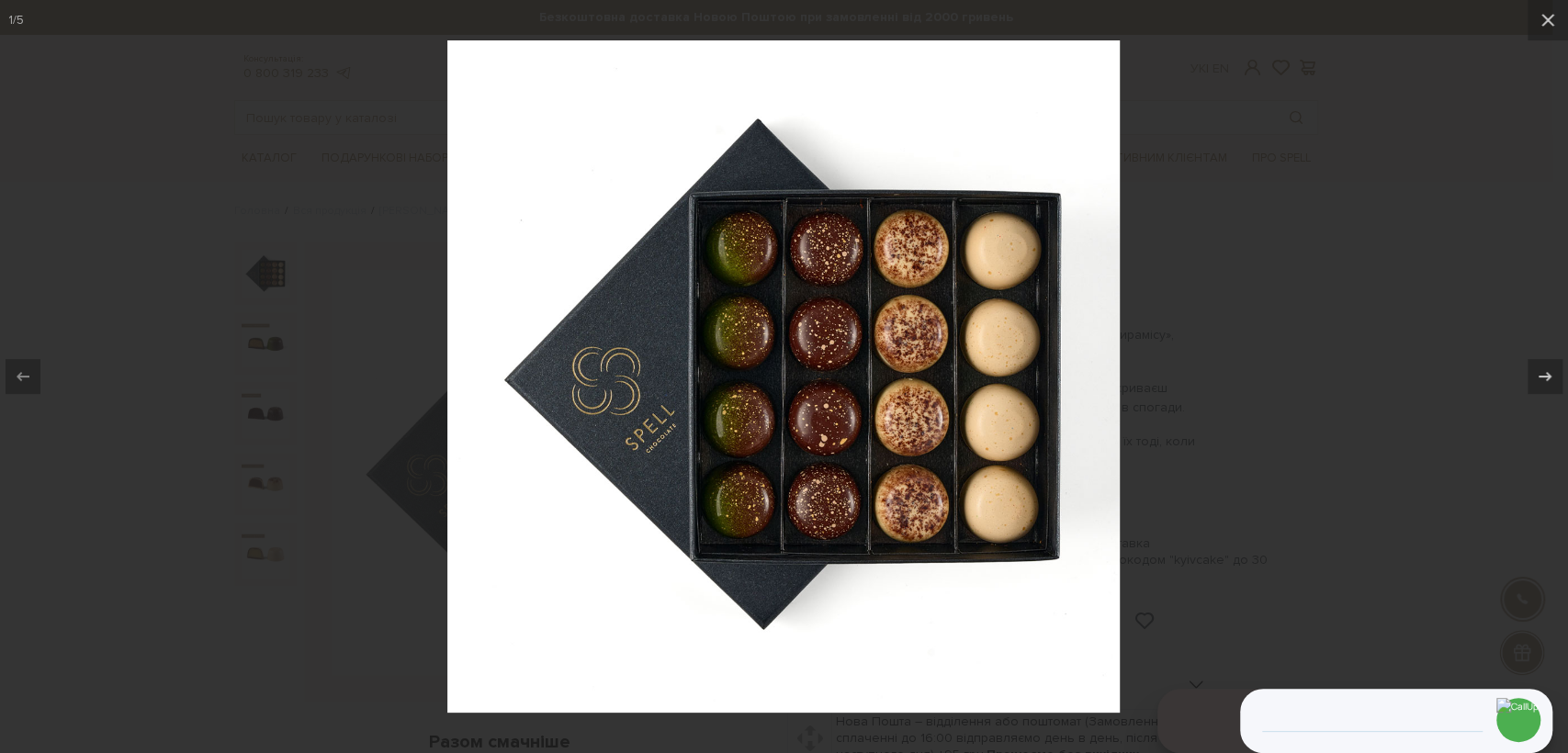
click at [1348, 267] on div at bounding box center [784, 376] width 1568 height 753
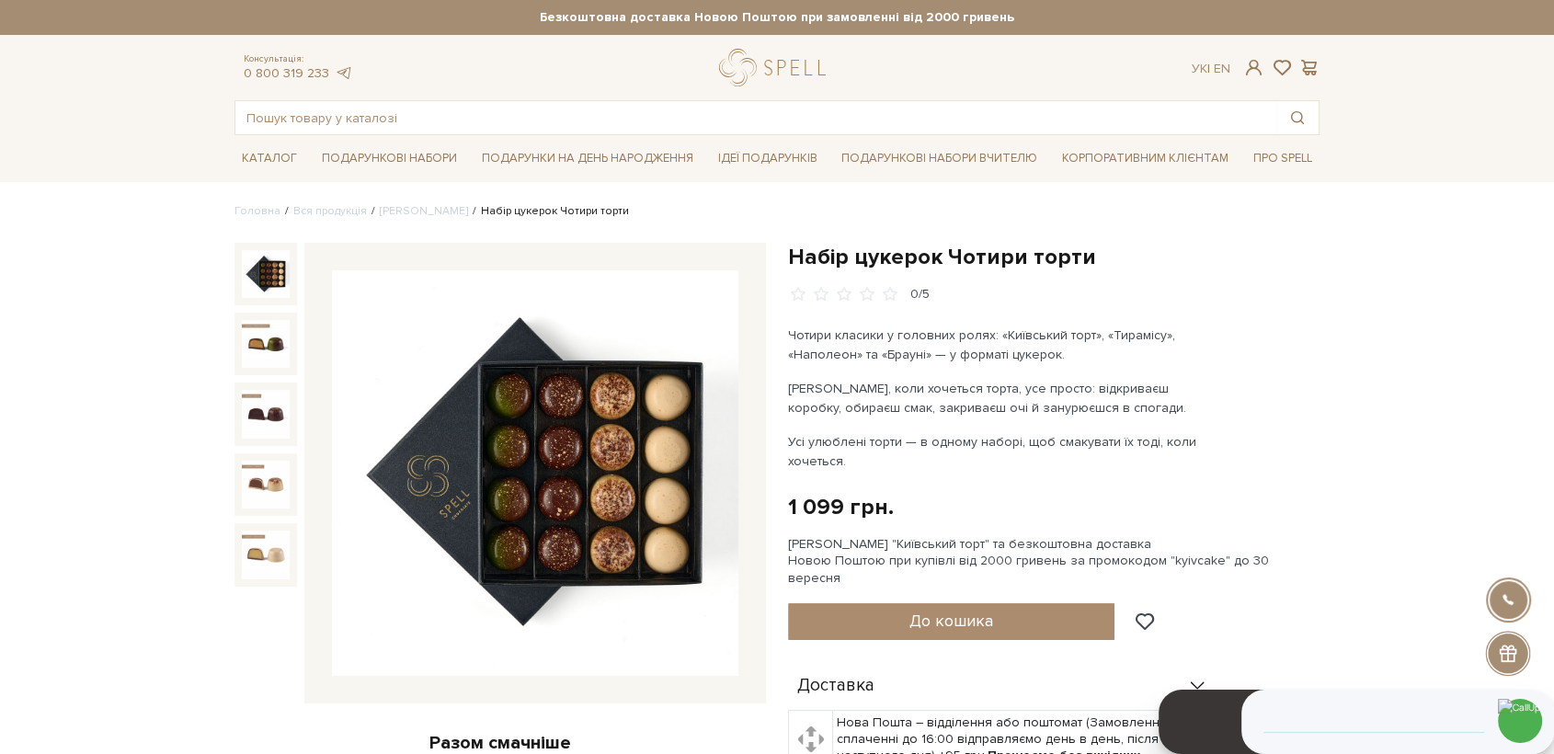
click at [551, 410] on img at bounding box center [535, 473] width 406 height 406
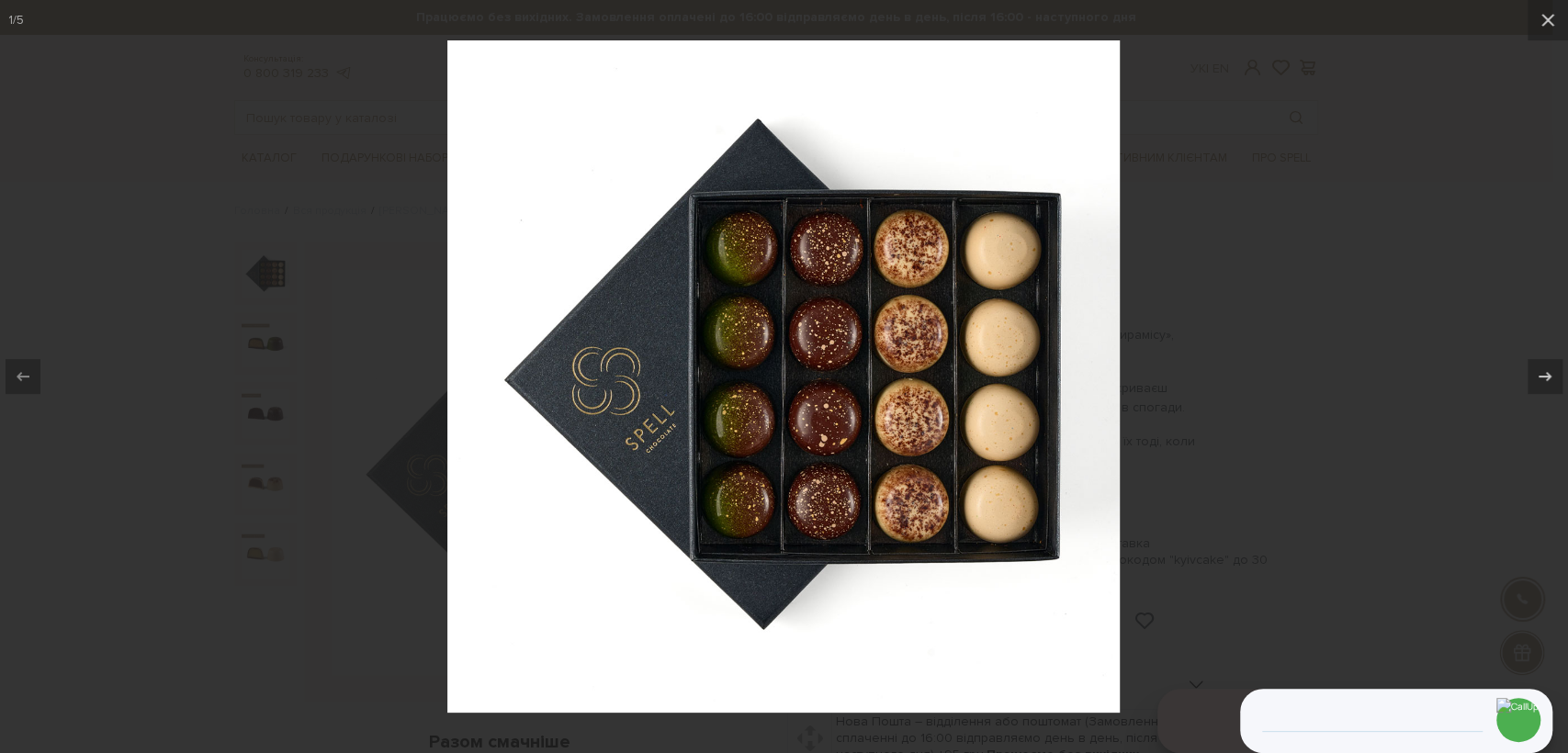
drag, startPoint x: 271, startPoint y: 208, endPoint x: 229, endPoint y: 89, distance: 126.2
click at [272, 200] on div at bounding box center [784, 376] width 1568 height 753
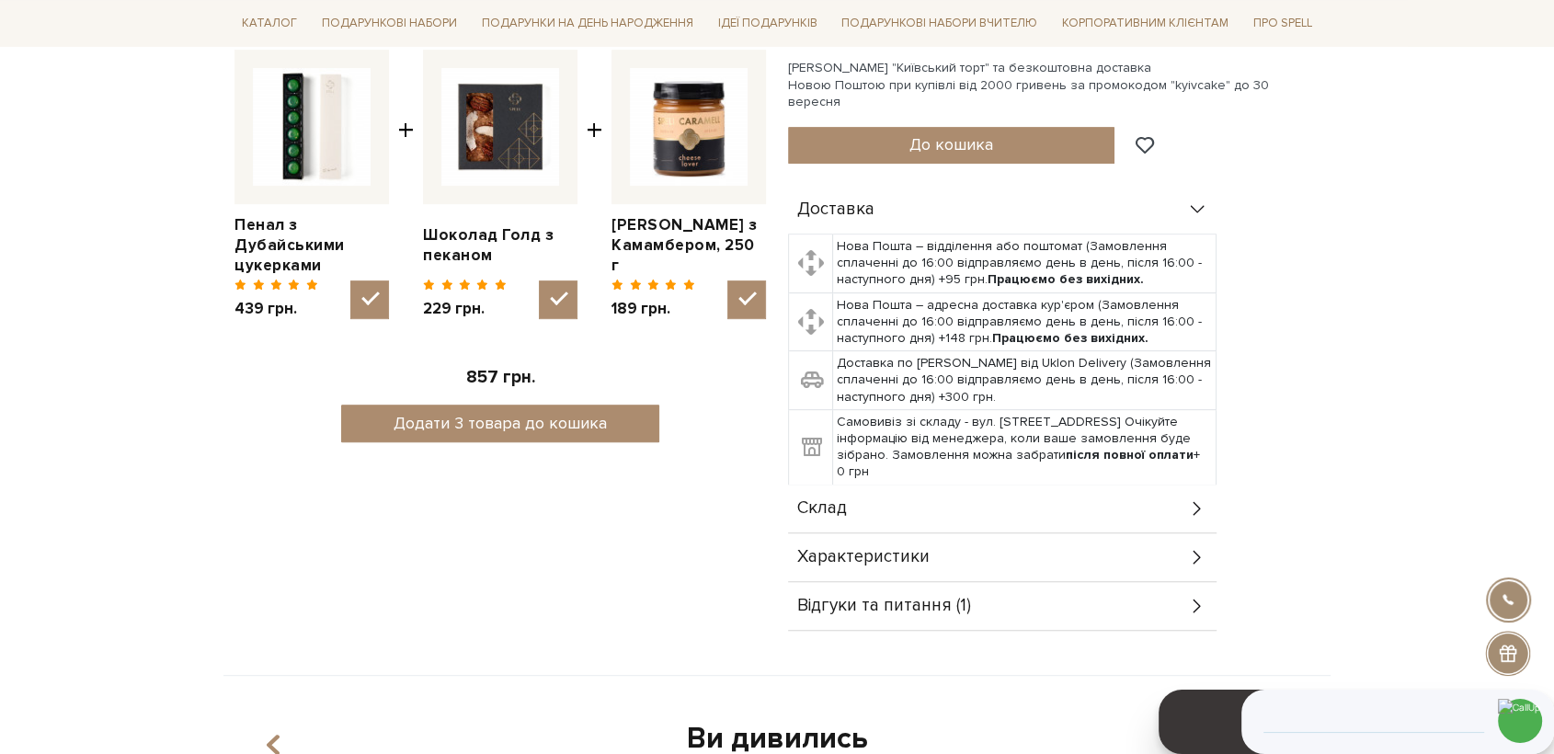
click at [851, 497] on div "Склад" at bounding box center [1002, 509] width 429 height 48
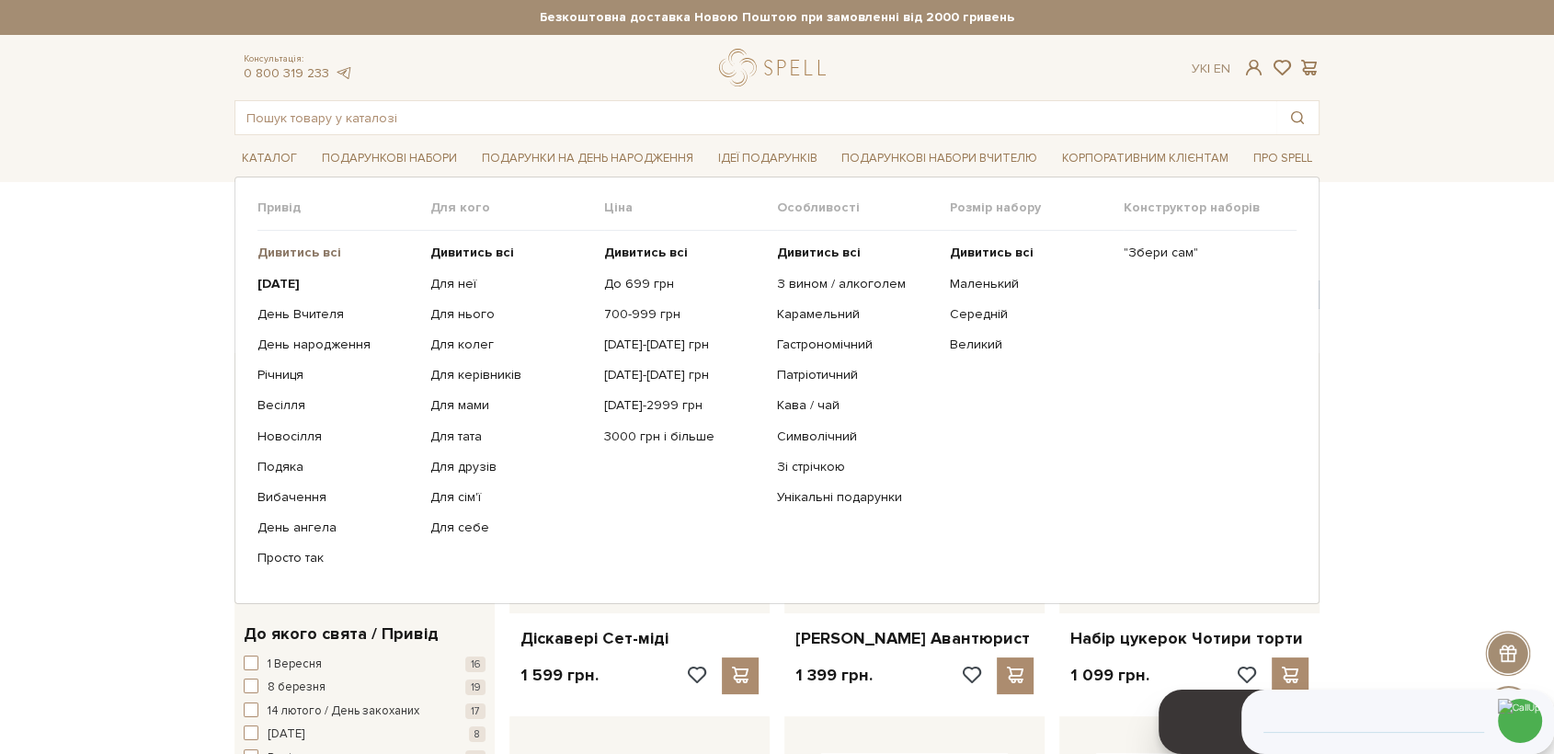
click at [324, 252] on b "Дивитись всі" at bounding box center [299, 253] width 84 height 16
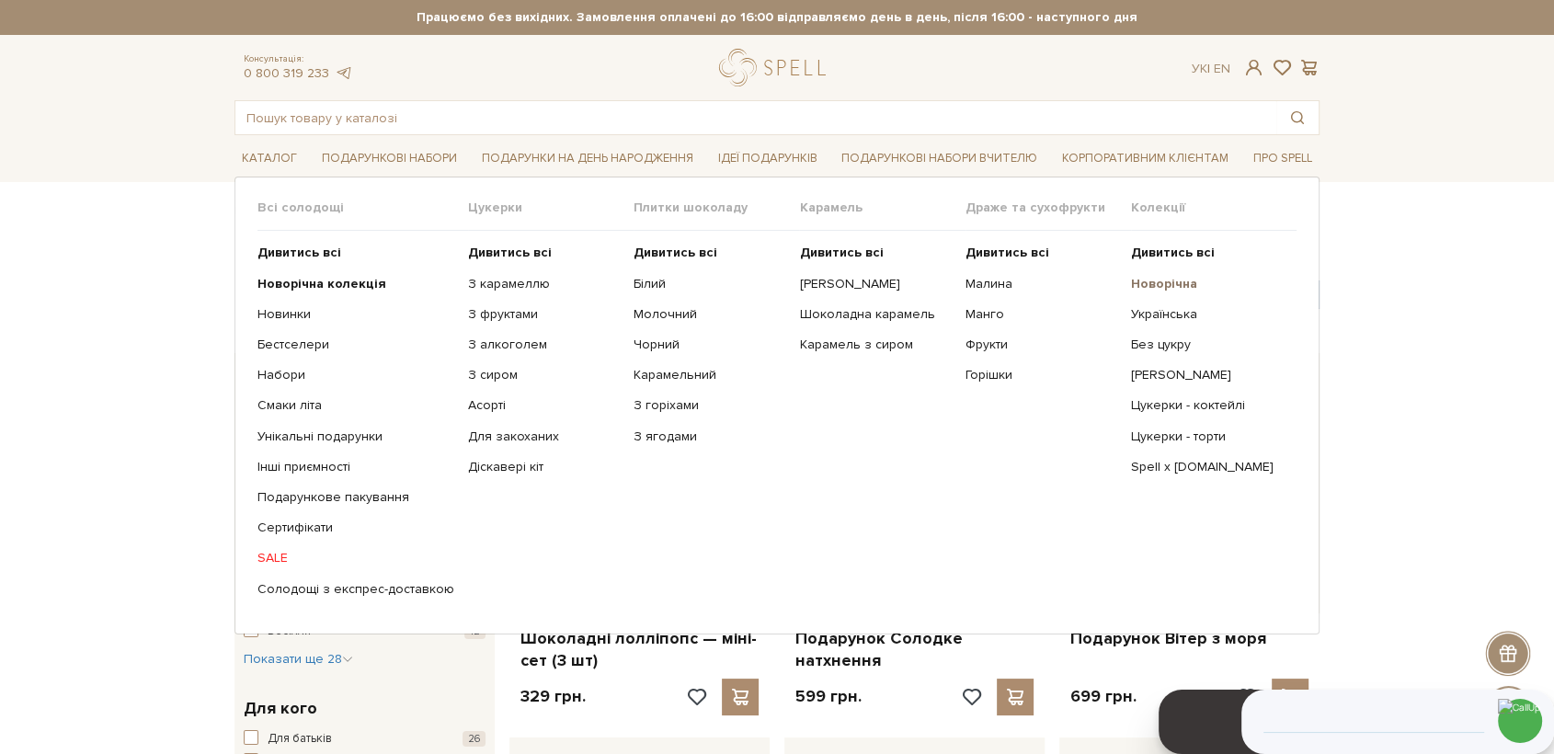
click at [1161, 282] on b "Новорічна" at bounding box center [1164, 284] width 66 height 16
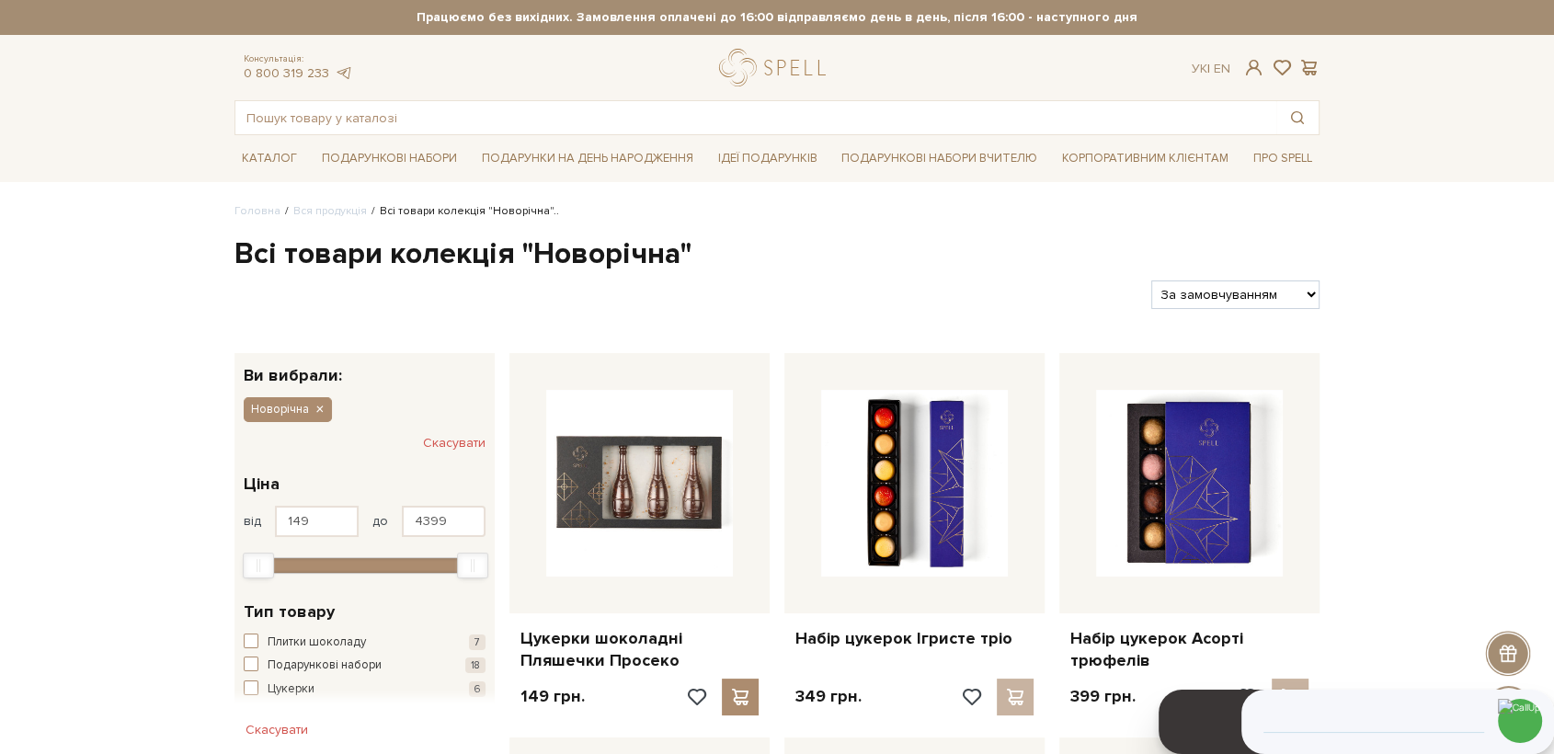
select select "[URL][DOMAIN_NAME]"
click at [1151, 280] on select "За замовчуванням За Ціною (зростання) За Ціною (зменшення) Новинки За популярні…" at bounding box center [1235, 294] width 168 height 29
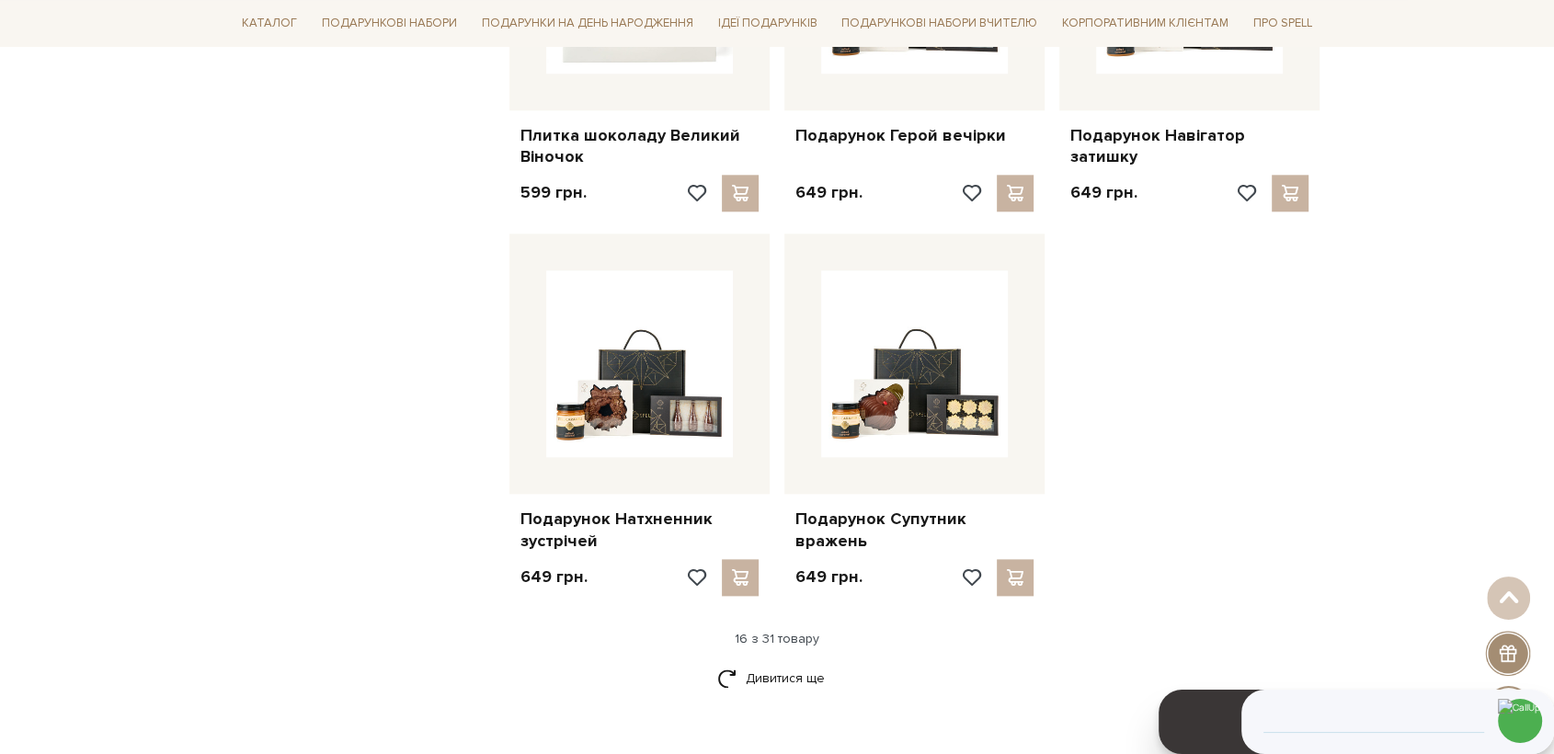
scroll to position [2247, 0]
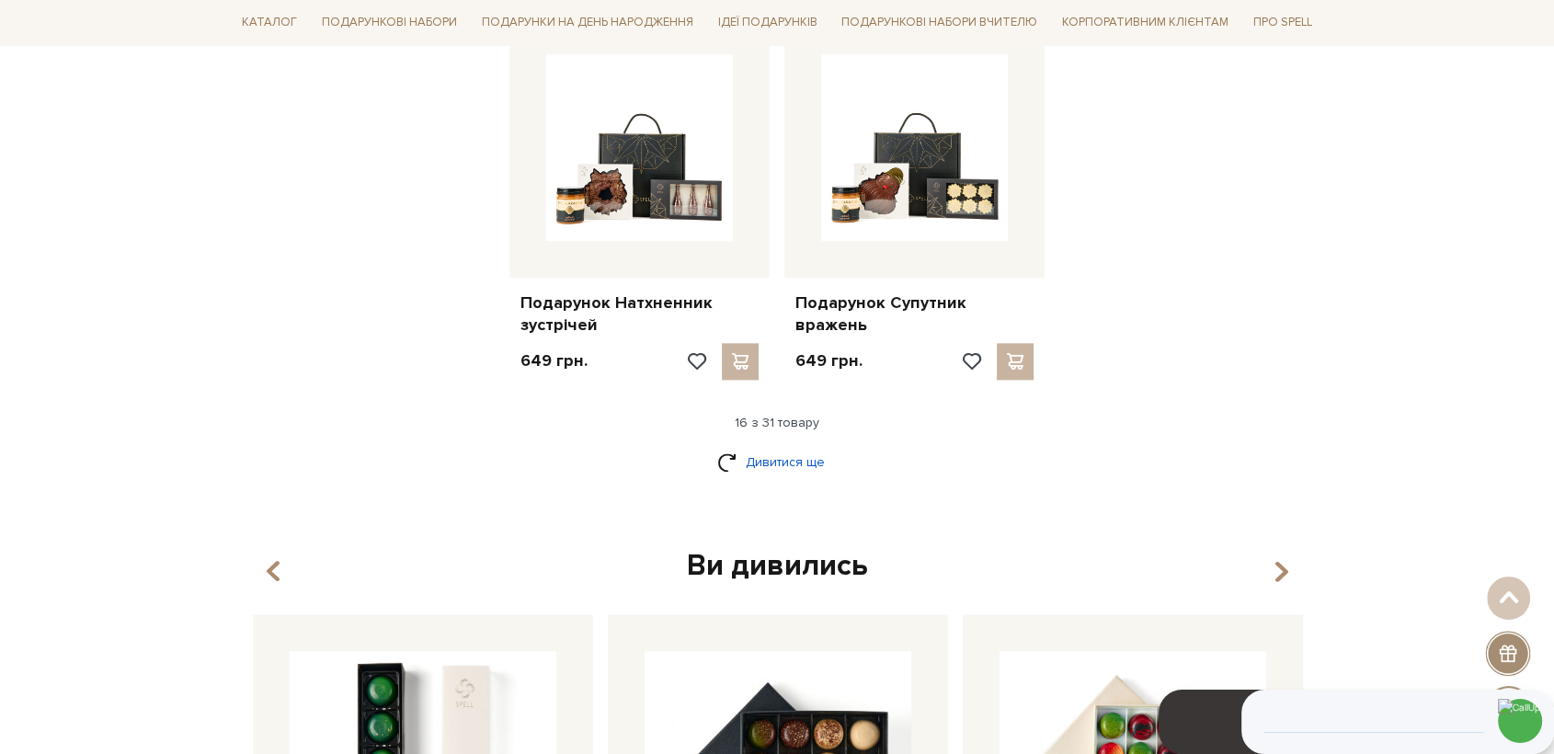
click at [809, 459] on link "Дивитися ще" at bounding box center [777, 462] width 120 height 32
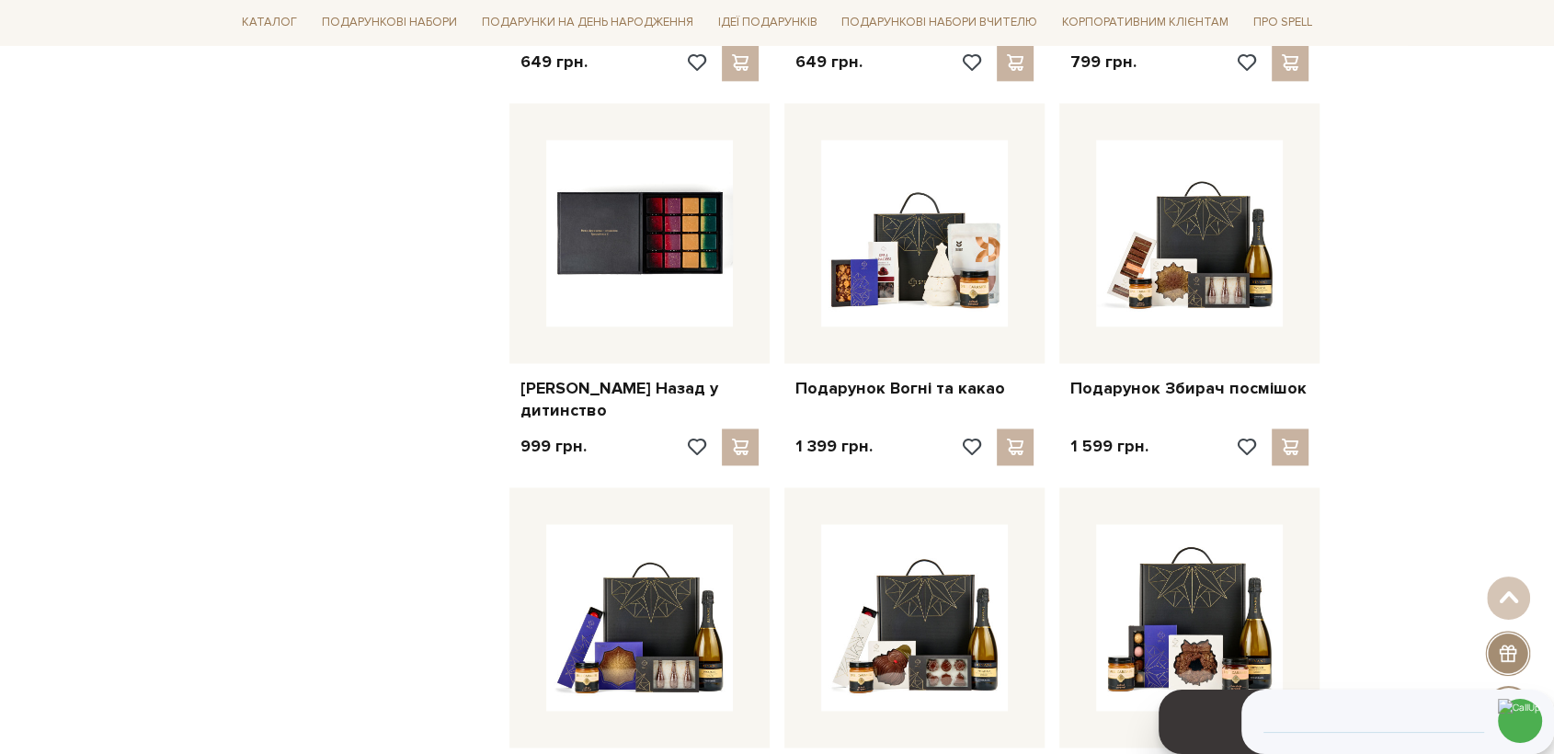
scroll to position [2554, 0]
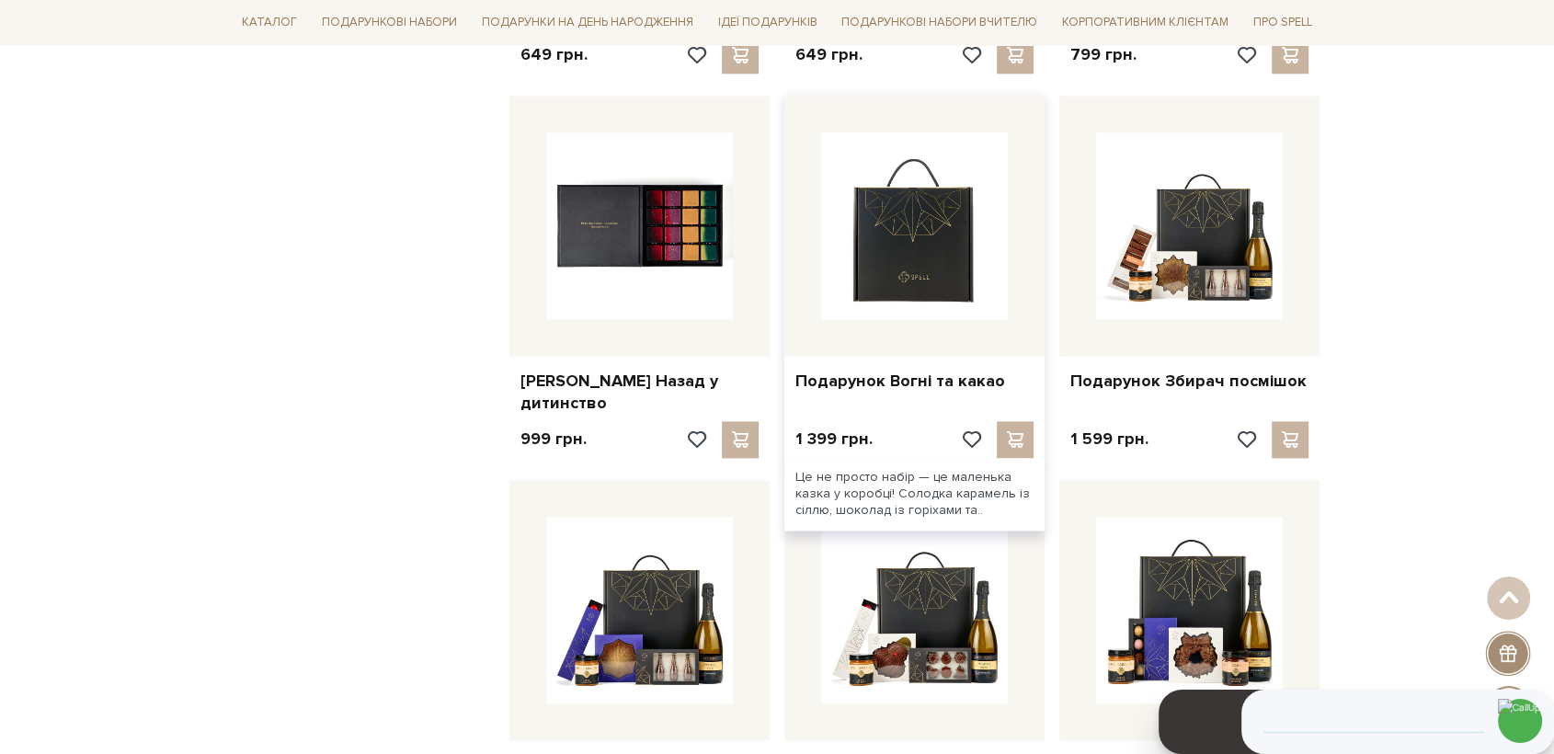
click at [943, 292] on img at bounding box center [914, 225] width 187 height 187
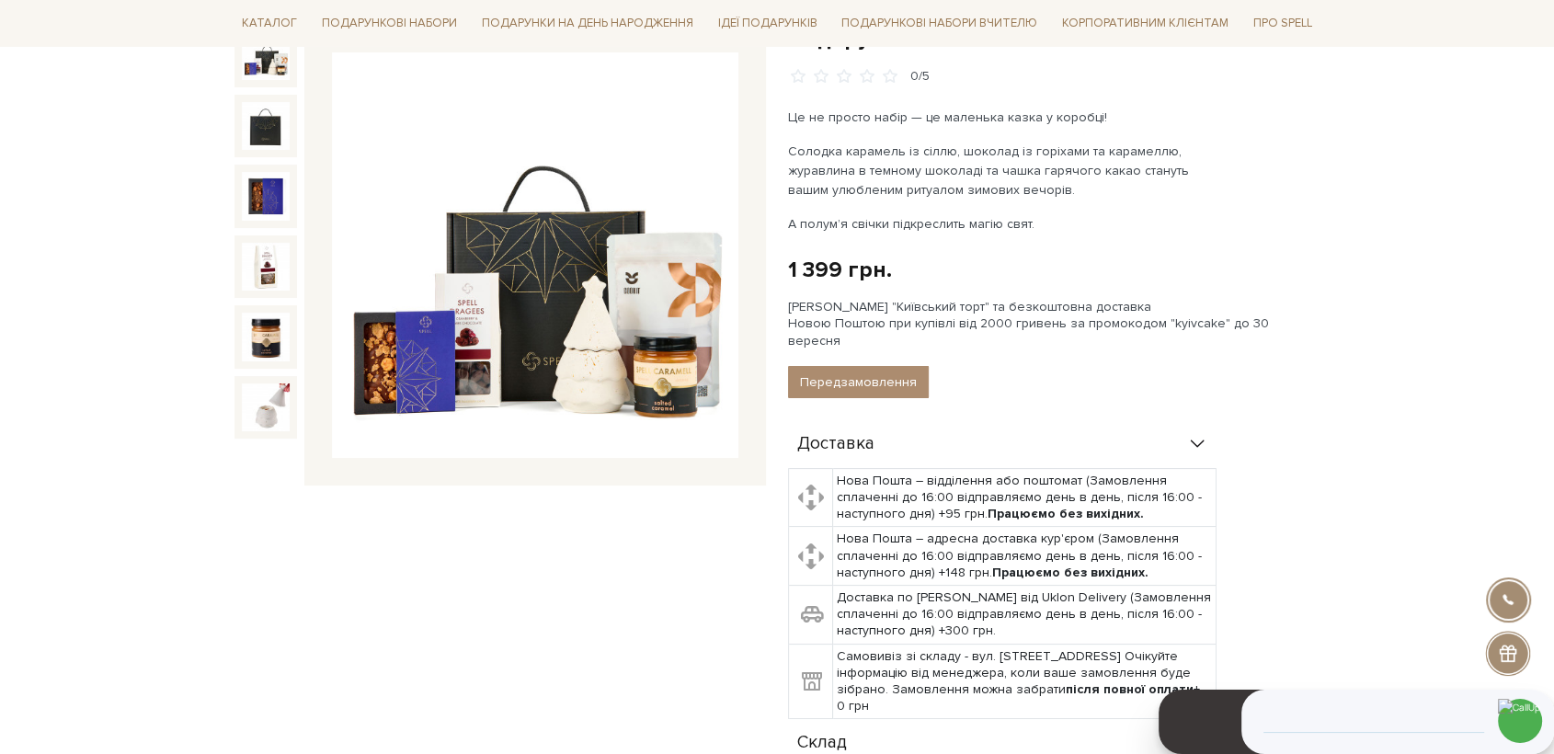
scroll to position [510, 0]
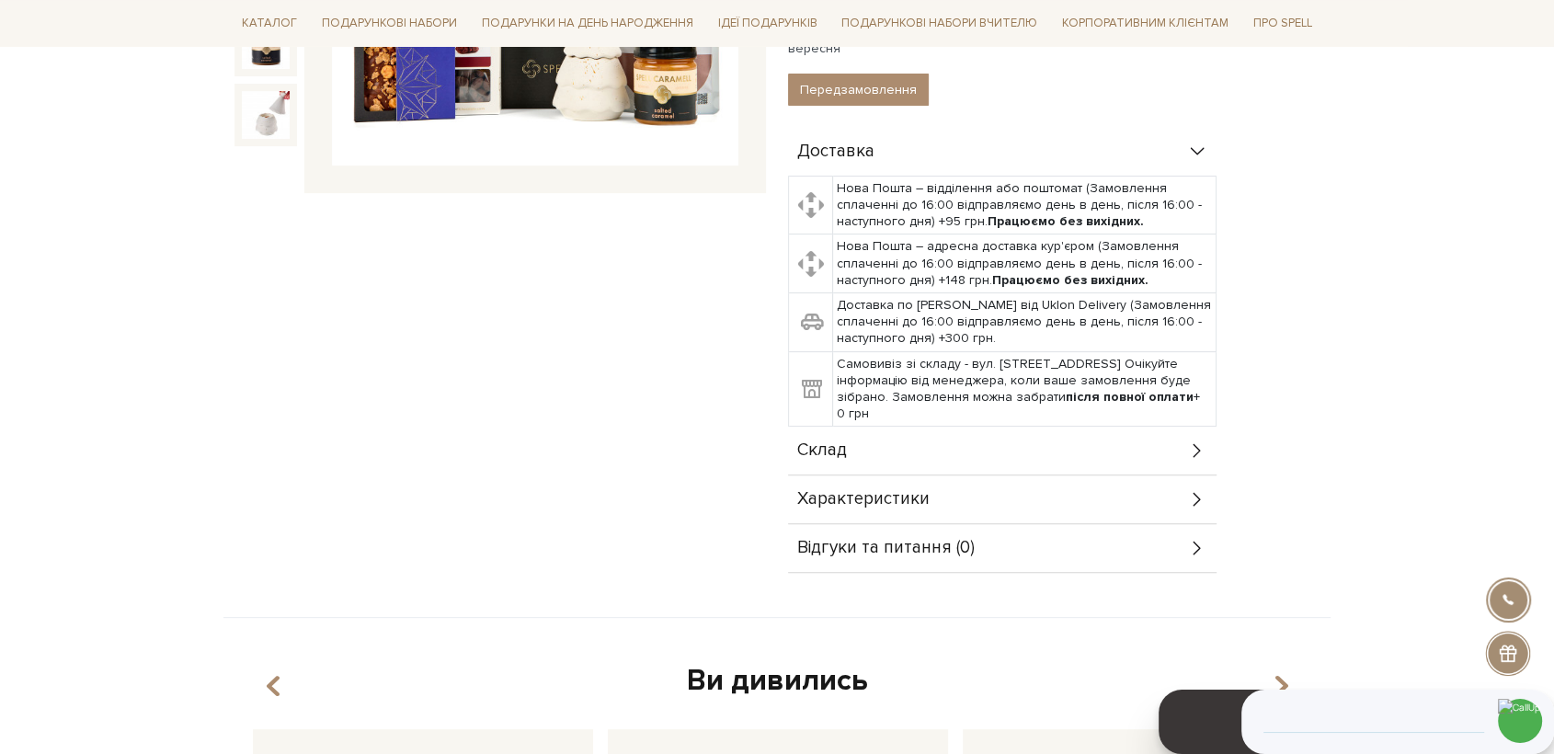
click at [845, 442] on span "Склад" at bounding box center [822, 450] width 50 height 17
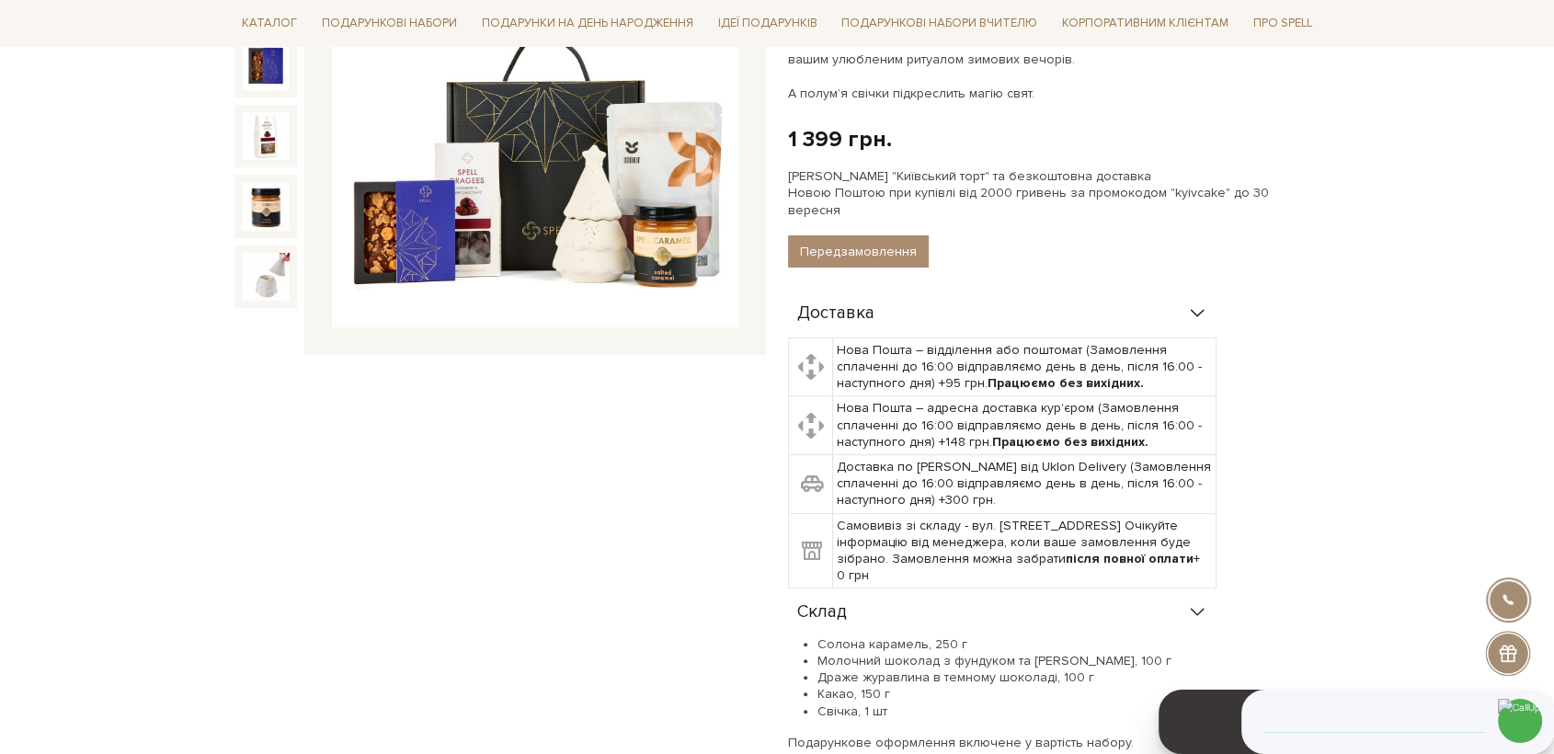
scroll to position [102, 0]
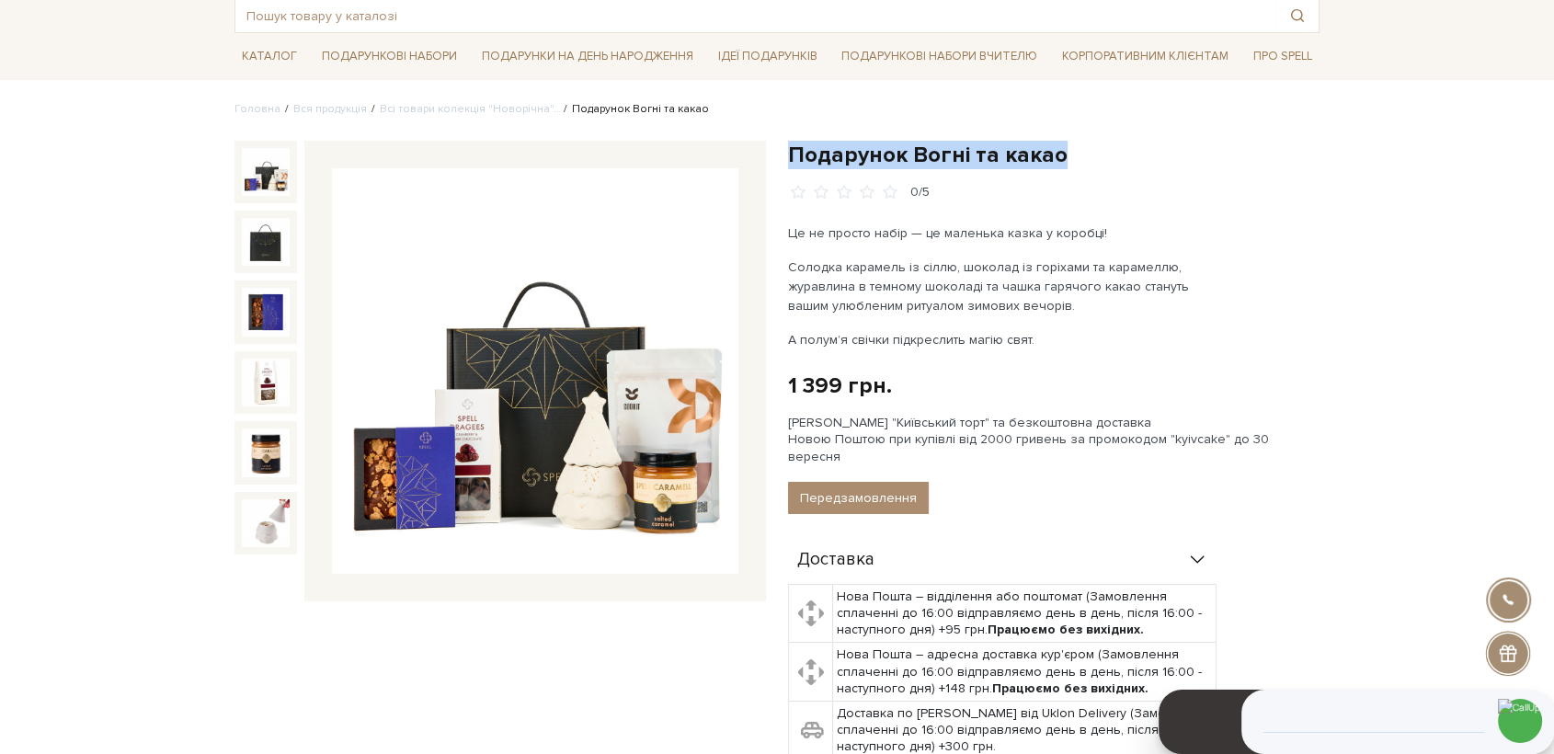
drag, startPoint x: 1063, startPoint y: 156, endPoint x: 787, endPoint y: 153, distance: 275.9
click at [788, 153] on h1 "Подарунок Вогні та какао" at bounding box center [1054, 155] width 532 height 29
copy h1 "Подарунок Вогні та какао"
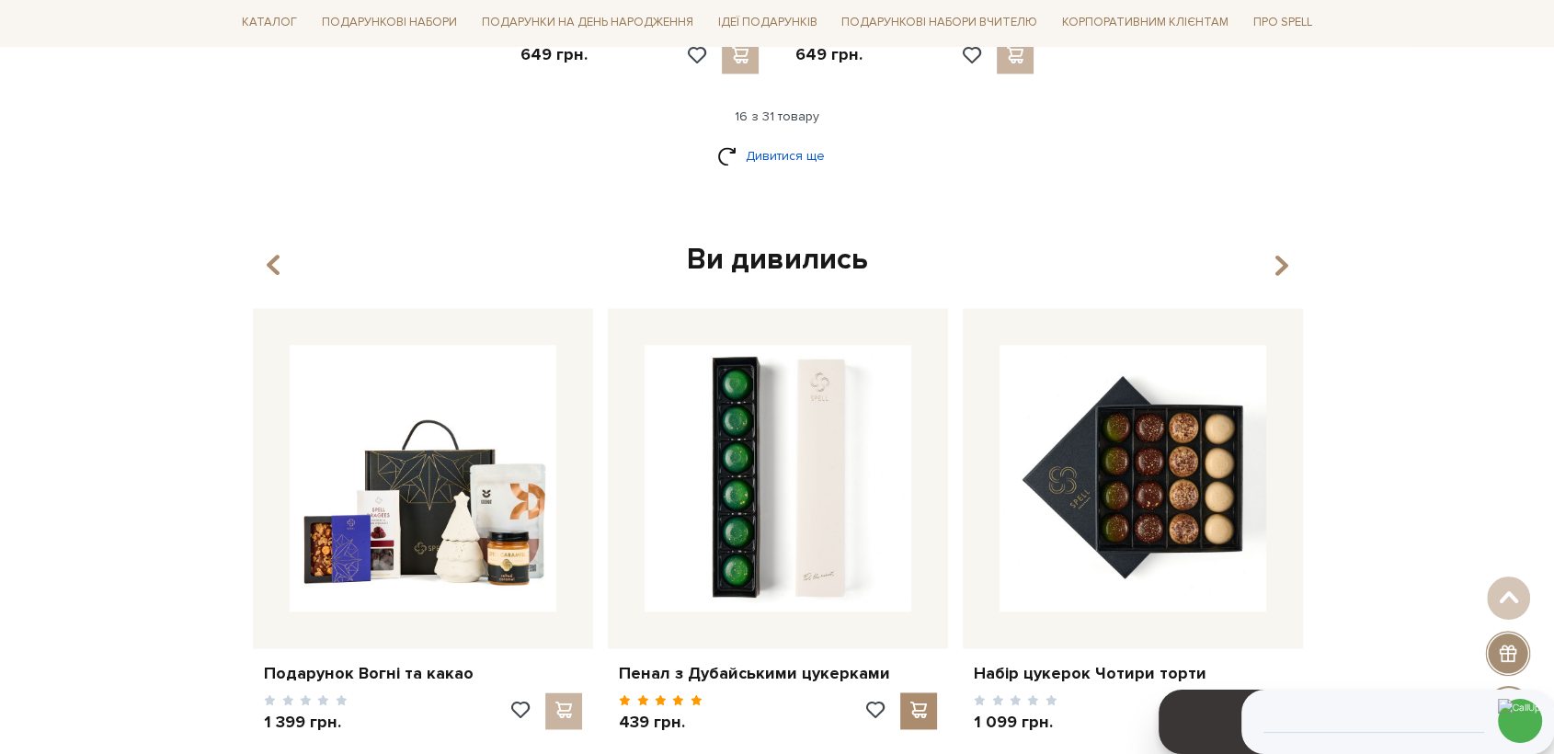
click at [778, 154] on link "Дивитися ще" at bounding box center [777, 156] width 120 height 32
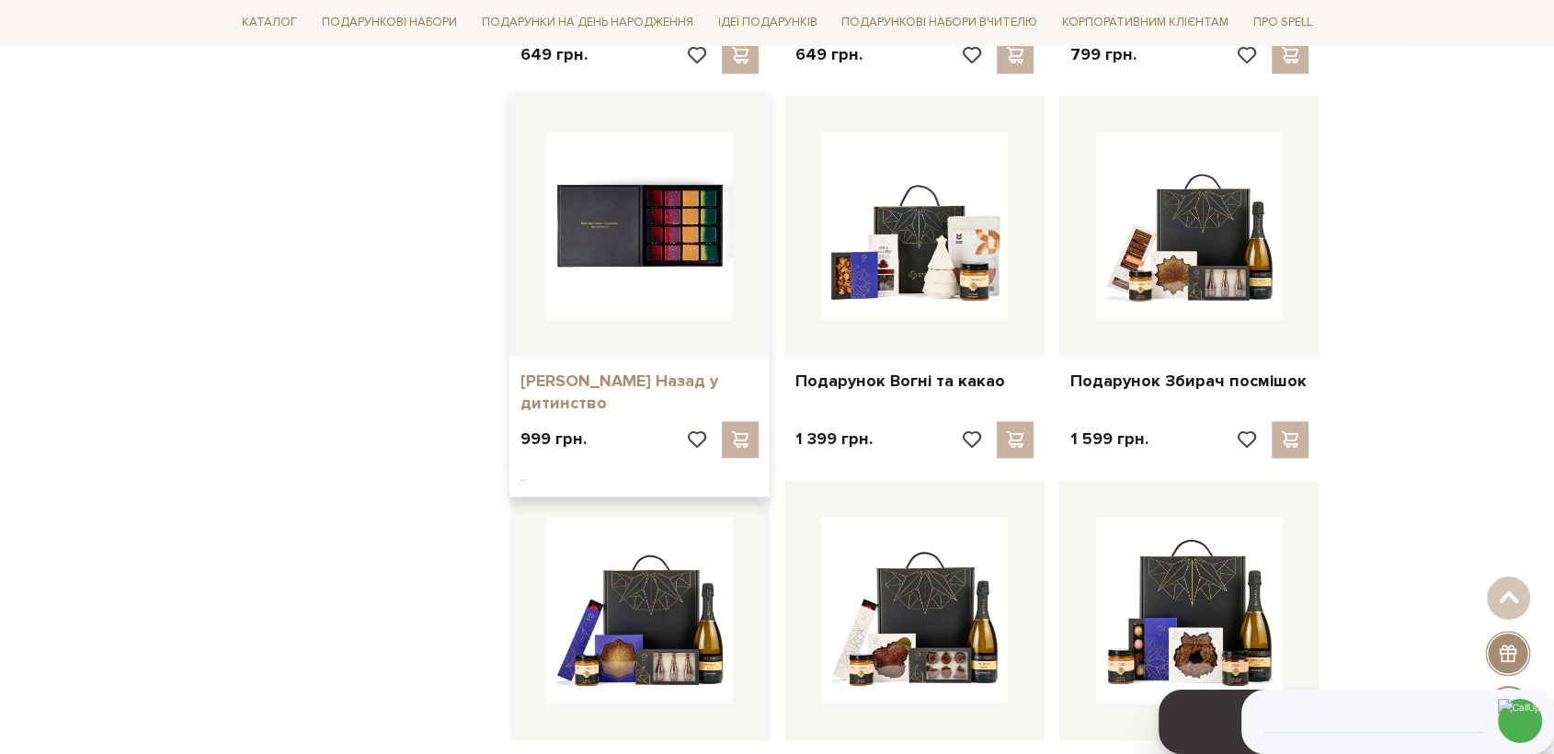
click at [601, 389] on link "[PERSON_NAME] Назад у дитинство" at bounding box center [639, 392] width 238 height 43
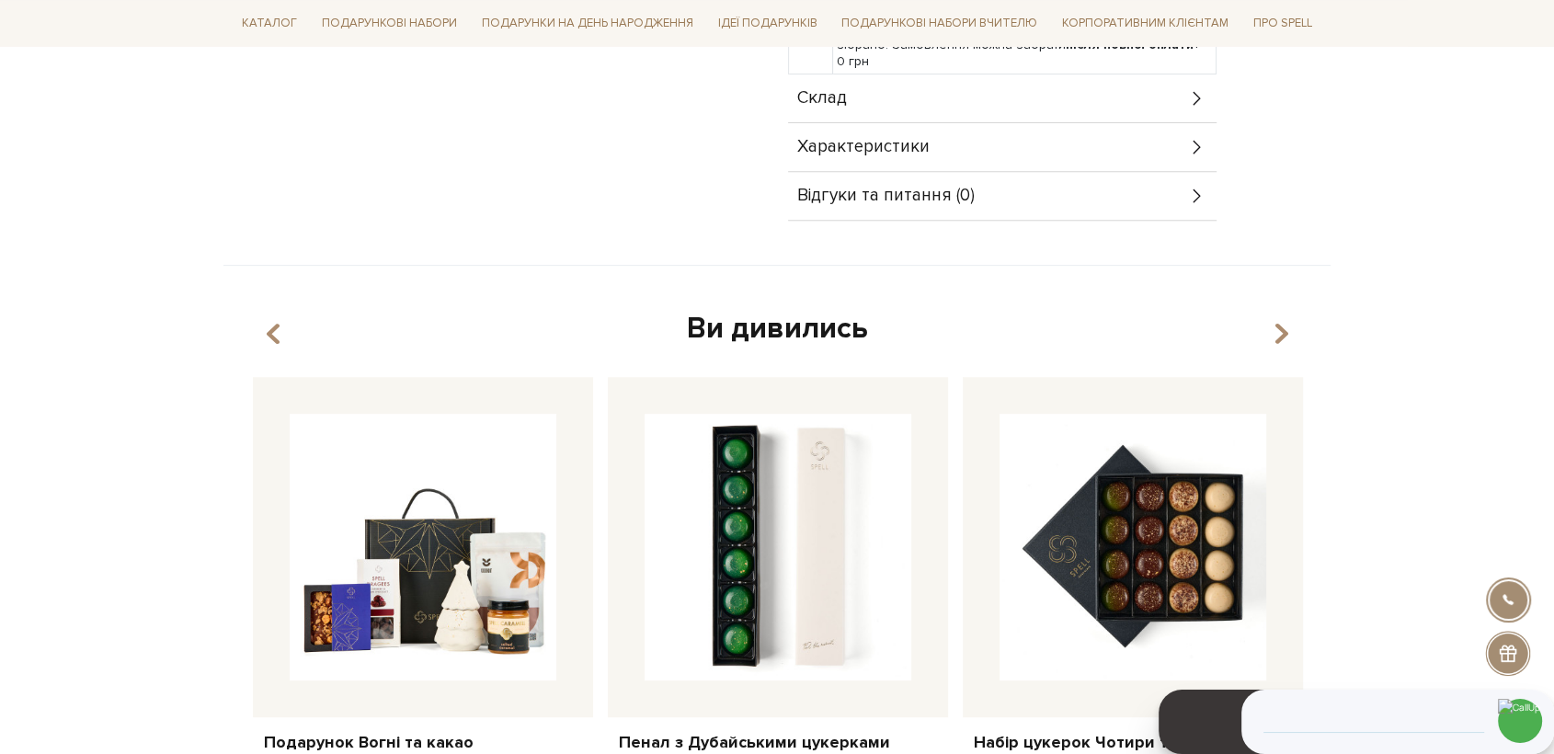
click at [809, 90] on span "Склад" at bounding box center [822, 98] width 50 height 17
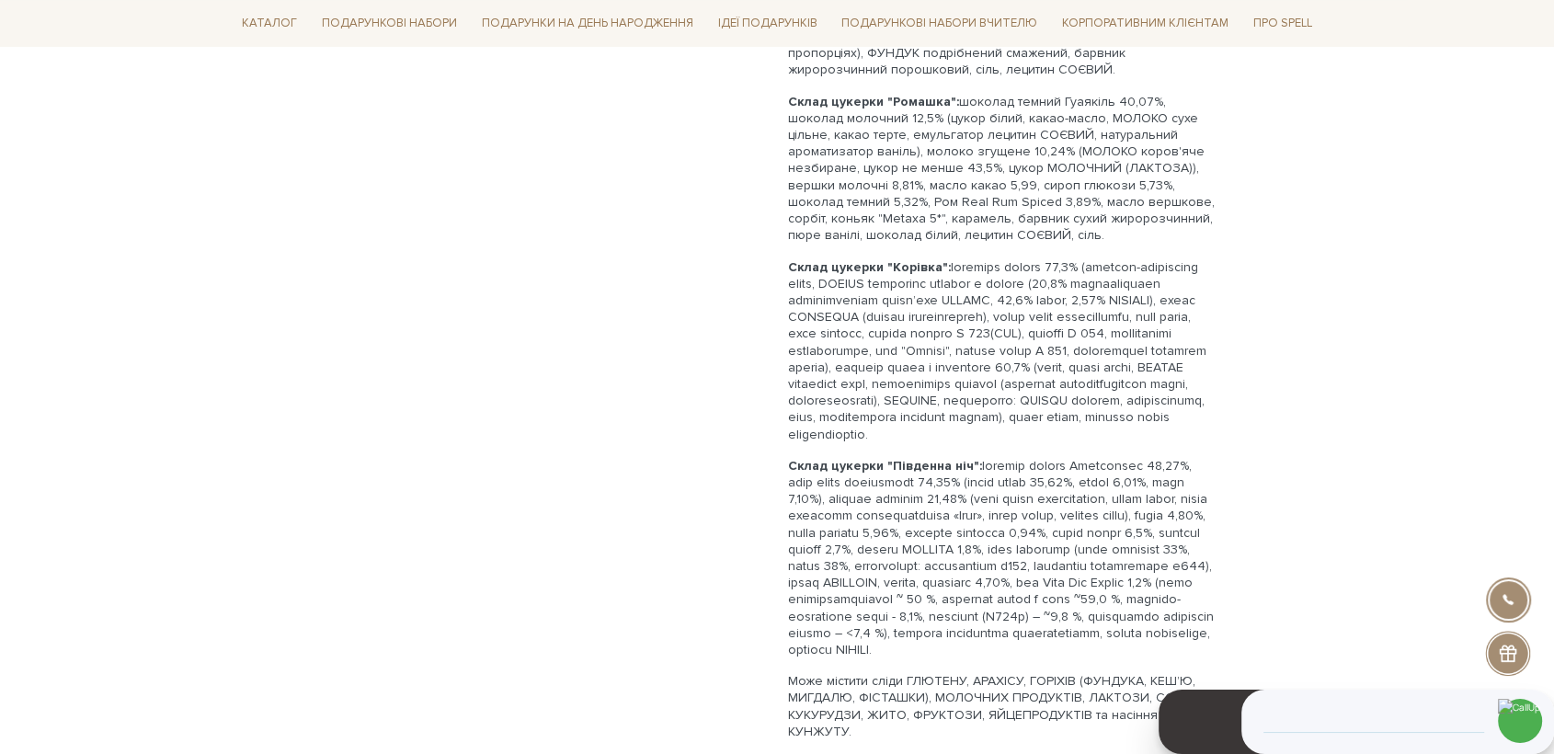
scroll to position [1328, 0]
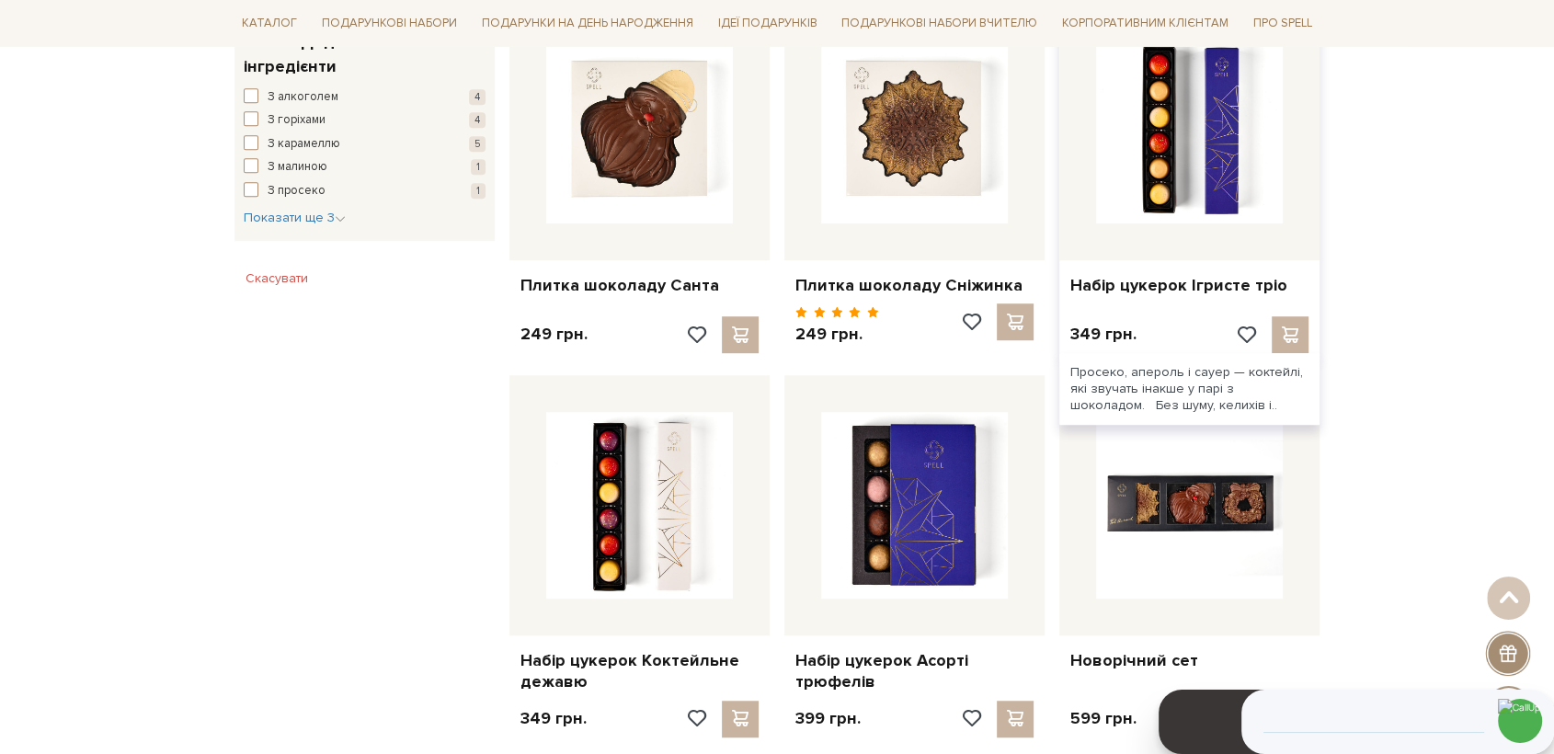
scroll to position [1124, 0]
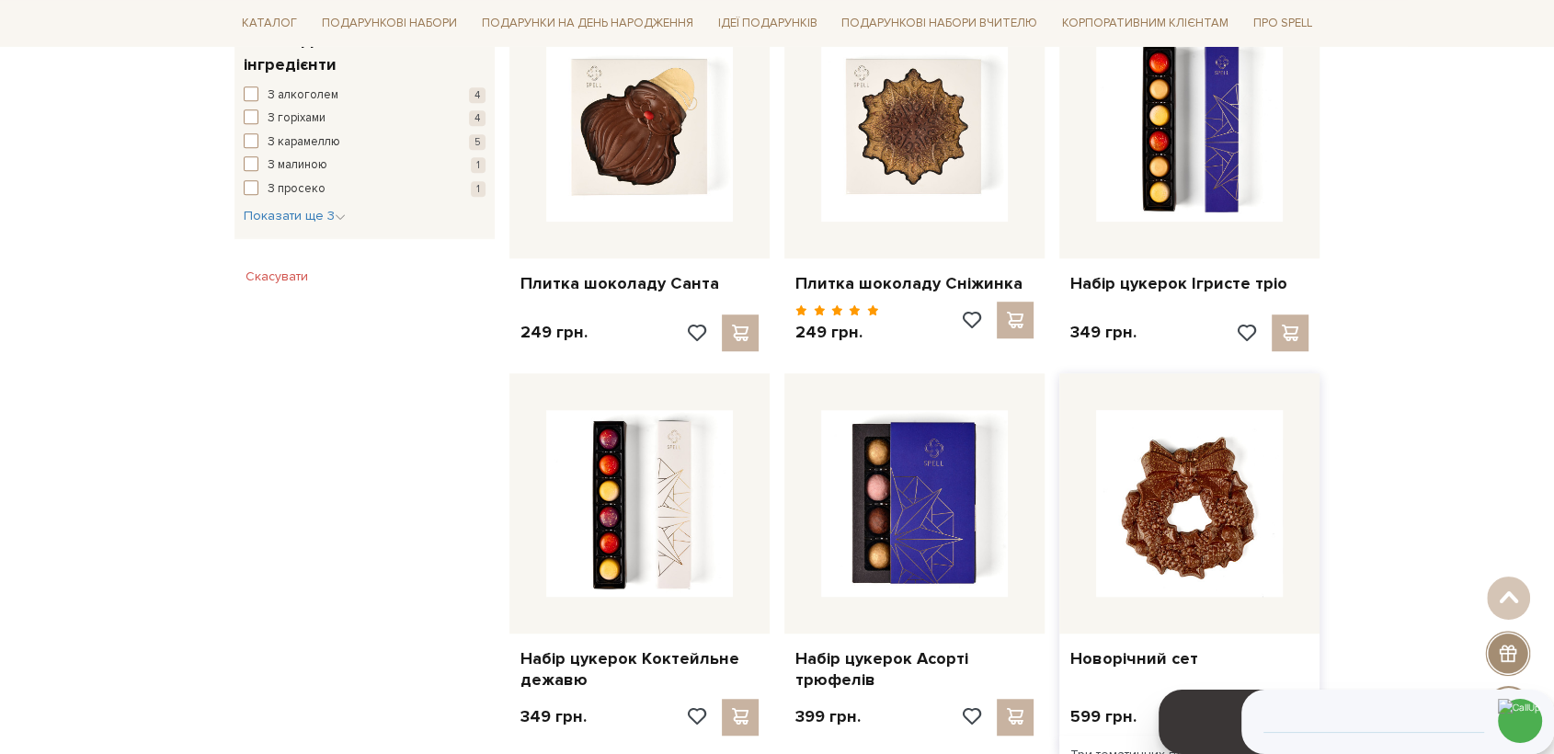
drag, startPoint x: 1180, startPoint y: 495, endPoint x: 1183, endPoint y: 472, distance: 23.3
click at [1181, 495] on img at bounding box center [1189, 503] width 187 height 187
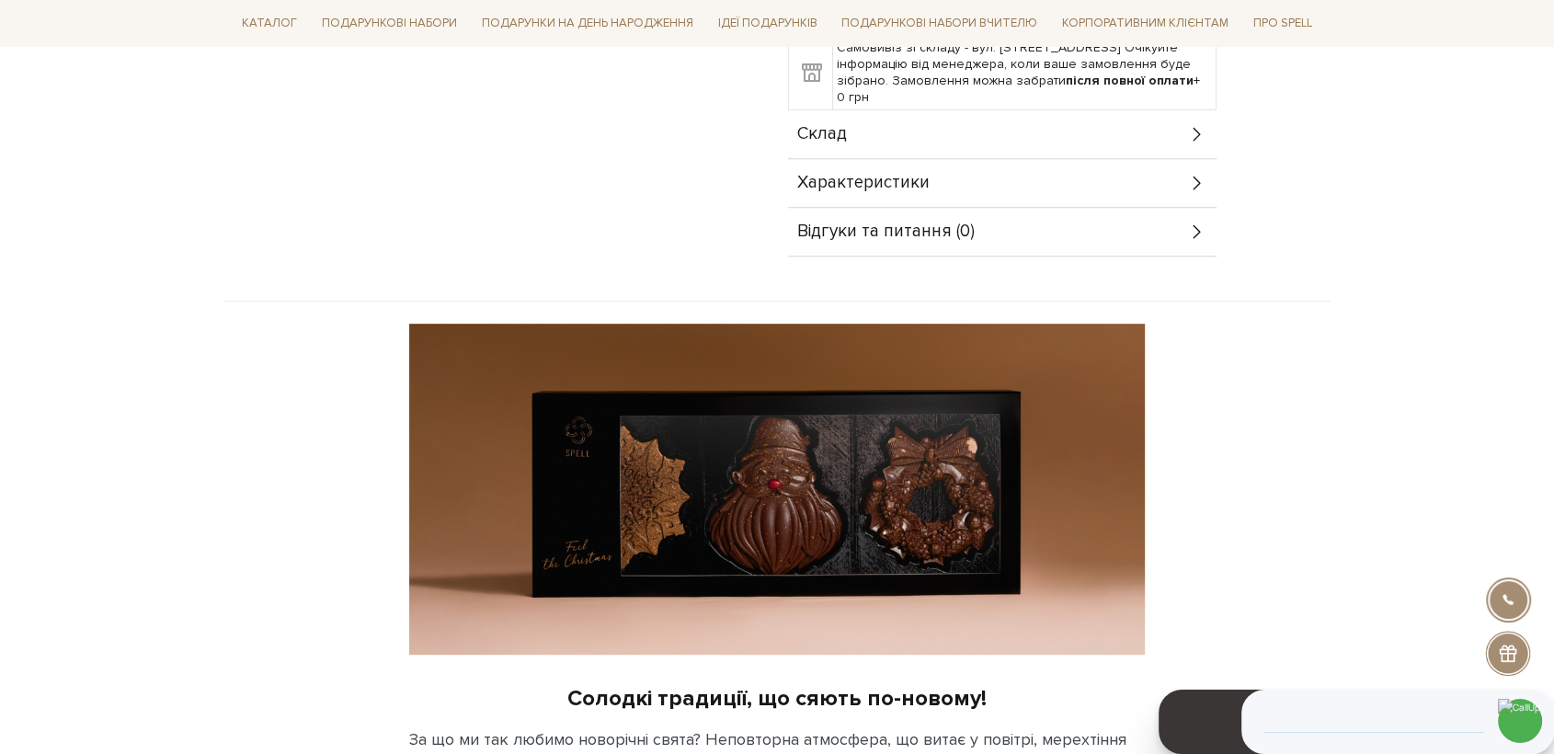
scroll to position [715, 0]
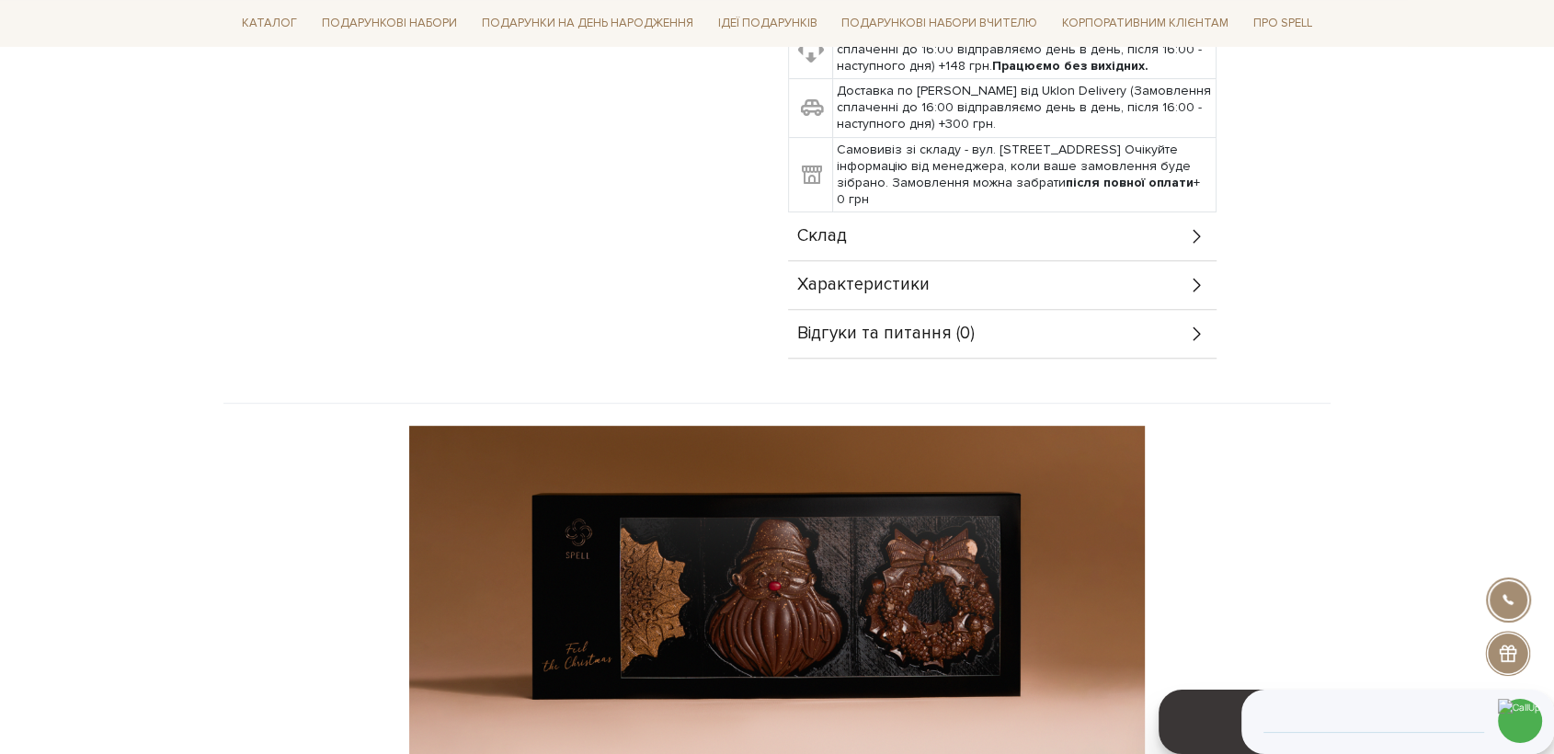
click at [801, 228] on span "Склад" at bounding box center [822, 236] width 50 height 17
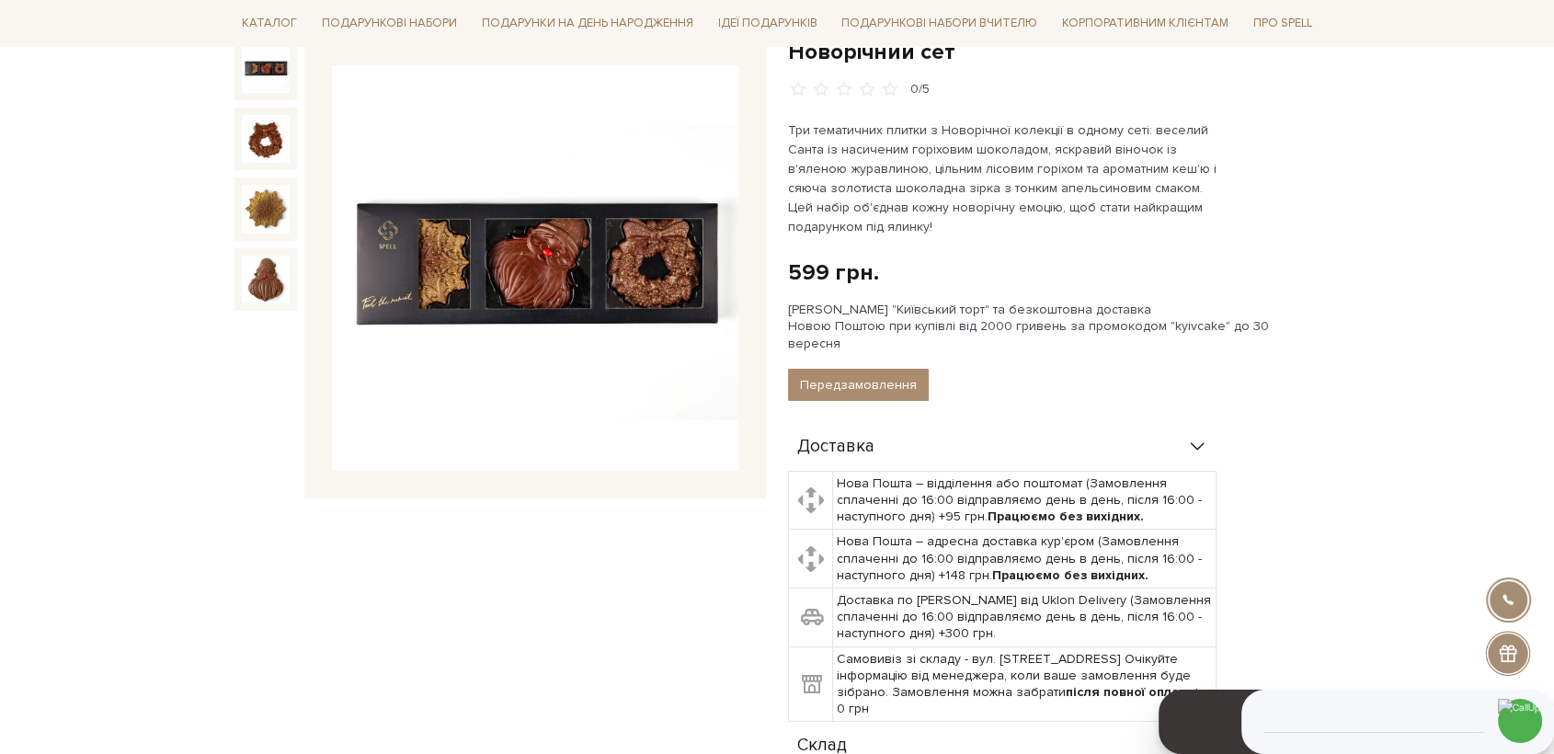
scroll to position [204, 0]
click at [497, 284] on img at bounding box center [535, 269] width 406 height 406
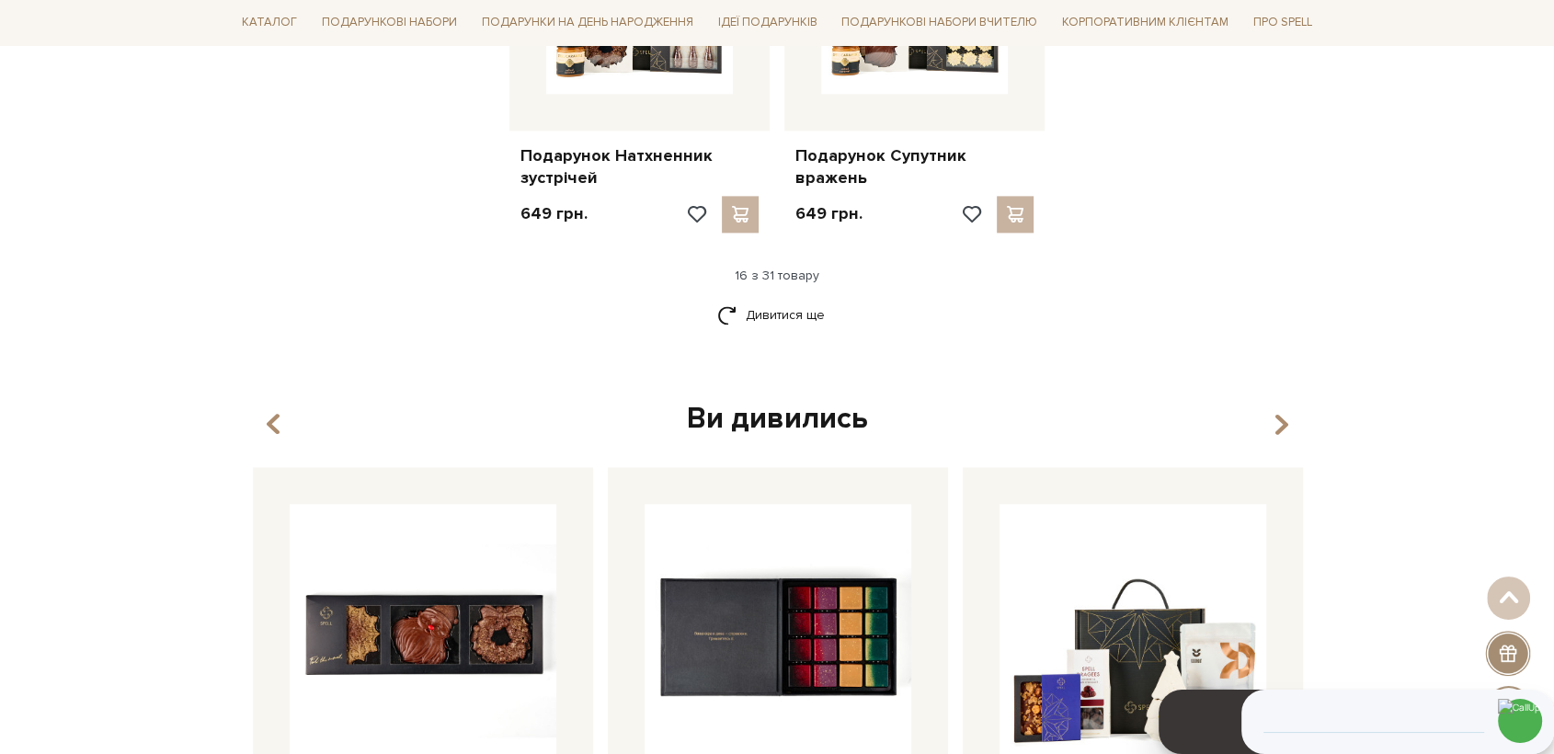
scroll to position [2452, 0]
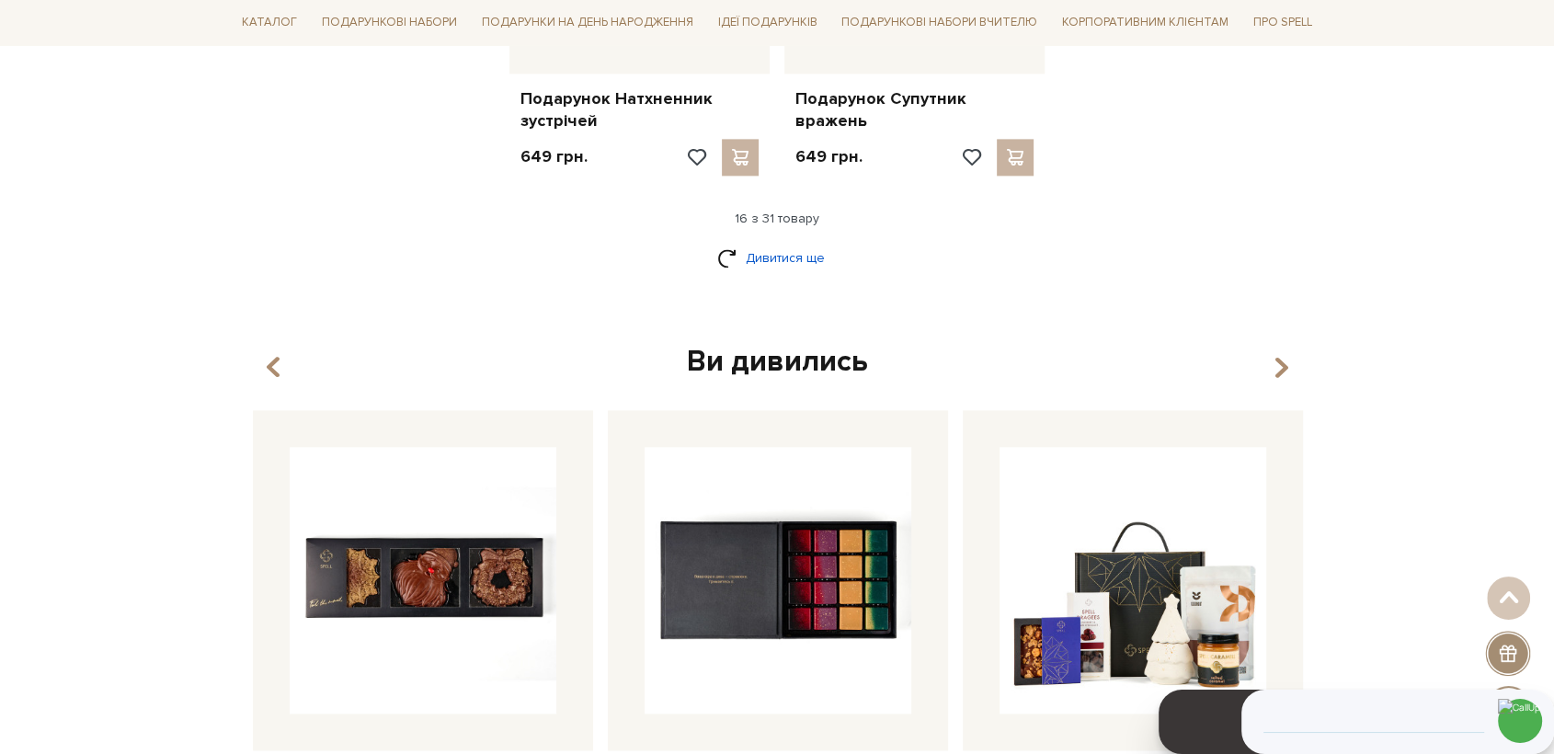
click at [761, 253] on link "Дивитися ще" at bounding box center [777, 258] width 120 height 32
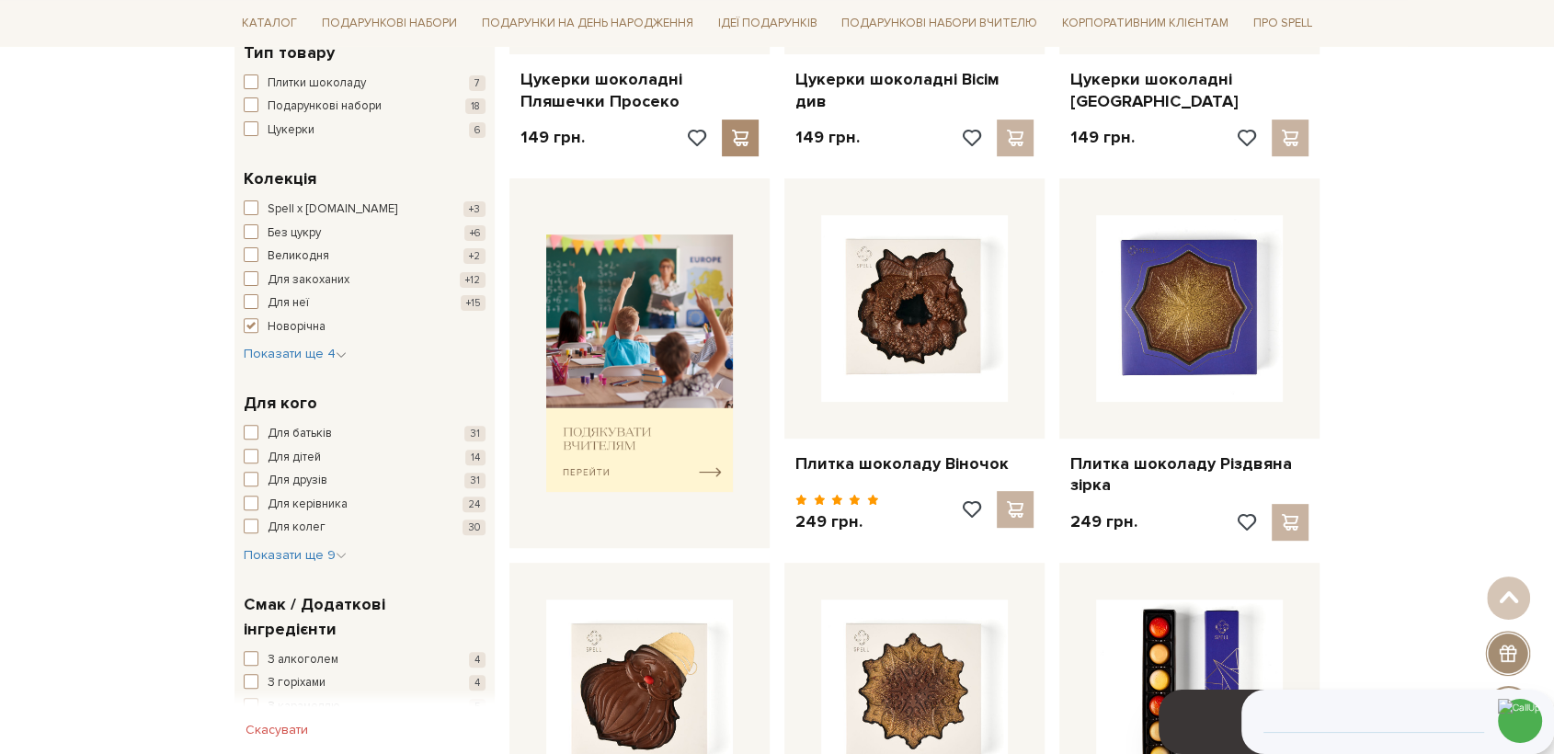
scroll to position [0, 0]
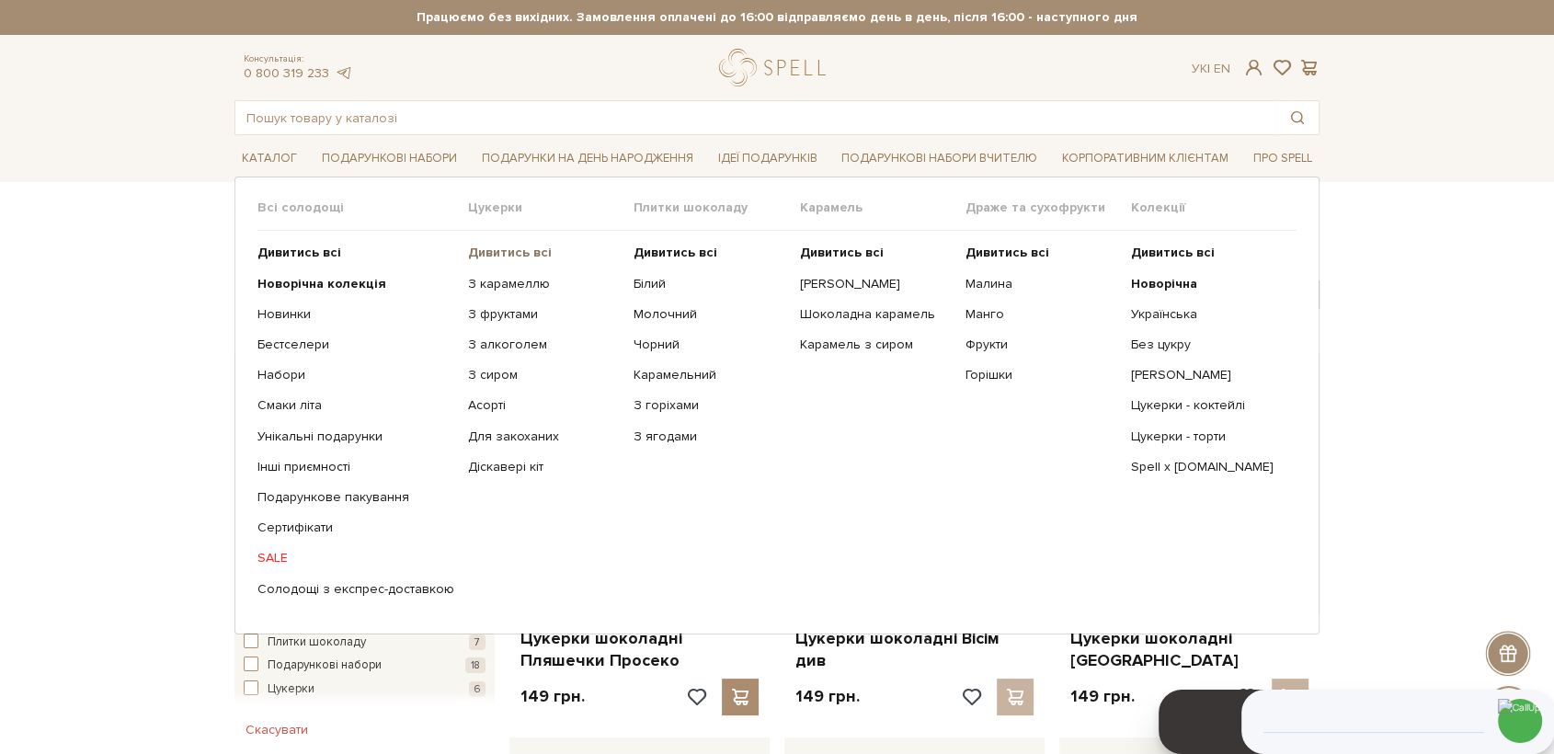
click at [491, 251] on b "Дивитись всі" at bounding box center [510, 253] width 84 height 16
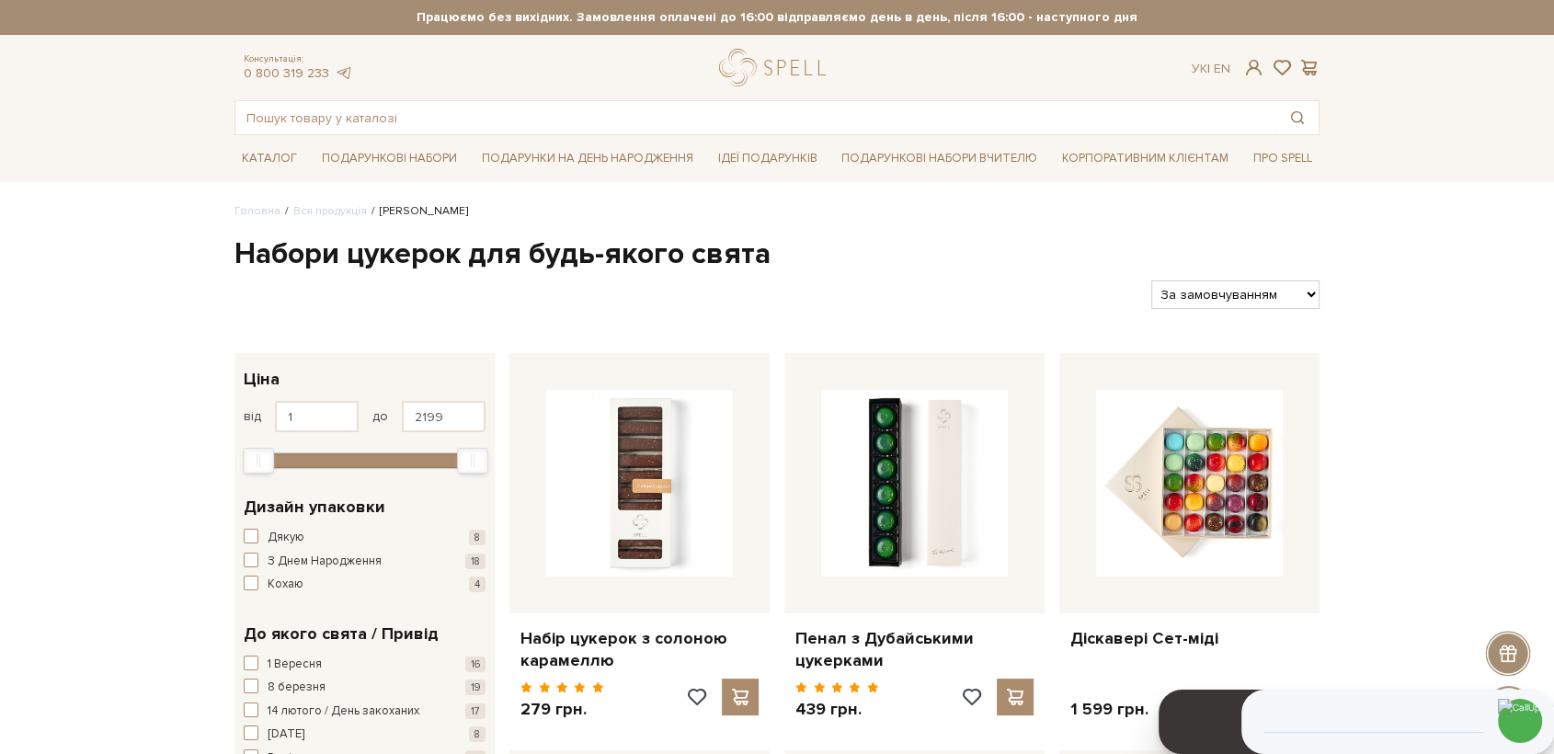
select select "[URL][DOMAIN_NAME]"
click at [1151, 280] on select "За замовчуванням За Ціною (зростання) За Ціною (зменшення) Новинки За популярні…" at bounding box center [1235, 294] width 168 height 29
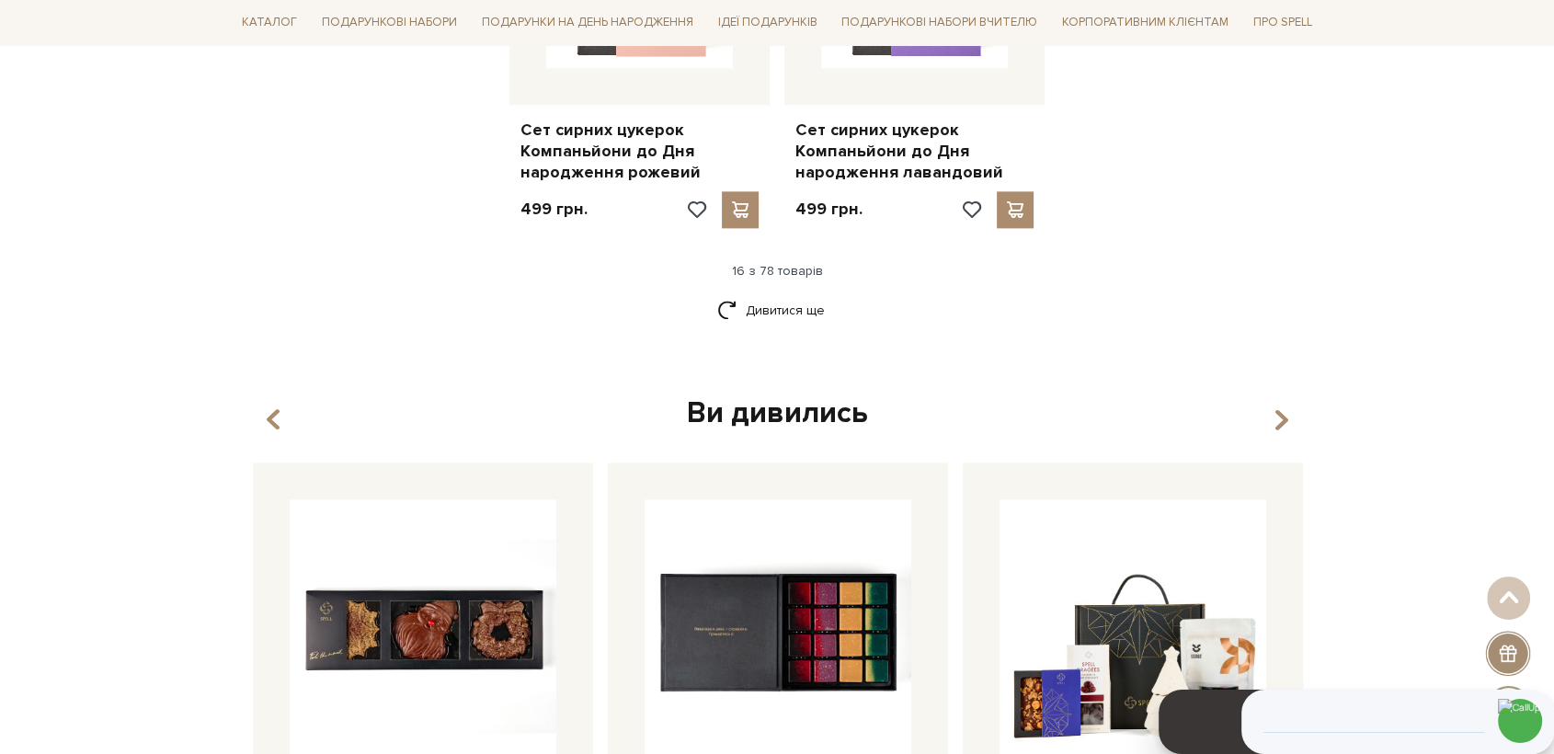
scroll to position [2452, 0]
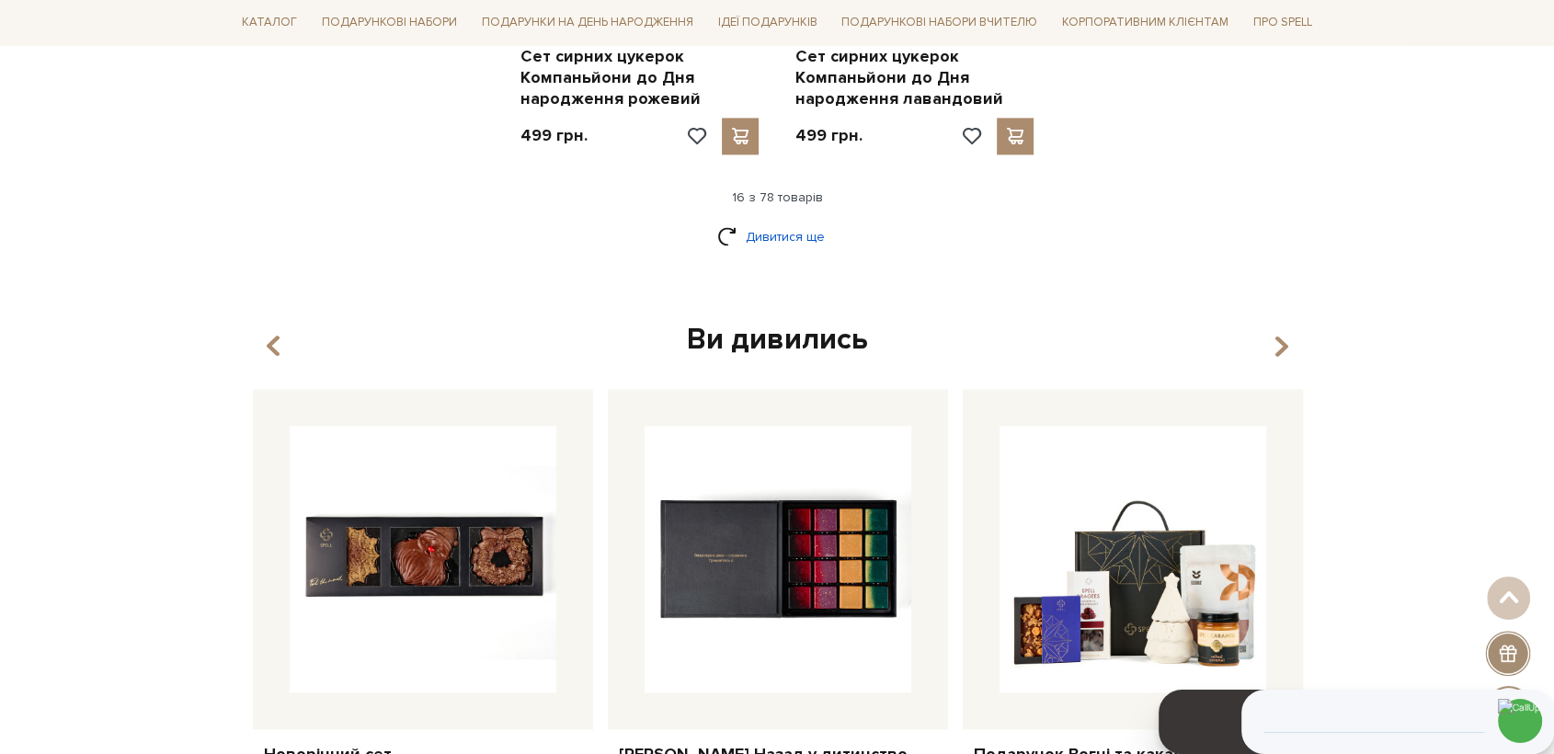
click at [798, 246] on link "Дивитися ще" at bounding box center [777, 237] width 120 height 32
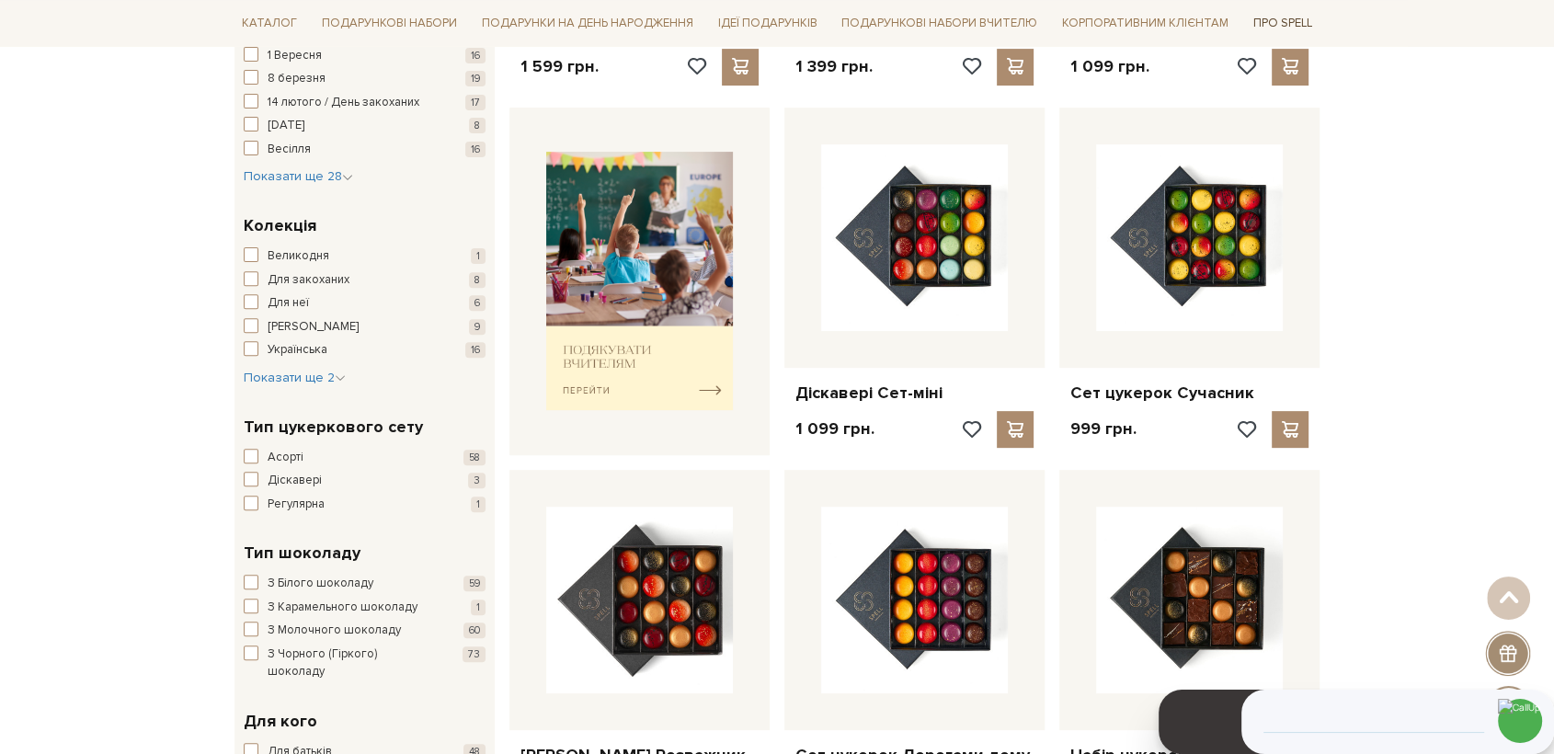
scroll to position [0, 0]
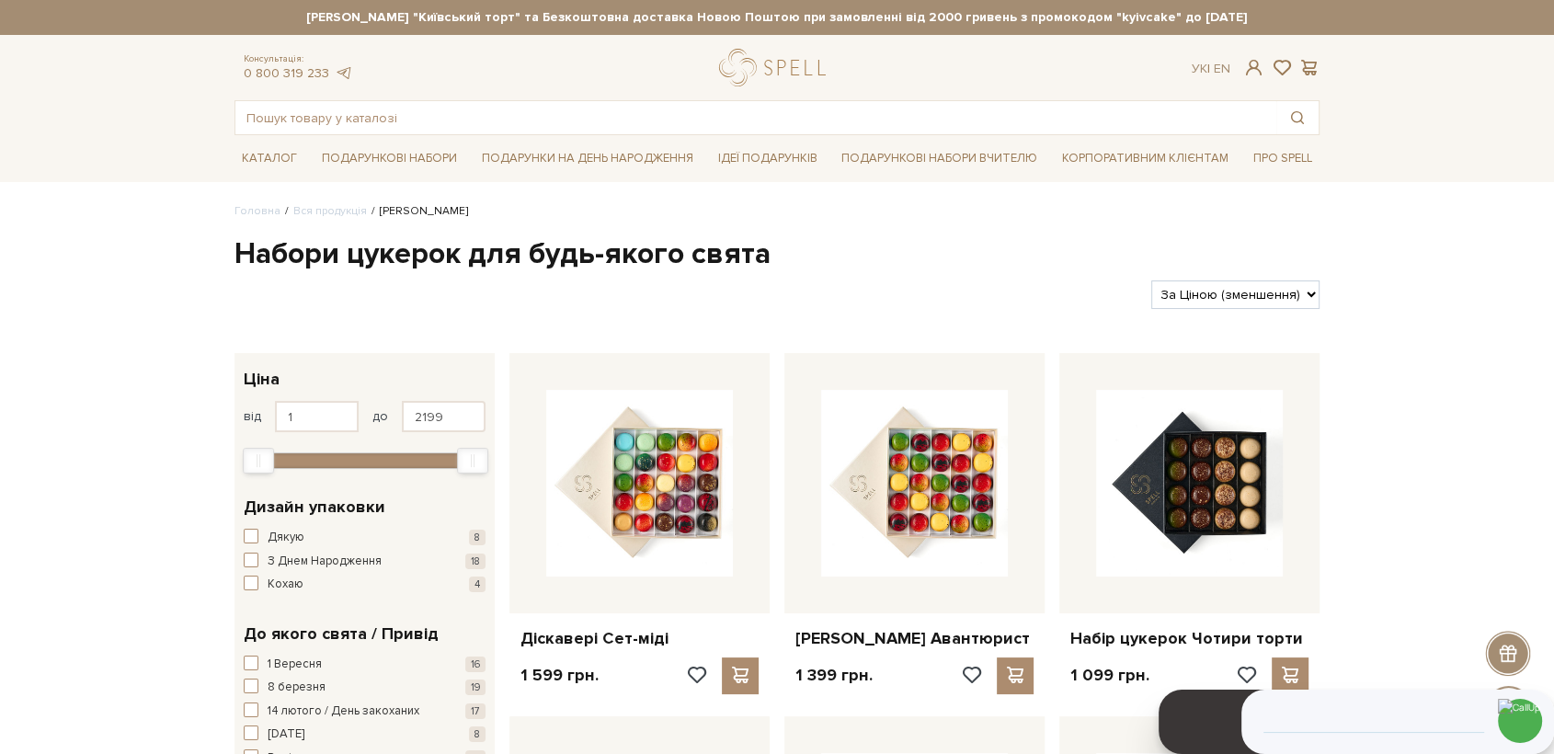
click at [1162, 281] on select "За замовчуванням За Ціною (зростання) За Ціною (зменшення) Новинки За популярні…" at bounding box center [1235, 294] width 168 height 29
select select "https://spellchocolate.com/our-productions/seti-cukerok/?sort=p.price&order=ASC"
click at [1151, 280] on select "За замовчуванням За Ціною (зростання) За Ціною (зменшення) Новинки За популярні…" at bounding box center [1235, 294] width 168 height 29
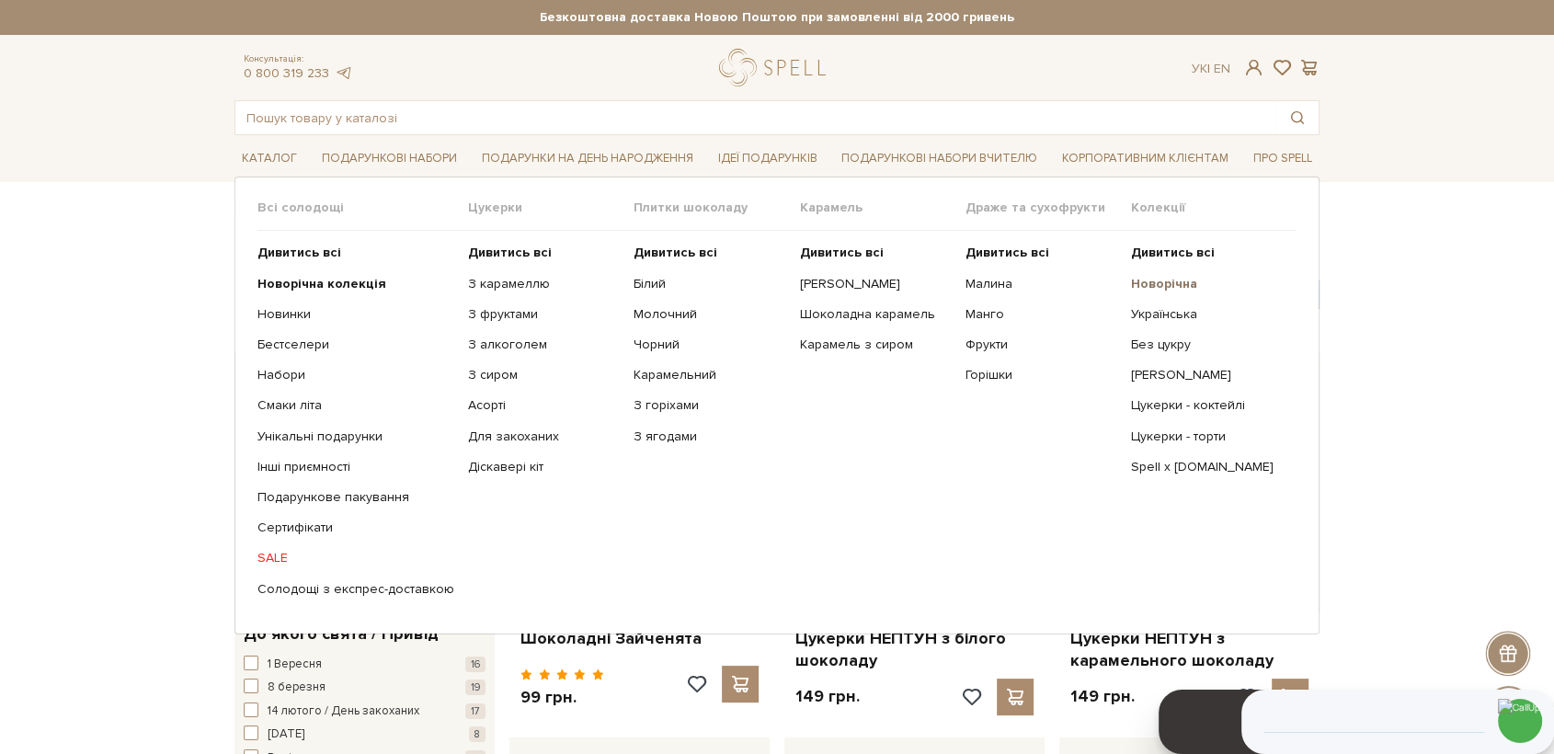
drag, startPoint x: 1155, startPoint y: 284, endPoint x: 1164, endPoint y: 281, distance: 9.6
click at [1155, 283] on b "Новорічна" at bounding box center [1164, 284] width 66 height 16
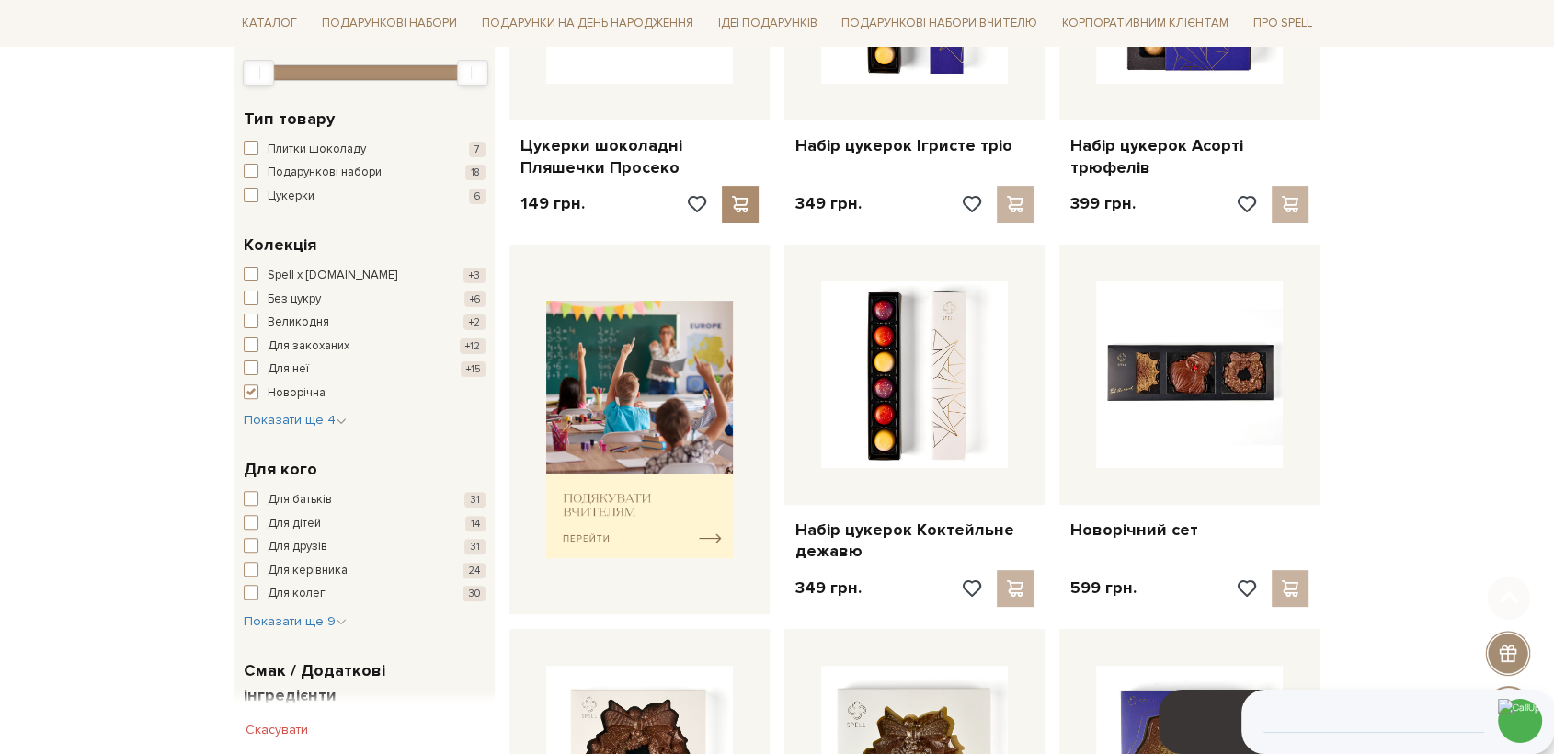
scroll to position [510, 0]
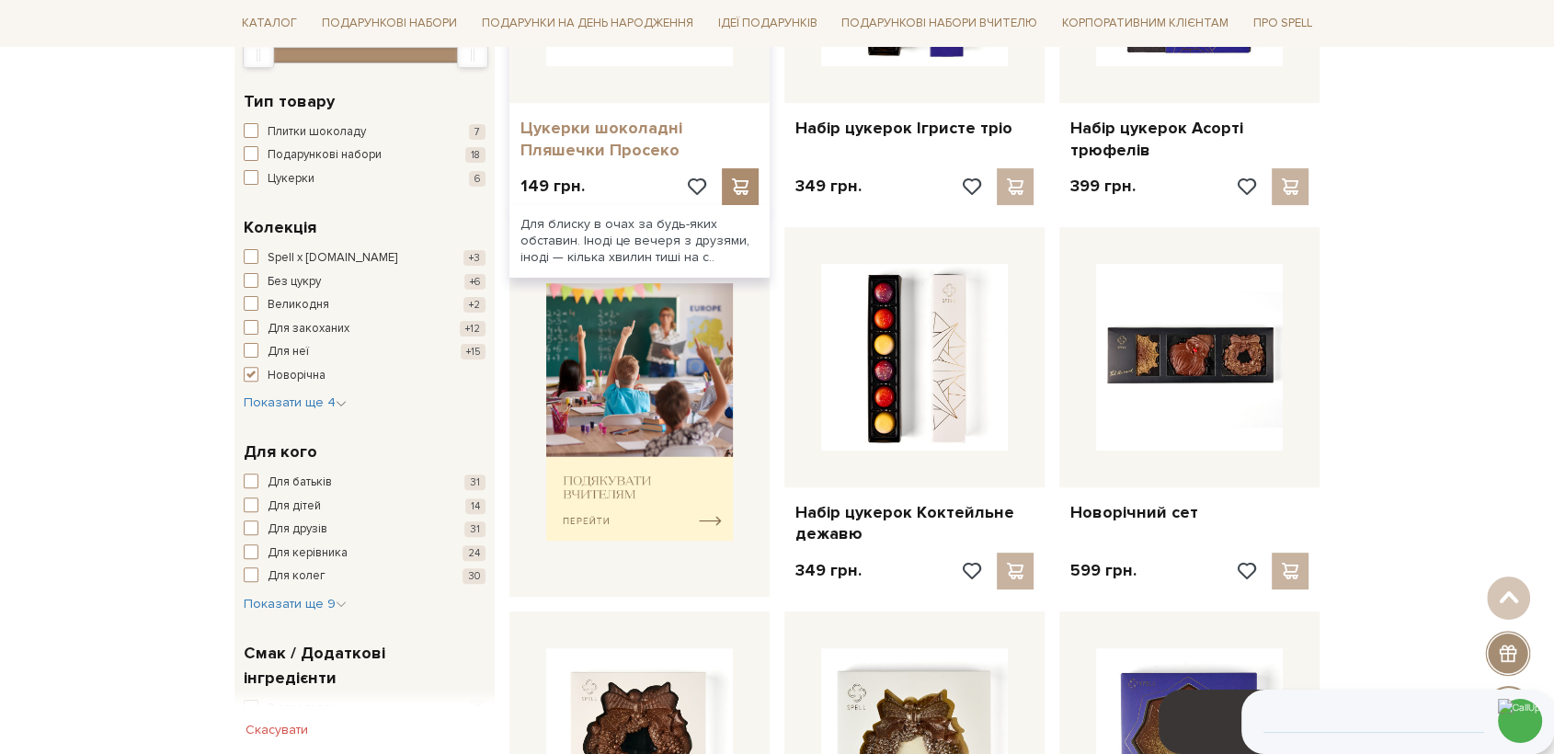
drag, startPoint x: 556, startPoint y: 130, endPoint x: 571, endPoint y: 139, distance: 17.4
click at [558, 131] on link "Цукерки шоколадні Пляшечки Просеко" at bounding box center [639, 139] width 238 height 43
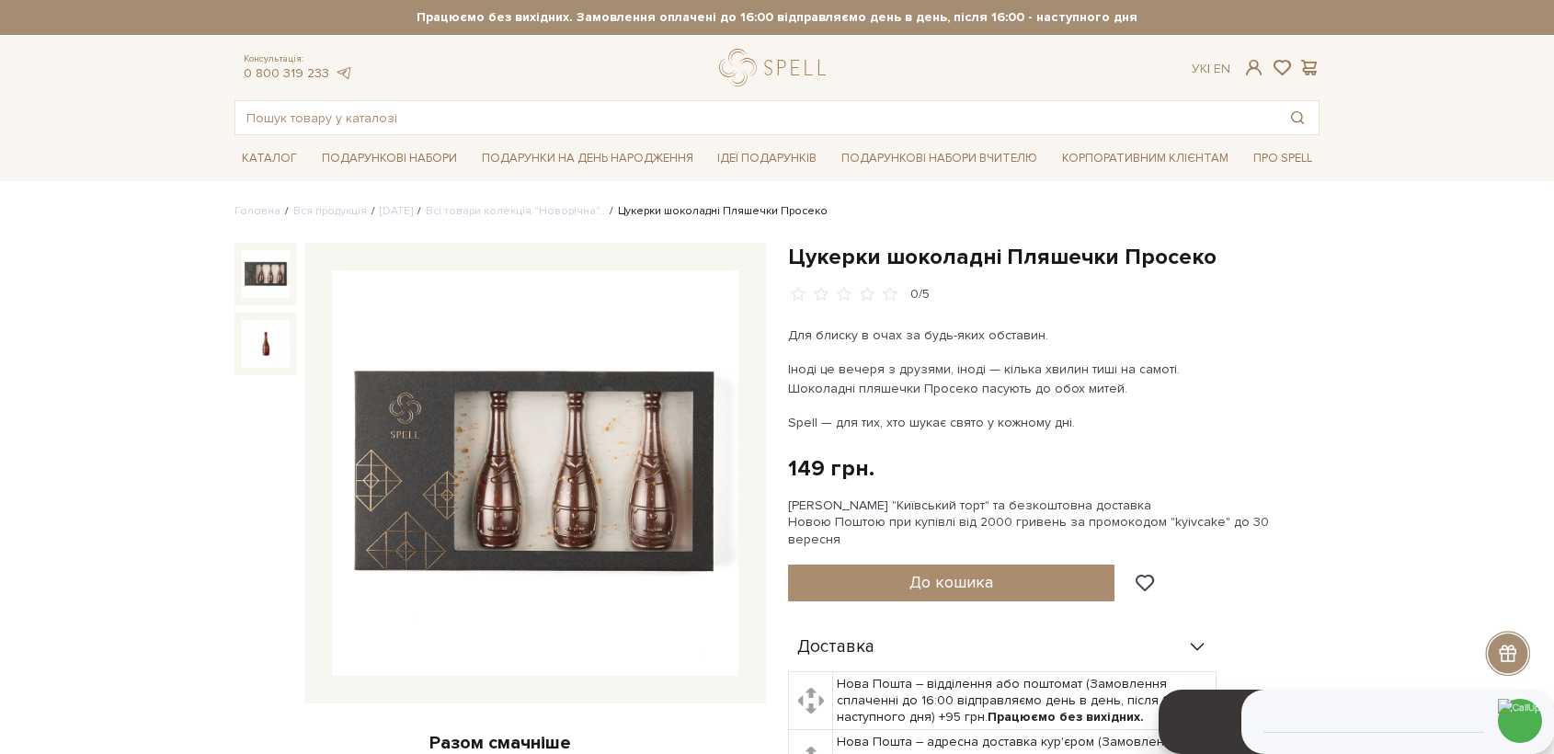
scroll to position [510, 0]
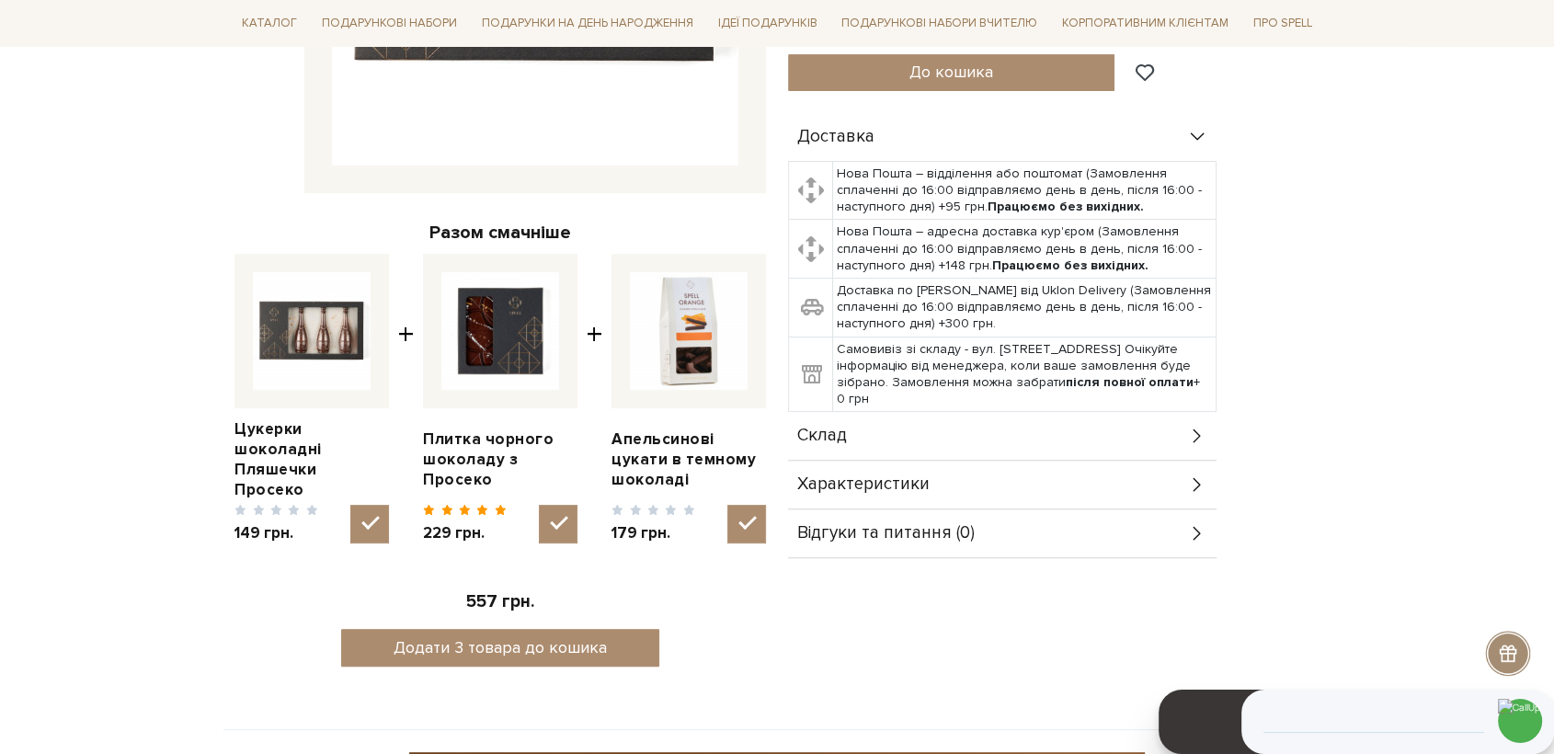
click at [865, 412] on div "Склад" at bounding box center [1002, 436] width 429 height 48
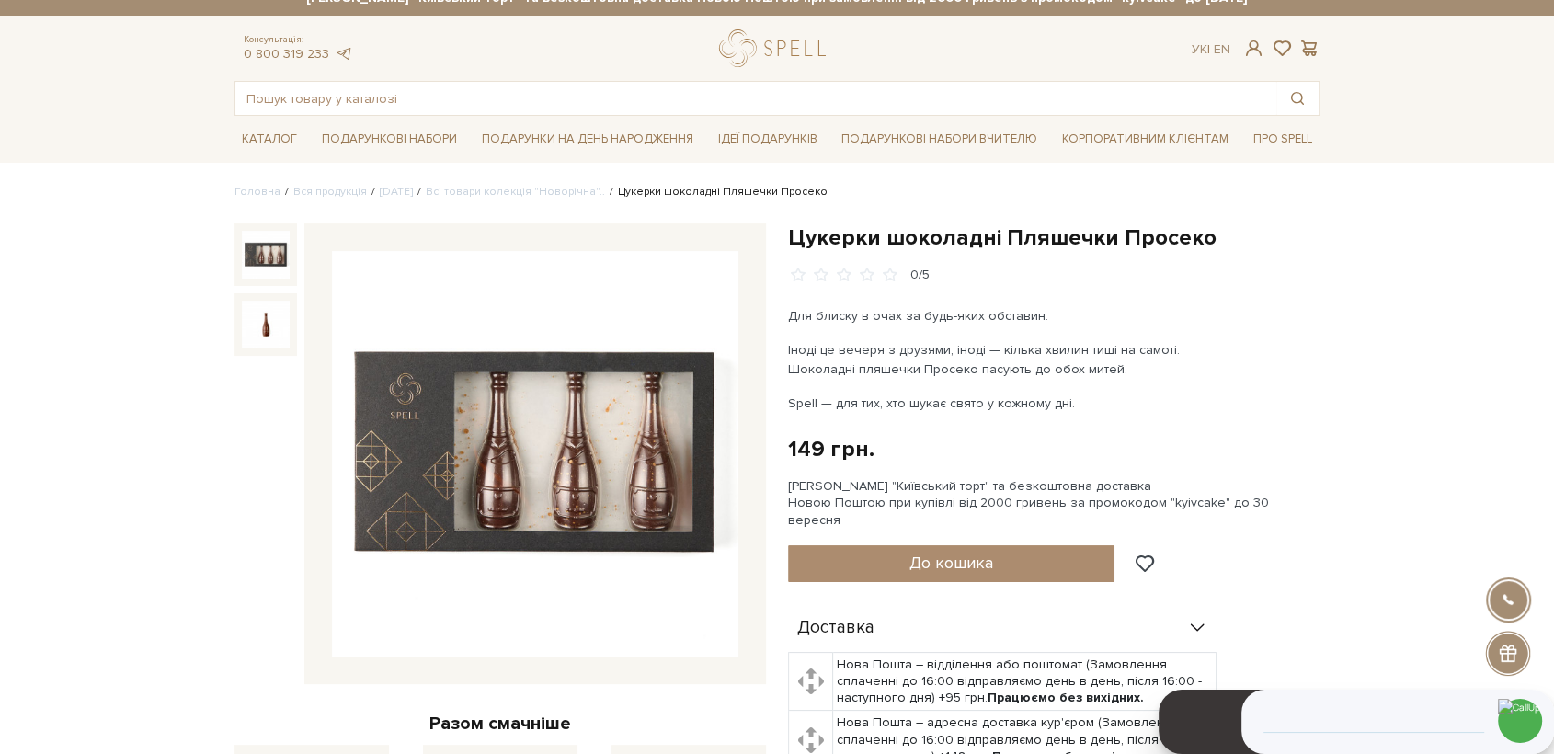
scroll to position [0, 0]
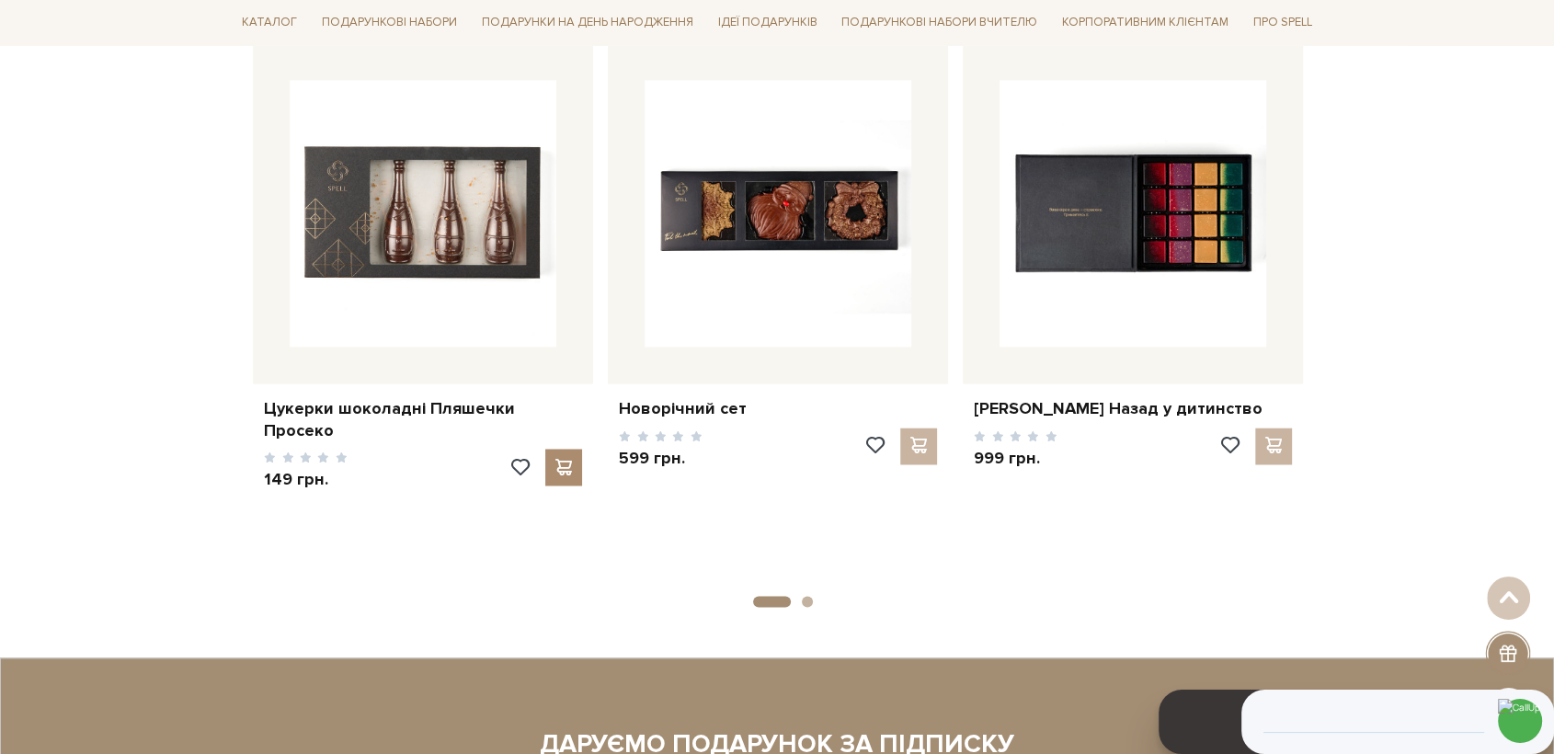
scroll to position [2861, 0]
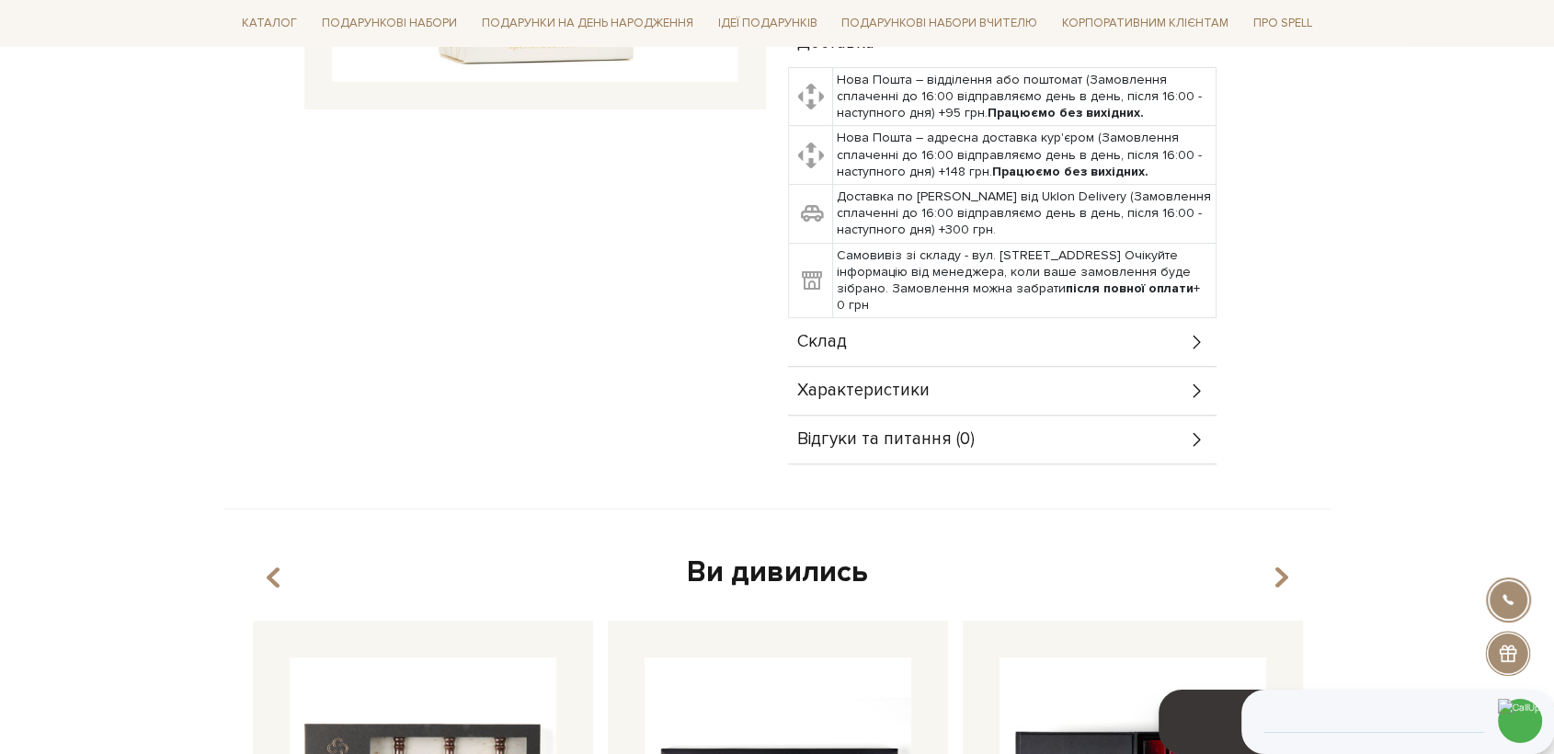
scroll to position [612, 0]
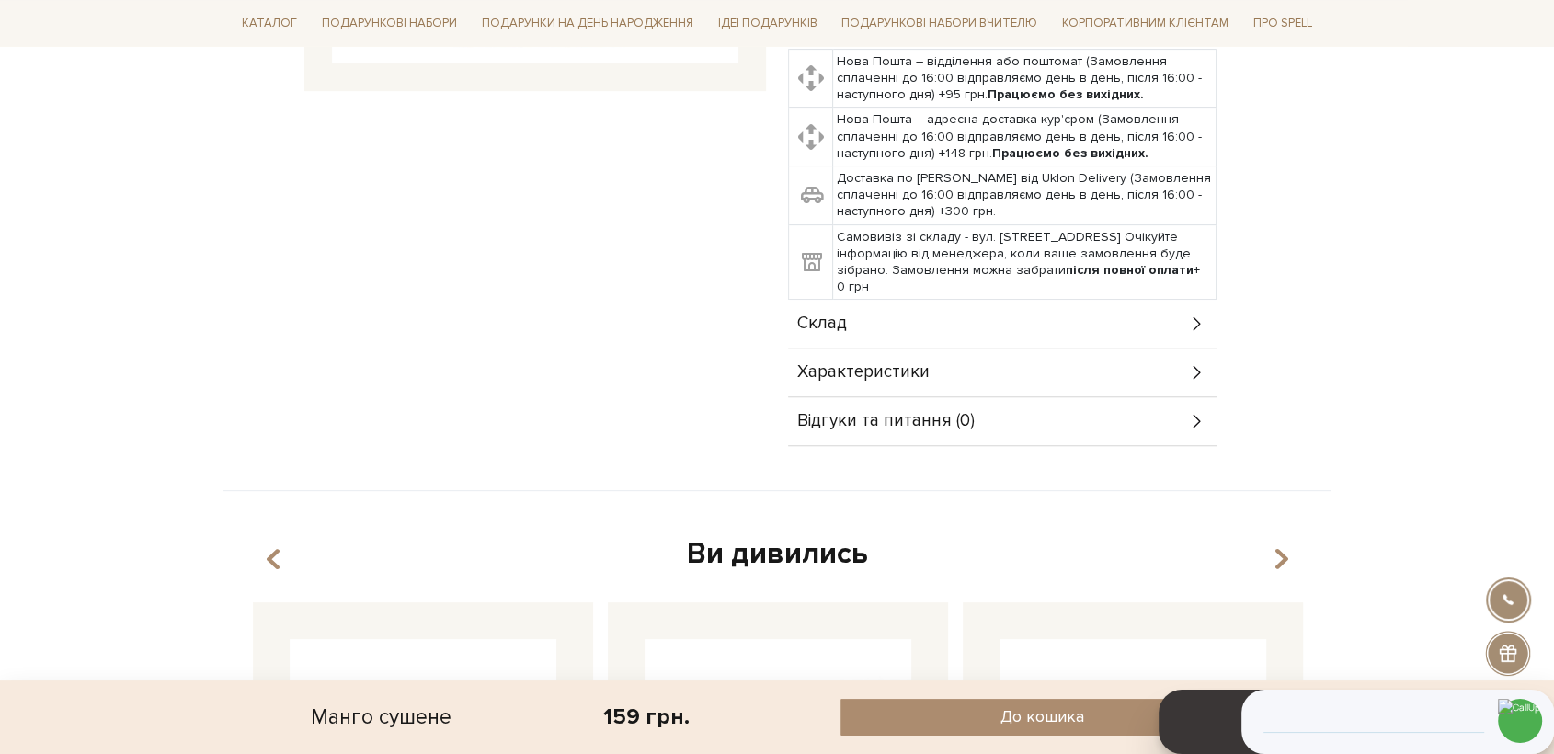
click at [806, 315] on span "Склад" at bounding box center [822, 323] width 50 height 17
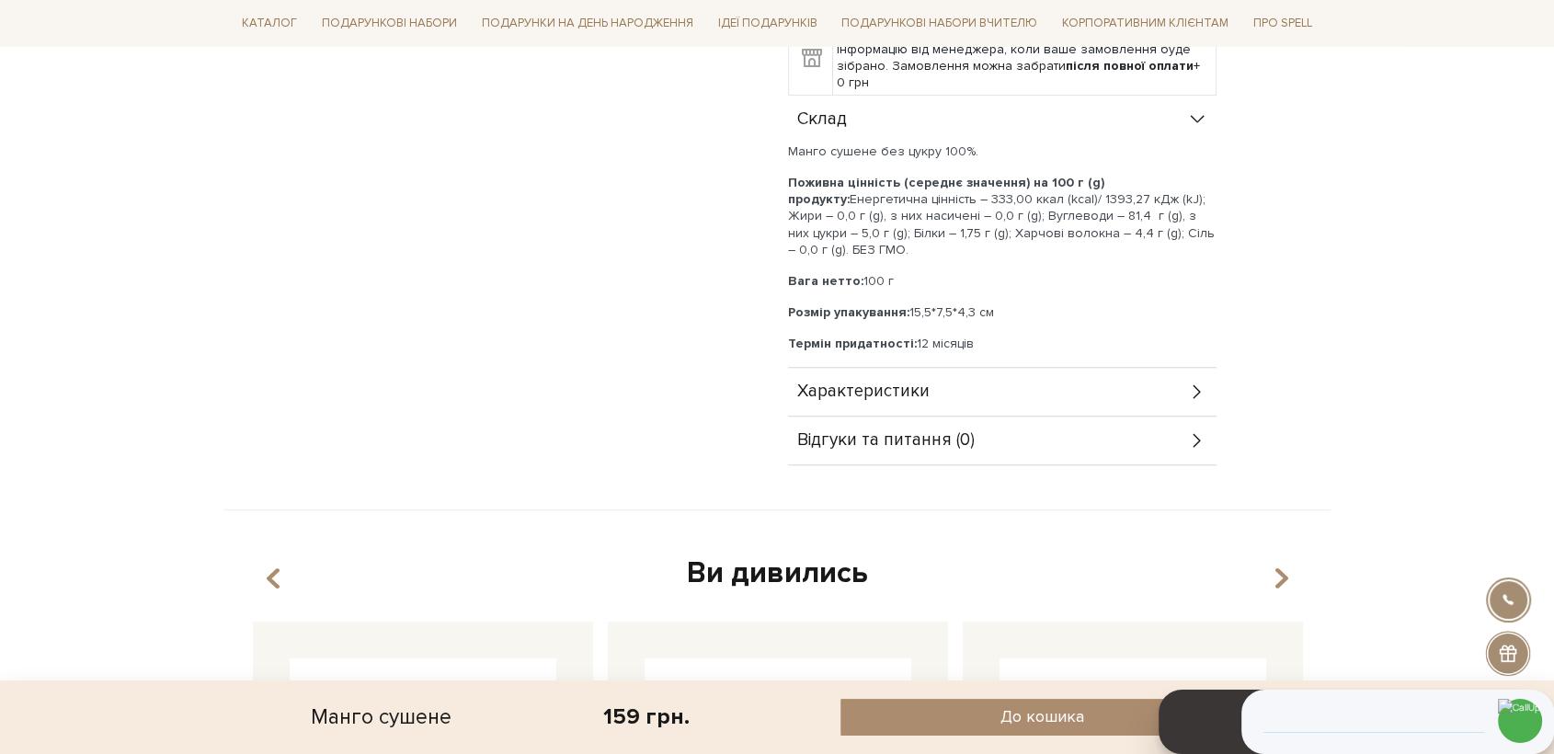
click at [850, 387] on div "Характеристики" at bounding box center [1002, 392] width 429 height 48
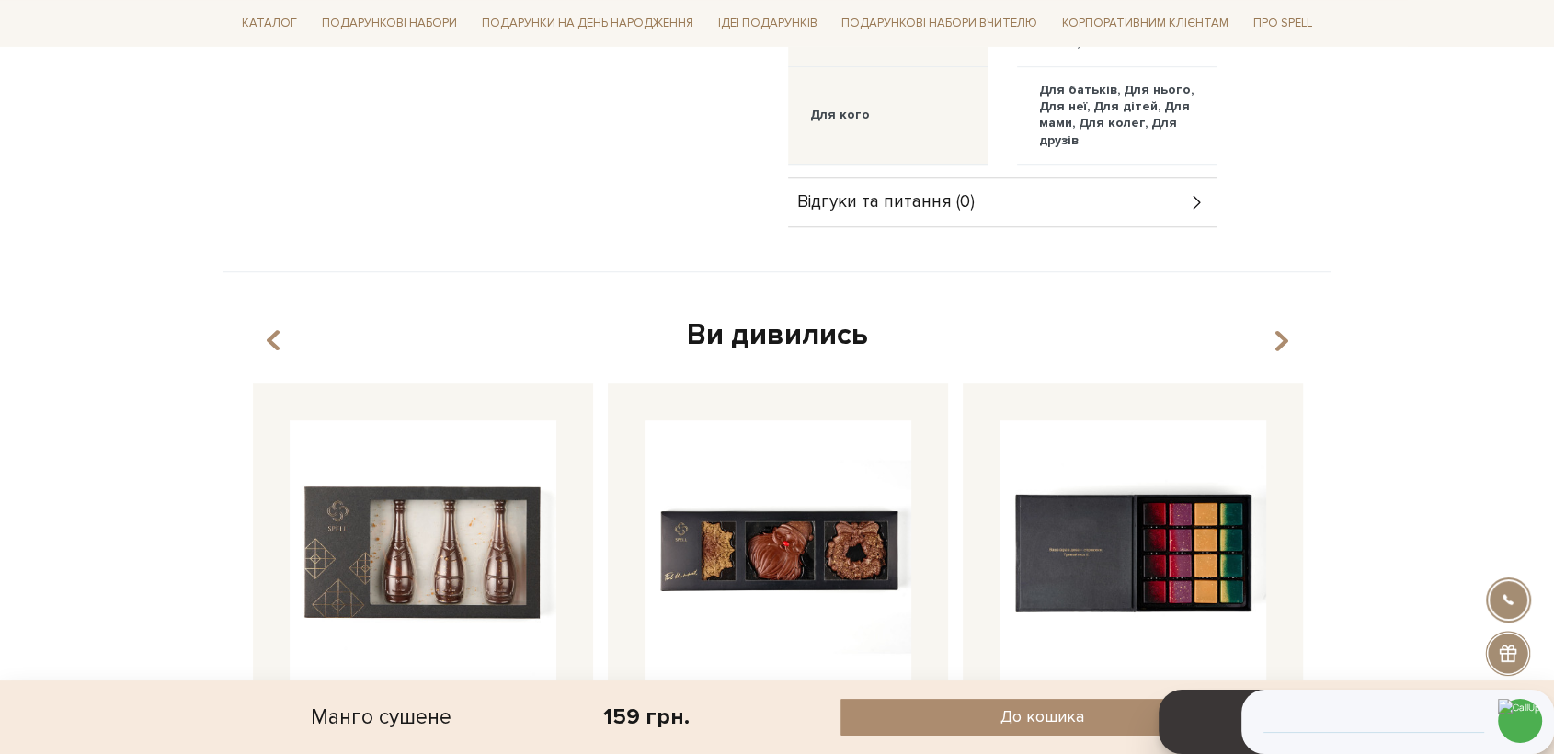
scroll to position [1328, 0]
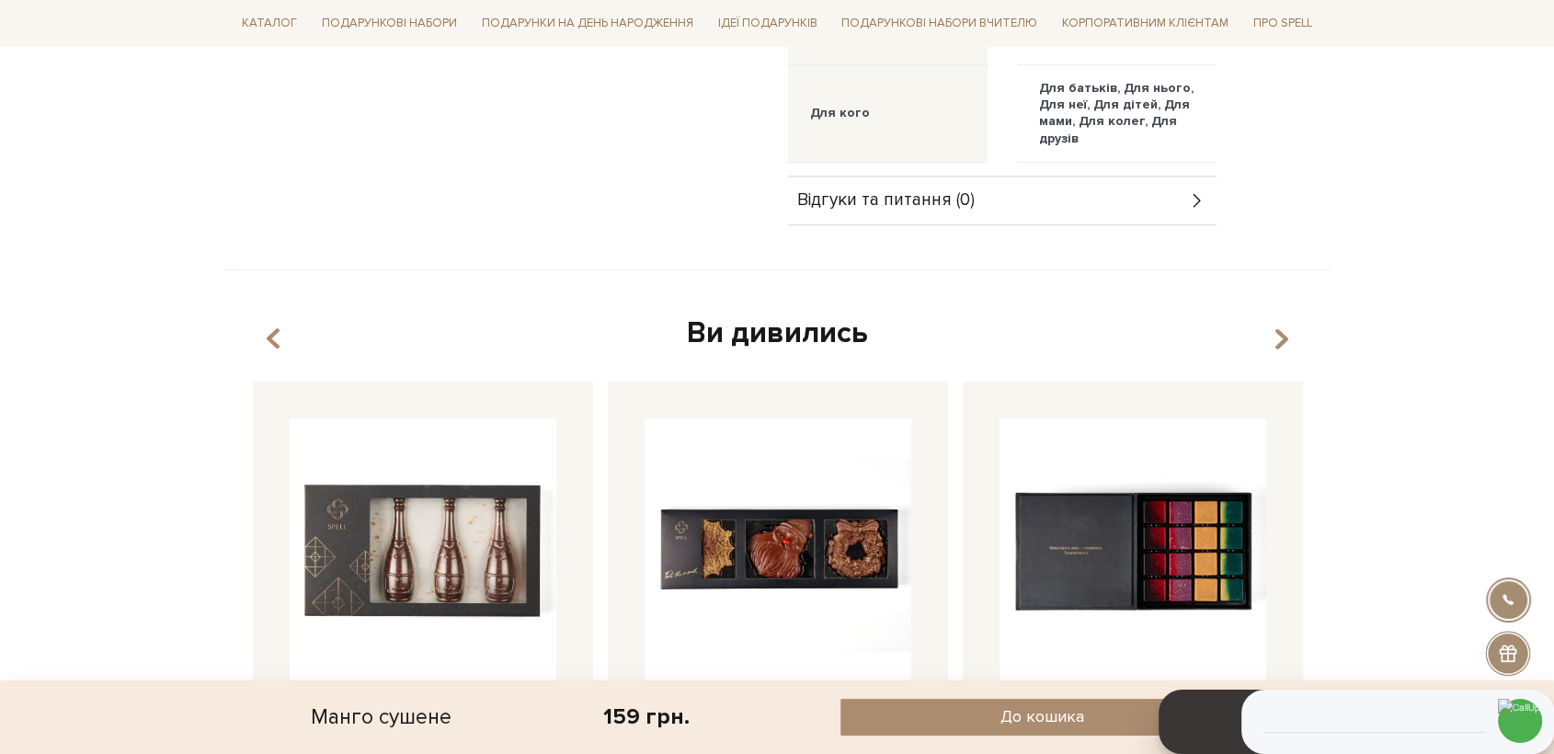
click at [898, 192] on span "Відгуки та питання (0)" at bounding box center [885, 200] width 177 height 17
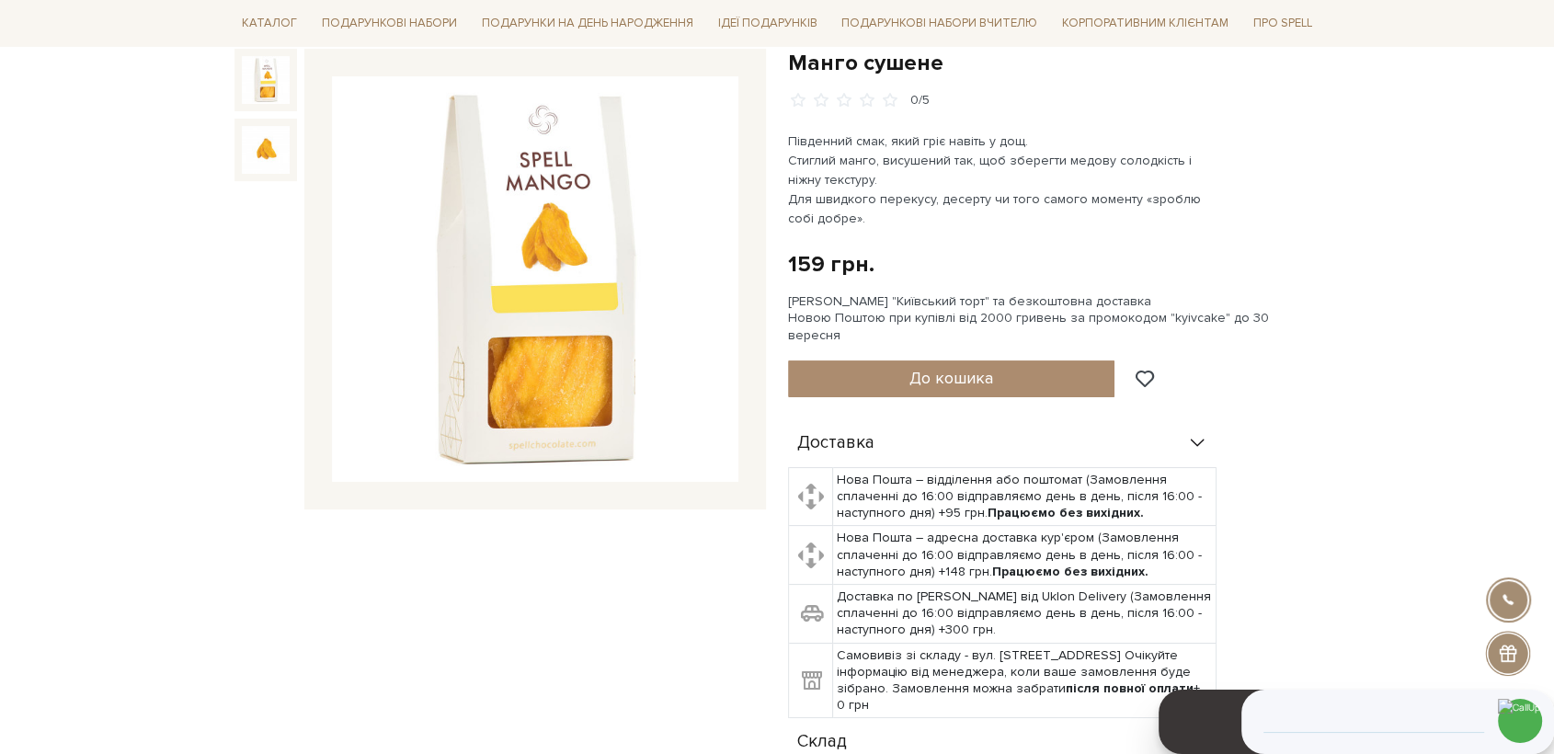
scroll to position [306, 0]
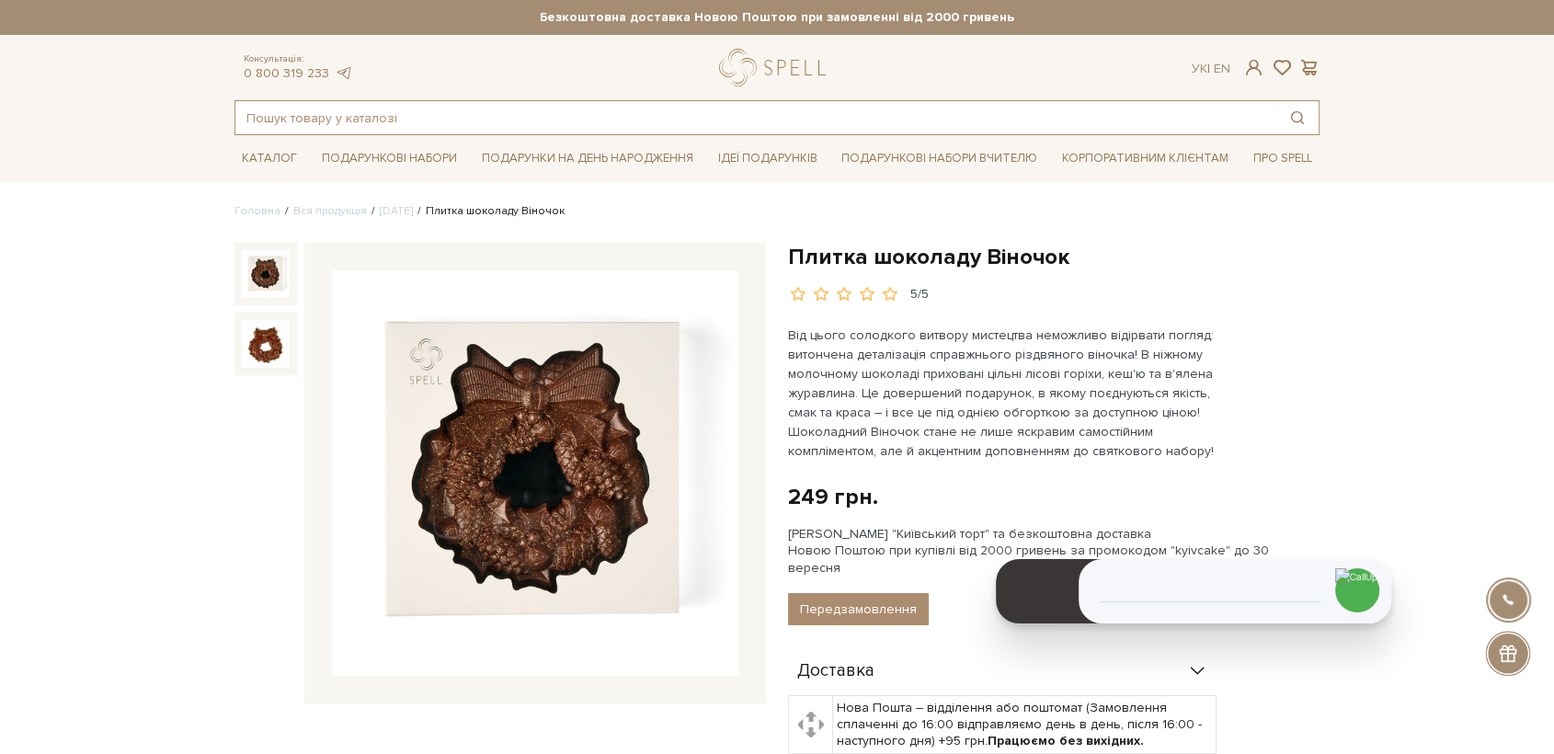
click at [419, 109] on input "text" at bounding box center [755, 117] width 1041 height 33
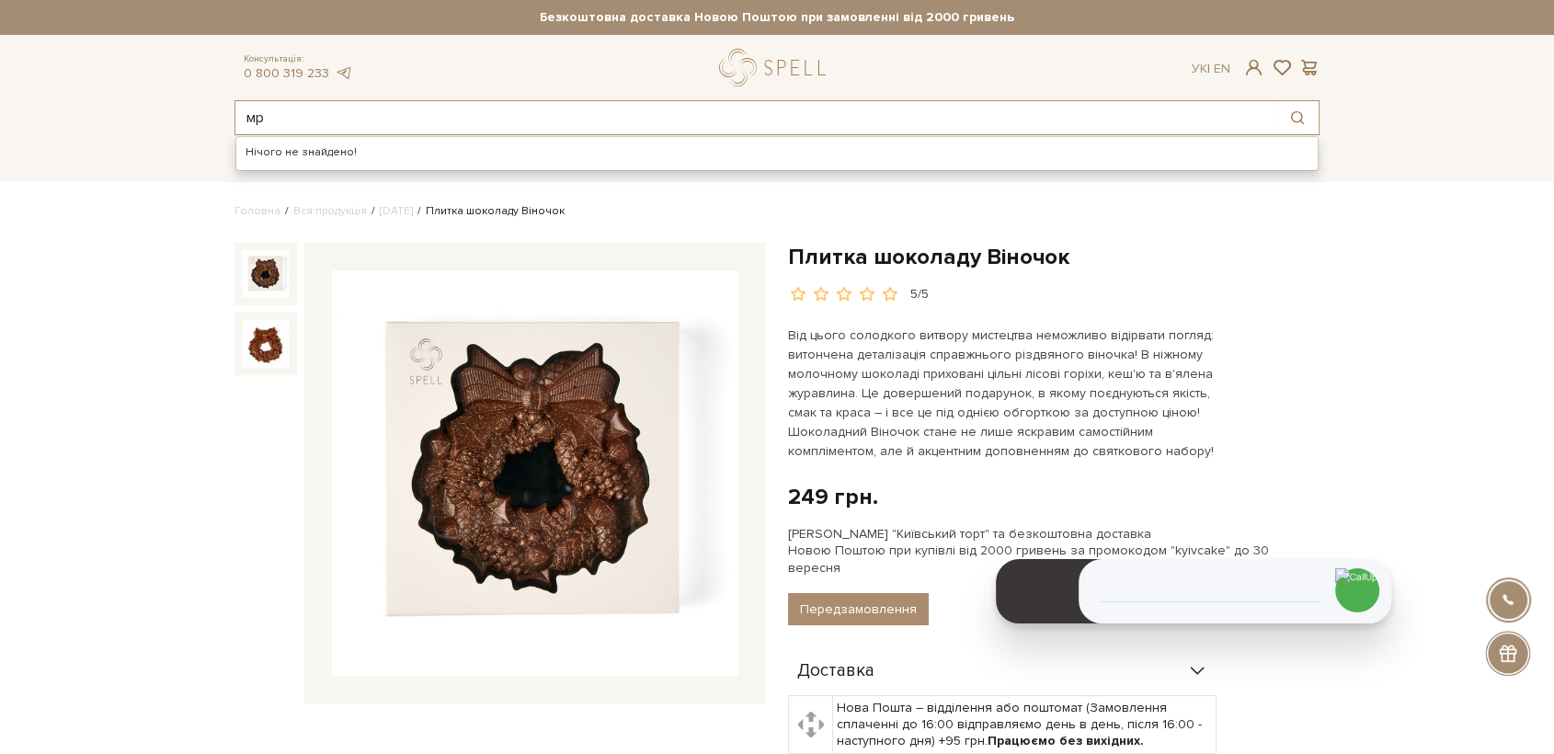
type input "м"
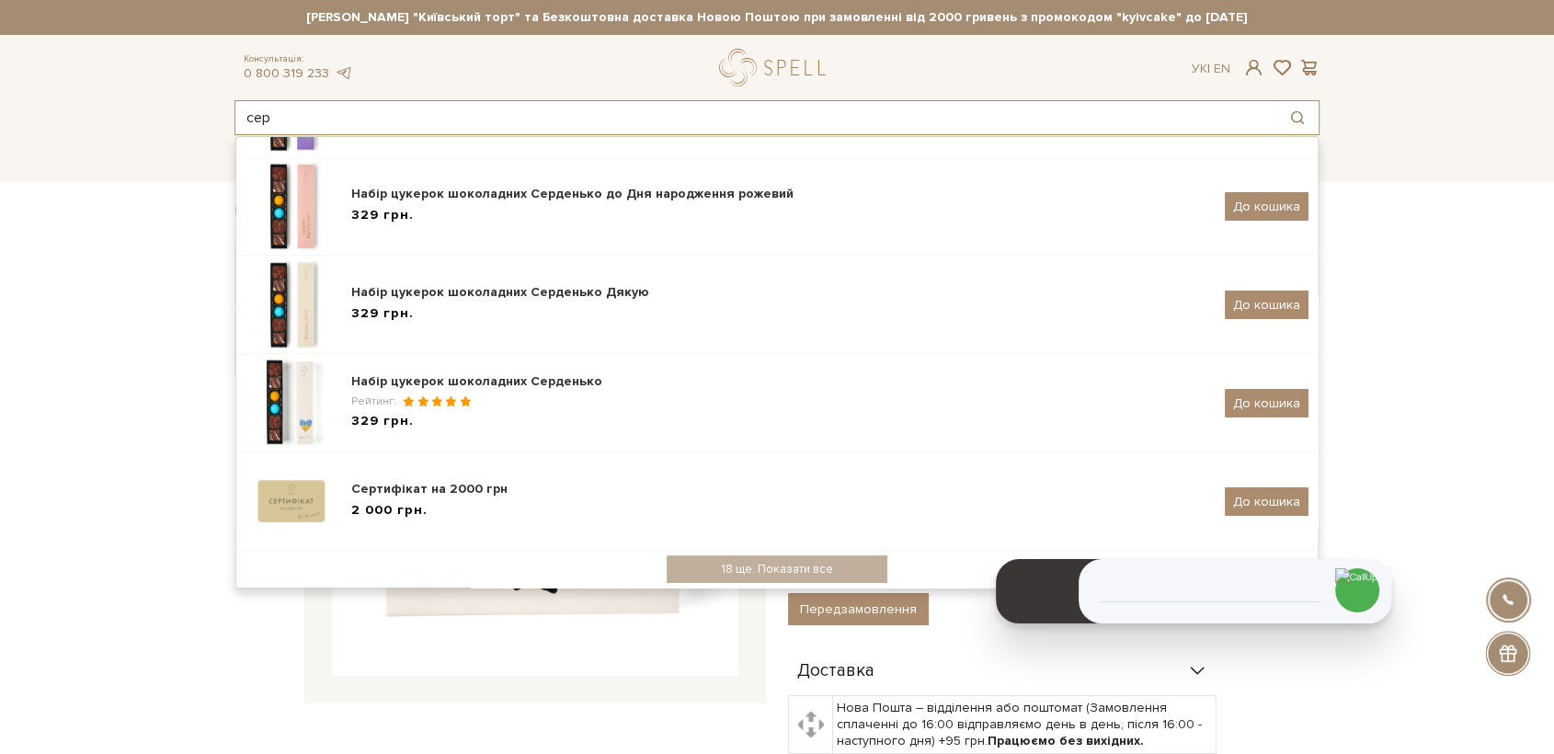
type input "сер"
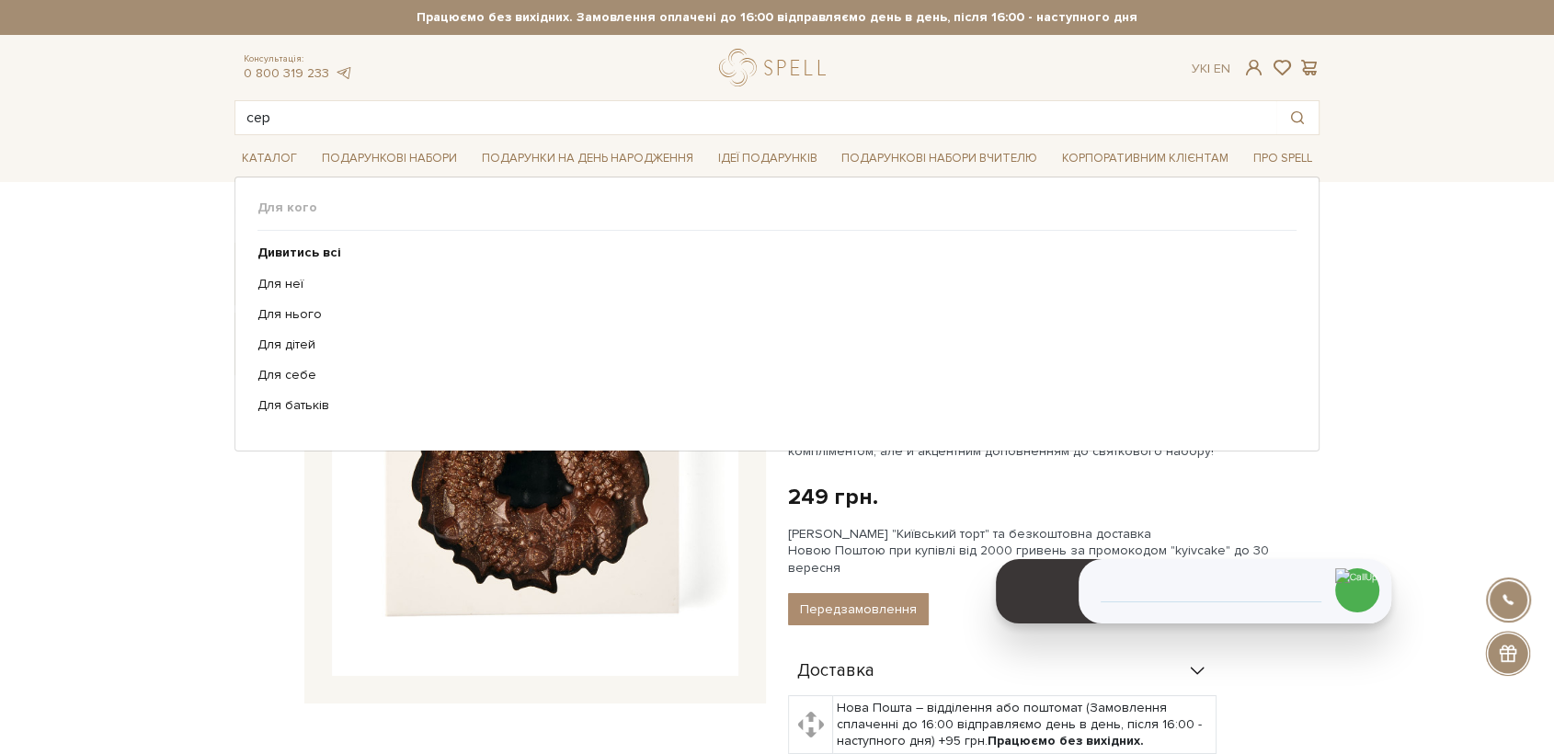
click at [301, 271] on ul "Дивитись всі Для неї Для нього Для дітей Для себе Для батьків" at bounding box center [776, 329] width 1039 height 197
click at [297, 281] on link "Для неї" at bounding box center [769, 284] width 1025 height 17
